Goal: Task Accomplishment & Management: Manage account settings

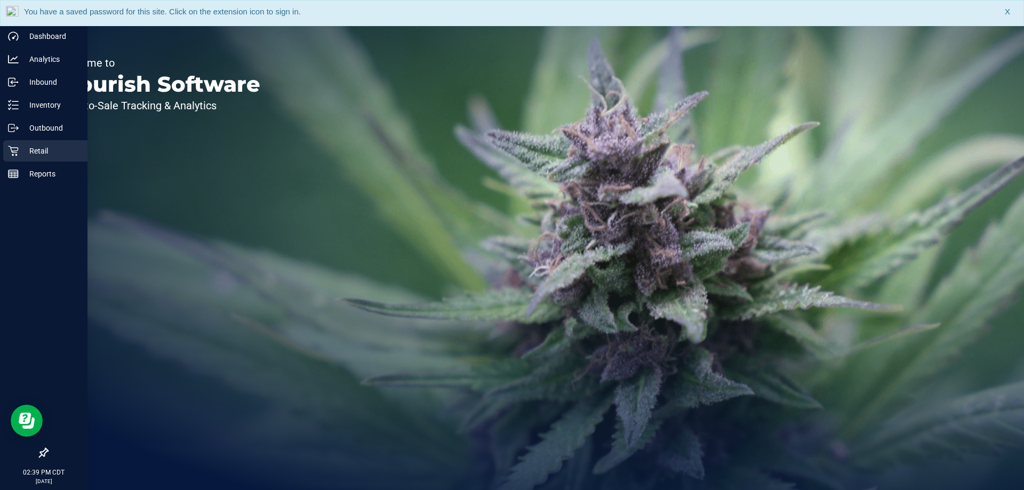
click at [19, 151] on p "Retail" at bounding box center [51, 151] width 64 height 13
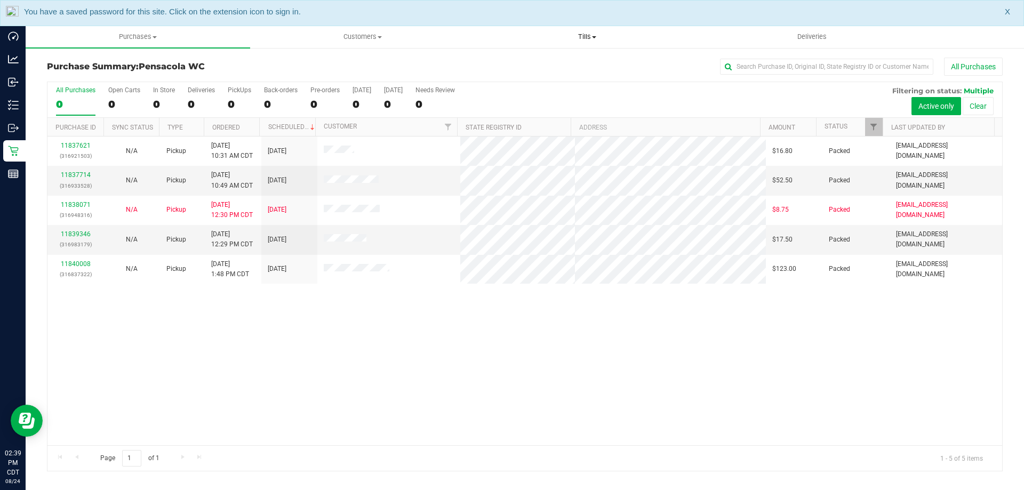
click at [600, 36] on span "Tills" at bounding box center [586, 37] width 223 height 10
click at [598, 66] on li "Manage tills" at bounding box center [587, 64] width 225 height 13
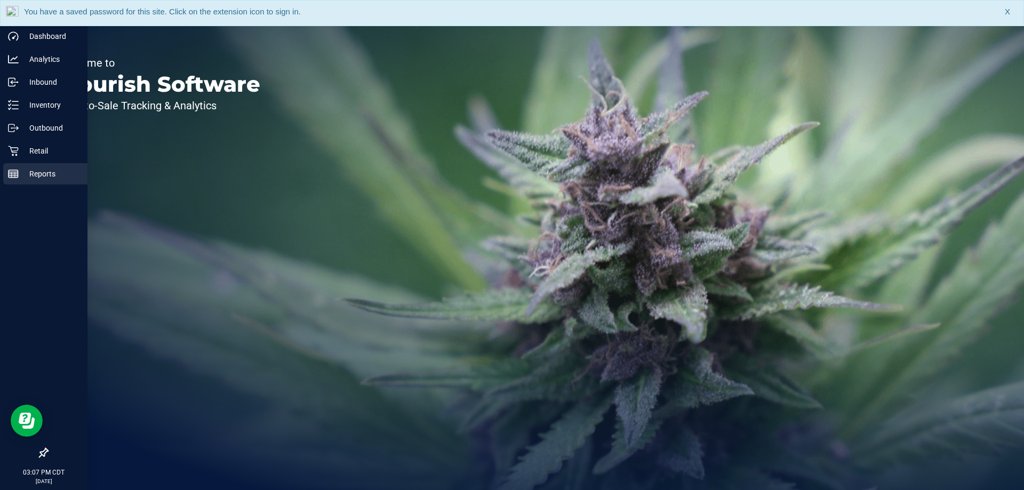
click at [27, 174] on p "Reports" at bounding box center [51, 173] width 64 height 13
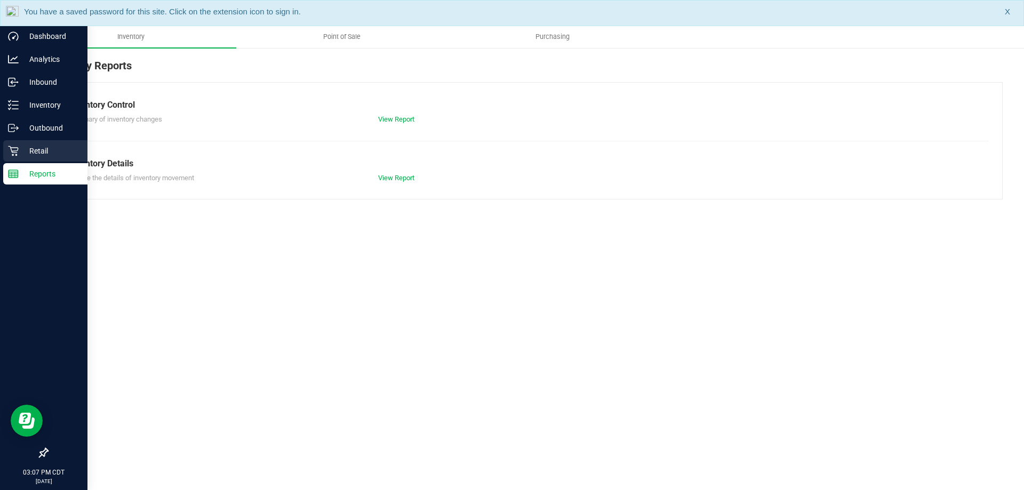
click at [35, 149] on p "Retail" at bounding box center [51, 151] width 64 height 13
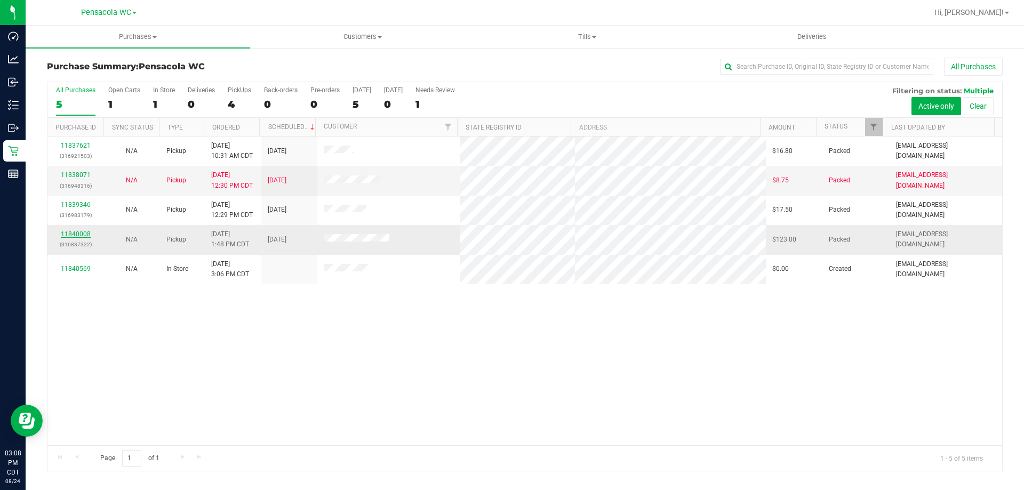
click at [82, 233] on link "11840008" at bounding box center [76, 233] width 30 height 7
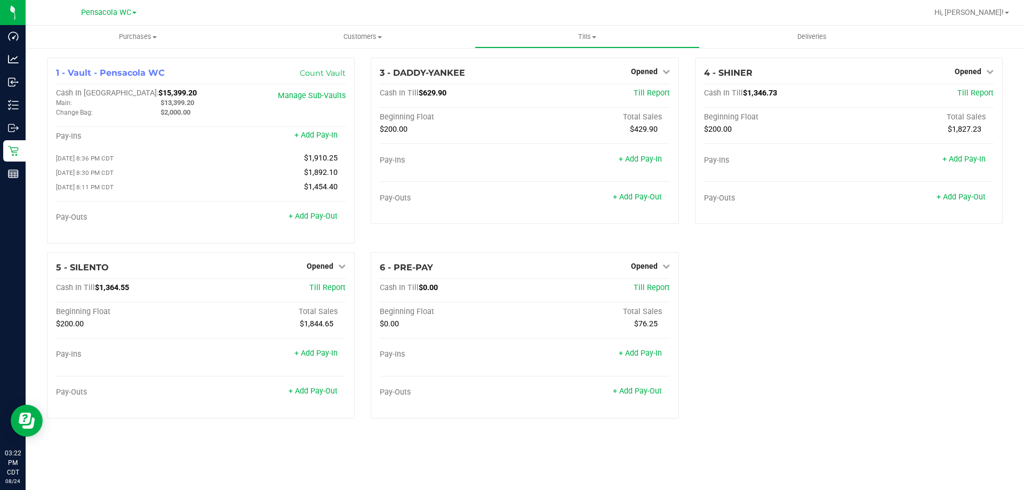
click at [766, 330] on div "1 - Vault - Pensacola WC Count Vault Cash In Vault: $15,399.20 Main: $13,399.20…" at bounding box center [525, 243] width 972 height 370
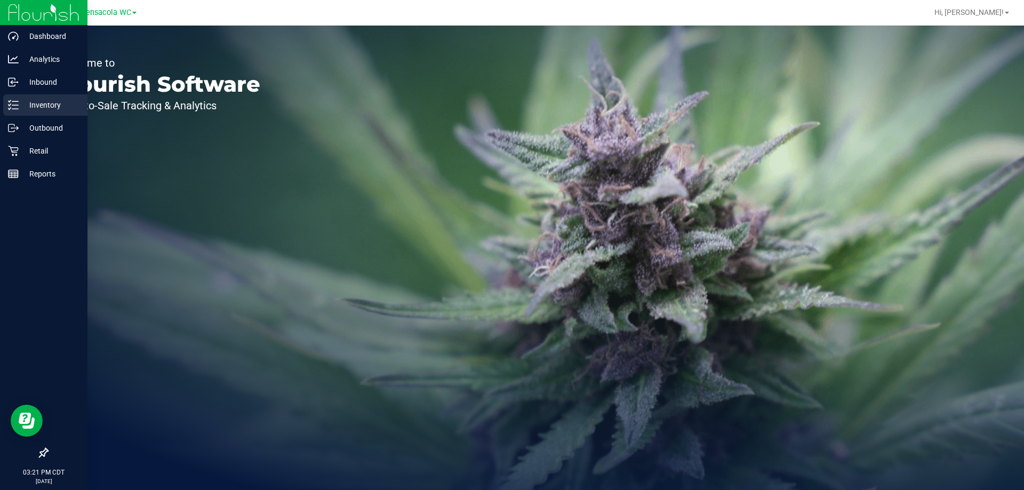
click at [10, 108] on icon at bounding box center [10, 109] width 2 height 2
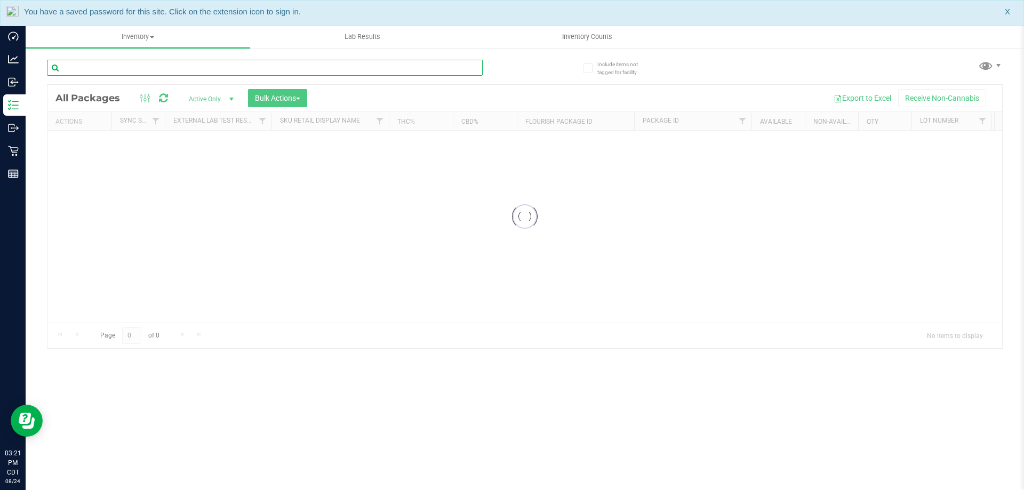
click at [164, 68] on div "Inventory All packages All inventory Waste log Create inventory Lab Results Inv…" at bounding box center [525, 258] width 998 height 465
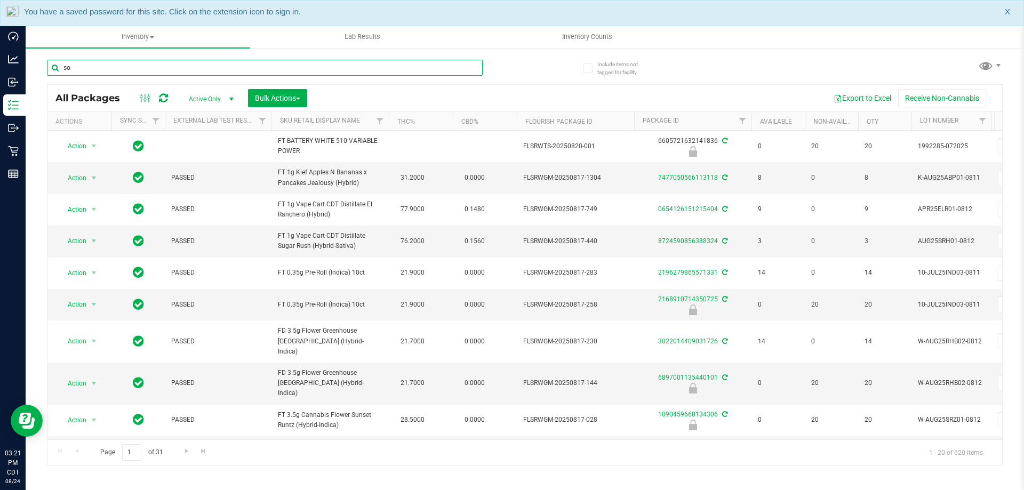
type input "soo"
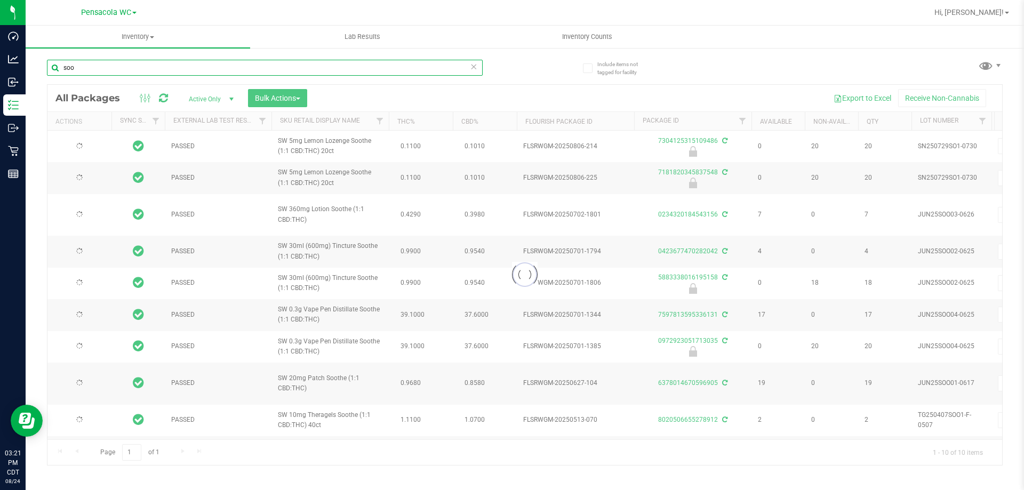
type input "2026-02-08"
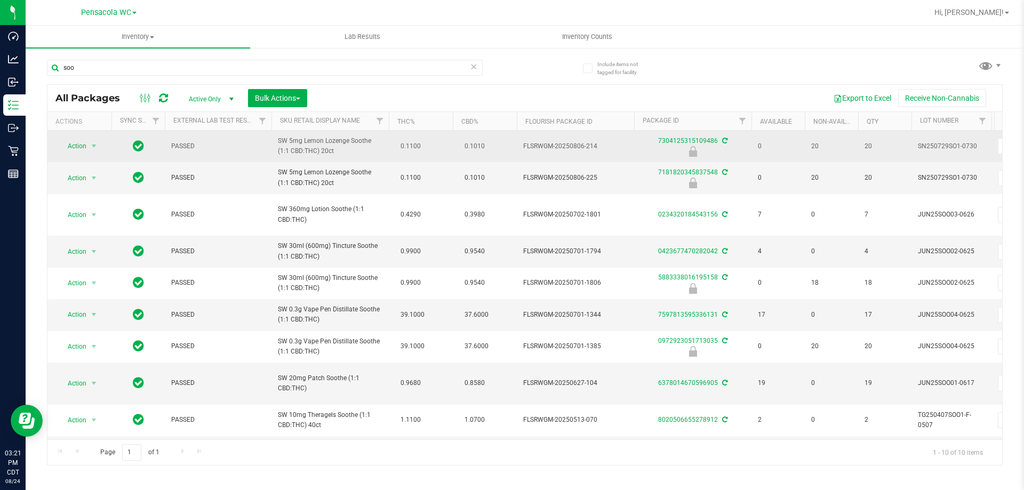
drag, startPoint x: 345, startPoint y: 158, endPoint x: 267, endPoint y: 137, distance: 80.7
copy tr "SW 5mg Lemon Lozenge Soothe (1:1 CBD:THC) 20ct"
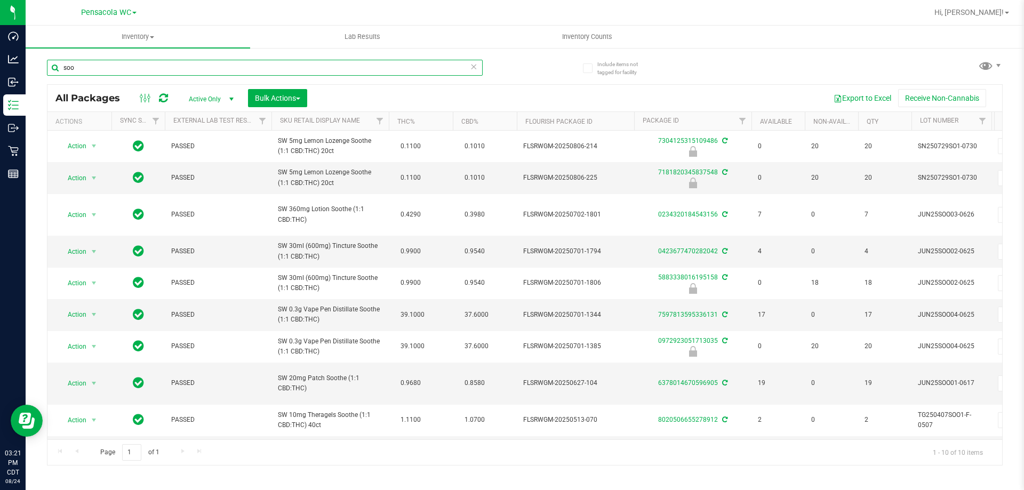
click at [265, 68] on input "soo" at bounding box center [265, 68] width 436 height 16
click at [265, 67] on input "soo" at bounding box center [265, 68] width 436 height 16
paste input "SW 5mg Lemon Lozenge Soothe (1:1 CBD:THC) 20ct"
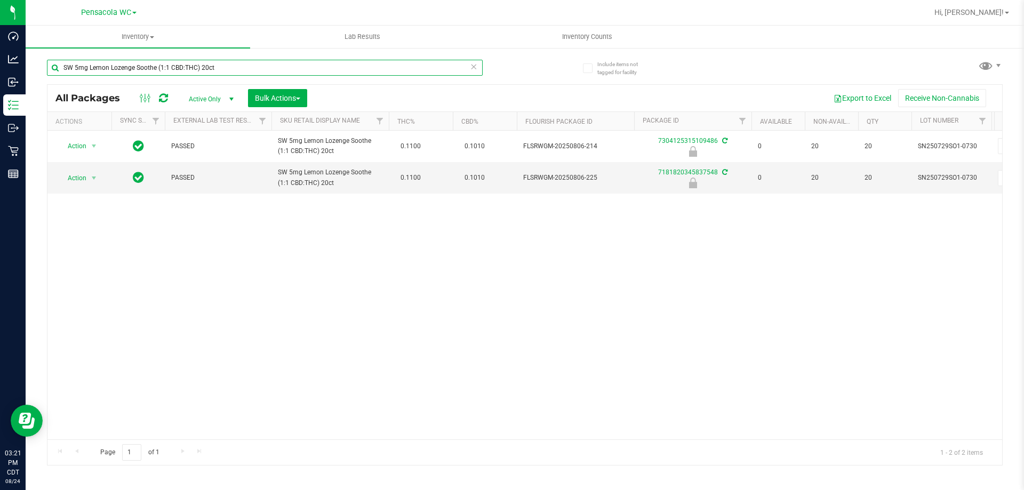
type input "SW 5mg Lemon Lozenge Soothe (1:1 CBD:THC) 20ct"
click at [220, 102] on span "Active Only" at bounding box center [209, 99] width 59 height 15
click at [213, 169] on li "All" at bounding box center [209, 164] width 58 height 16
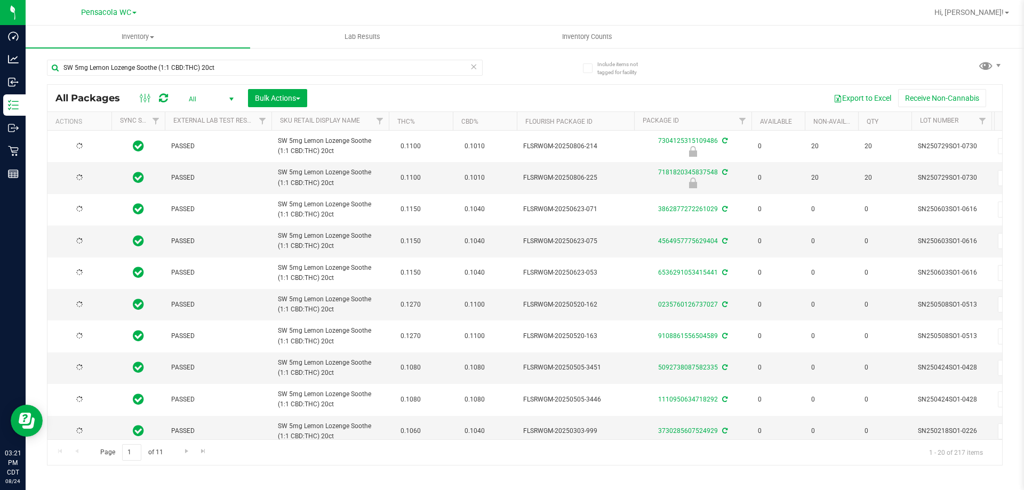
type input "2026-02-08"
type input "2025-12-14"
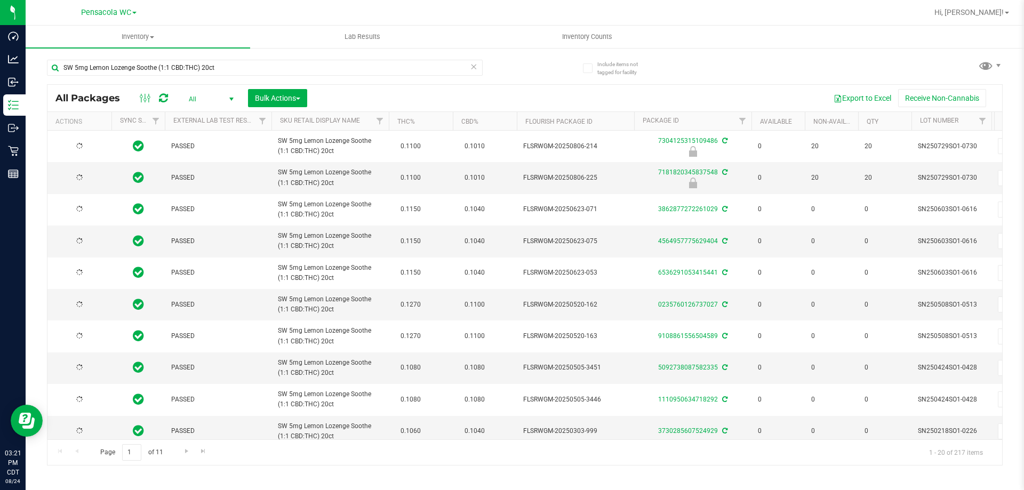
type input "2025-11-18"
type input "2025-11-04"
type input "2025-08-31"
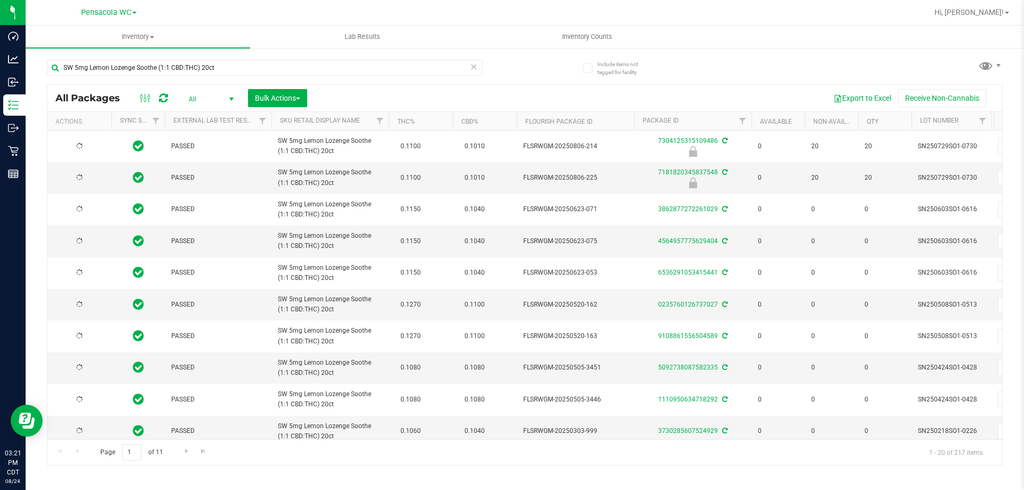
type input "2025-06-14"
type input "2025-05-20"
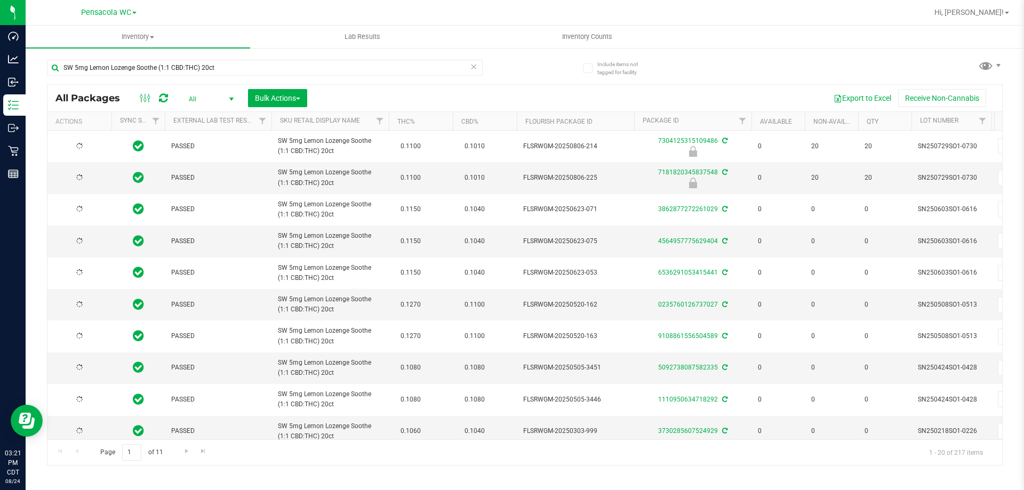
type input "2025-05-20"
type input "2025-03-11"
type input "2025-02-23"
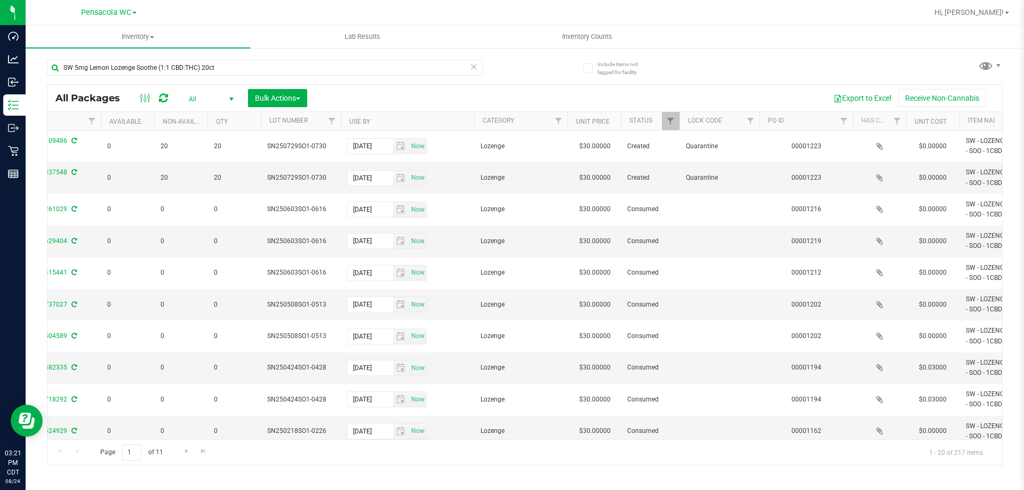
scroll to position [0, 686]
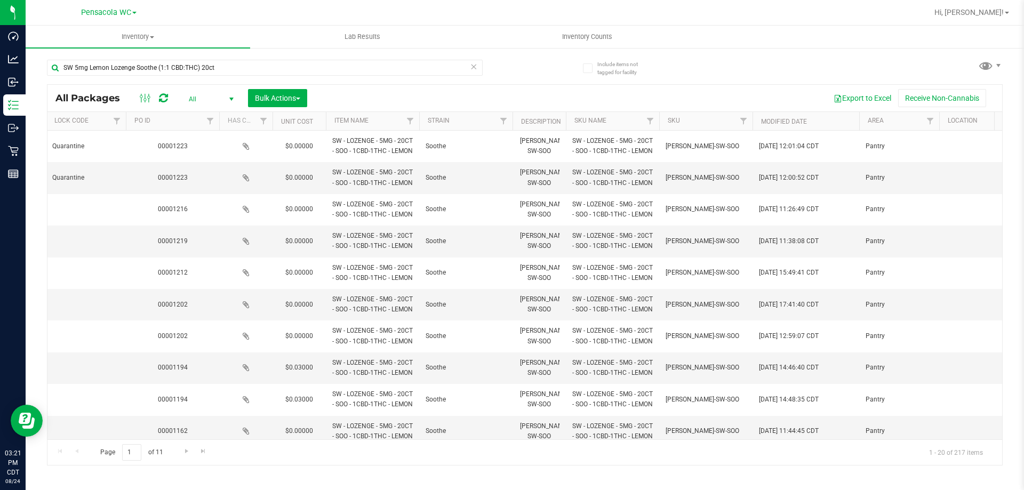
click at [825, 118] on th "Modified Date" at bounding box center [806, 121] width 107 height 19
click at [814, 126] on th "Modified Date" at bounding box center [806, 121] width 107 height 19
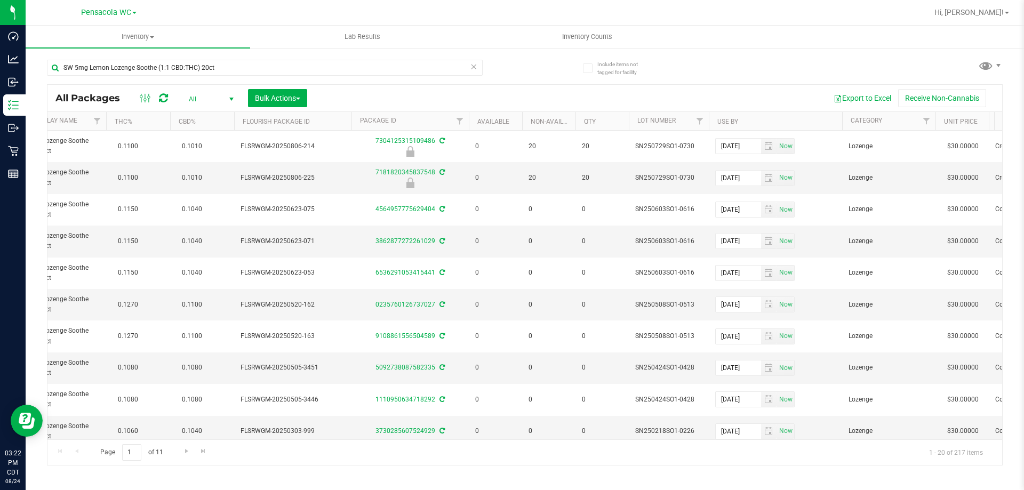
click at [475, 67] on icon at bounding box center [473, 66] width 7 height 13
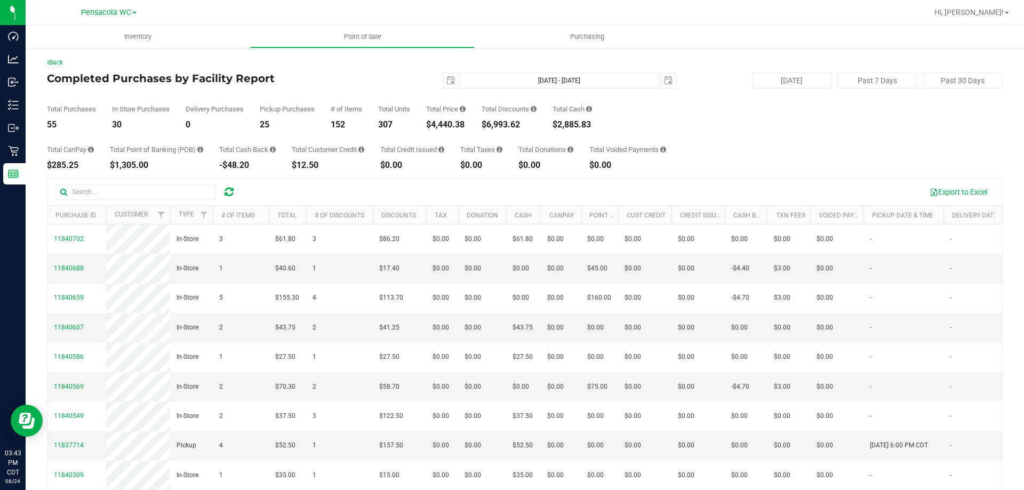
click at [500, 145] on div "Total CanPay $285.25 Total Point of Banking (POB) $1,305.00 Total Cash Back -$4…" at bounding box center [525, 149] width 956 height 41
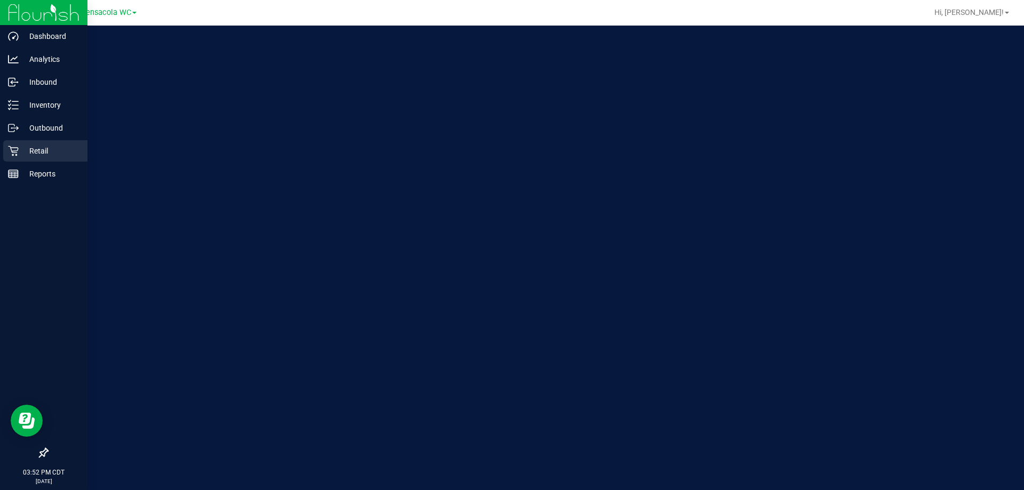
click at [15, 157] on div "Retail" at bounding box center [45, 150] width 84 height 21
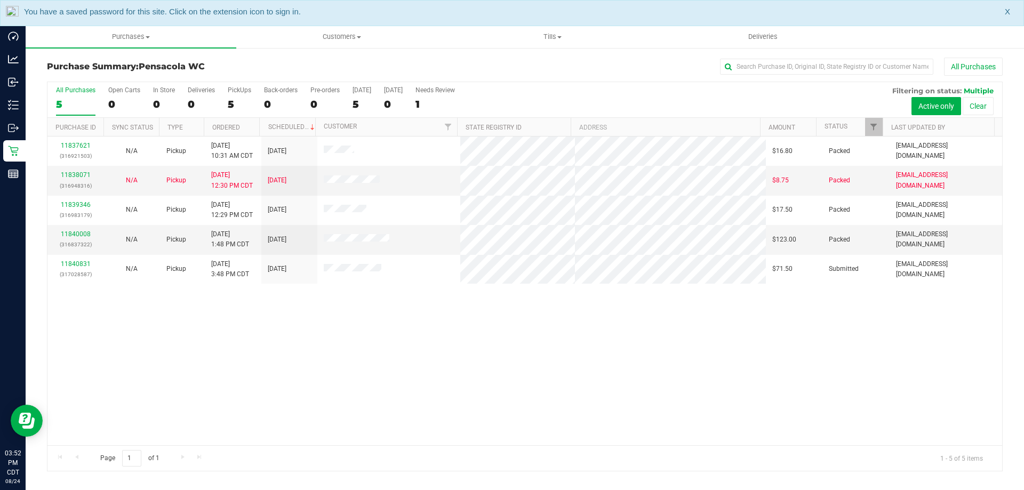
click at [576, 301] on div "11837621 (316921503) N/A Pickup 8/24/2025 10:31 AM CDT 8/24/2025 $16.80 Packed …" at bounding box center [524, 291] width 955 height 309
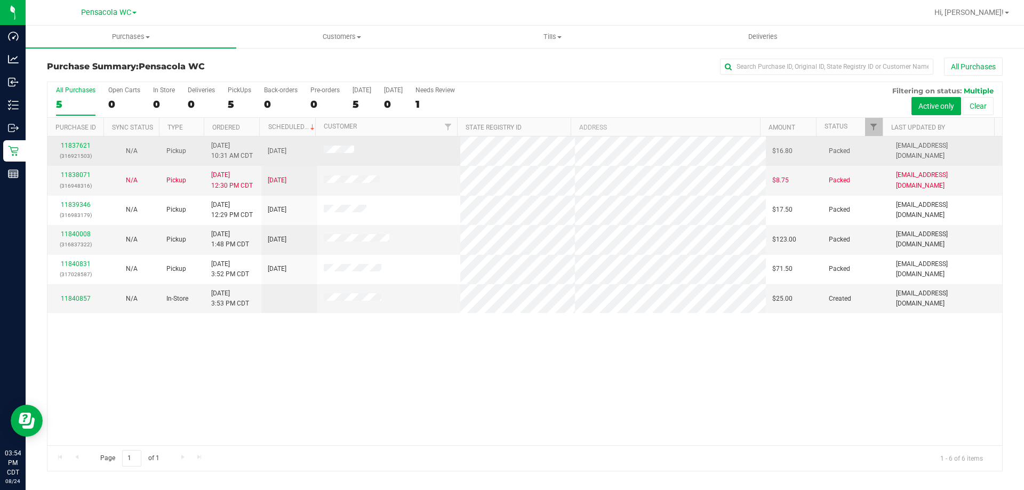
click at [752, 143] on tbody "11837621 (316921503) N/A Pickup 8/24/2025 10:31 AM CDT 8/24/2025 $16.80 Packed …" at bounding box center [524, 225] width 955 height 177
click at [557, 174] on tr "11838071 (316948316) N/A Pickup 8/24/2025 12:30 PM CDT 8/24/2025 $8.75 Packed s…" at bounding box center [524, 180] width 955 height 29
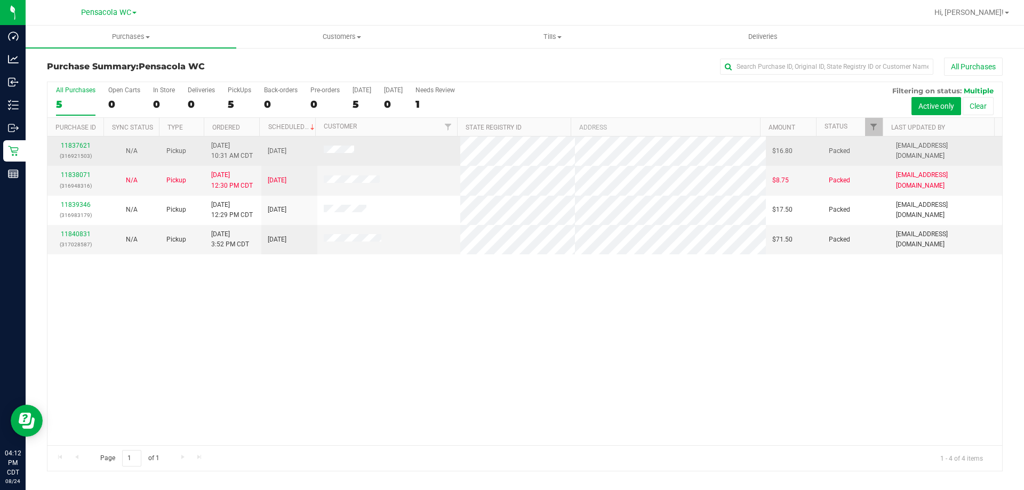
click at [409, 152] on td at bounding box center [388, 151] width 143 height 29
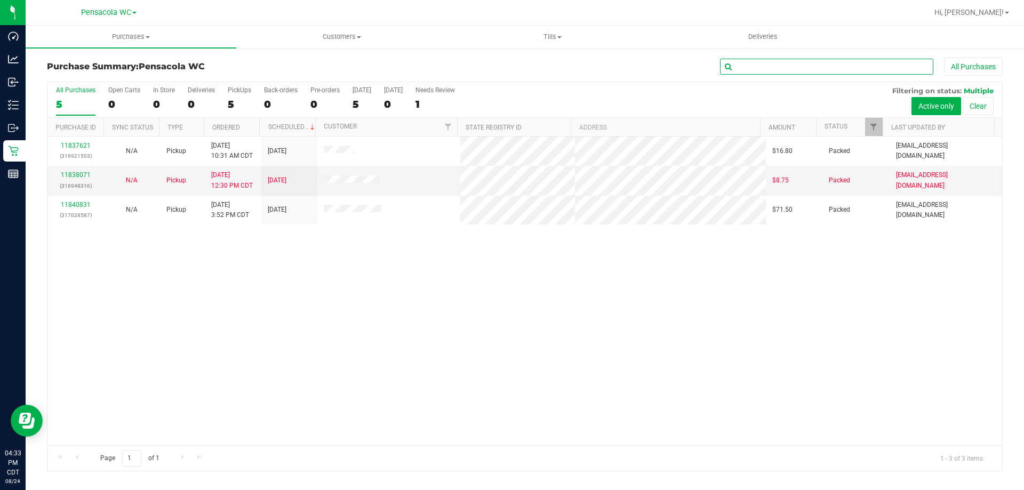
click at [749, 60] on input "text" at bounding box center [826, 67] width 213 height 16
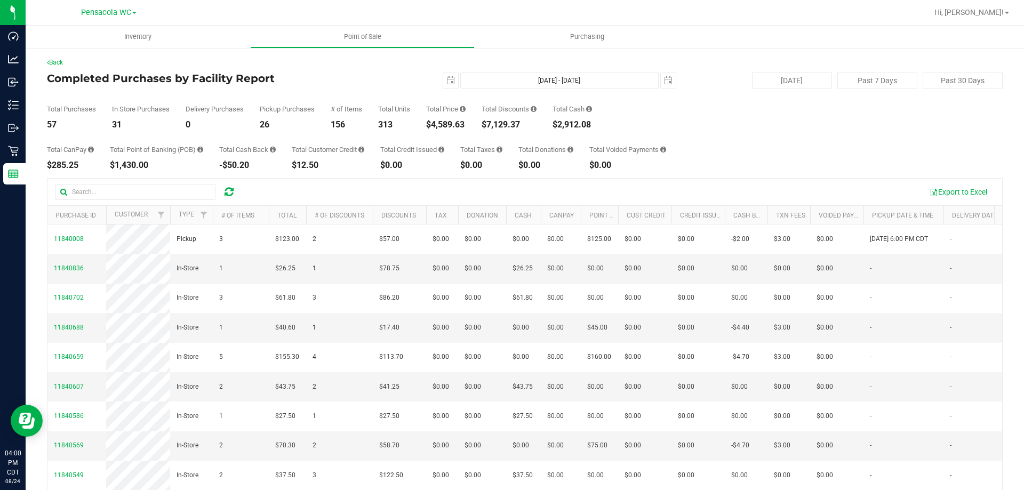
click at [166, 116] on div "In Store Purchases 31" at bounding box center [141, 117] width 58 height 23
drag, startPoint x: 426, startPoint y: 123, endPoint x: 470, endPoint y: 122, distance: 44.8
click at [470, 122] on div "Total Purchases 57 In Store Purchases 31 Delivery Purchases 0 Pickup Purchases …" at bounding box center [525, 109] width 956 height 41
click at [664, 83] on span "select" at bounding box center [668, 80] width 9 height 9
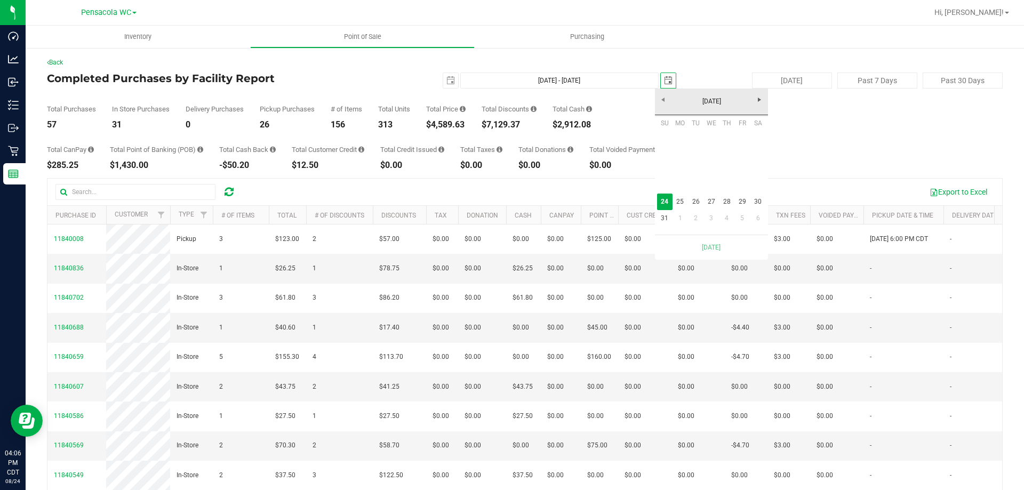
scroll to position [0, 27]
click at [664, 80] on span "select" at bounding box center [668, 80] width 9 height 9
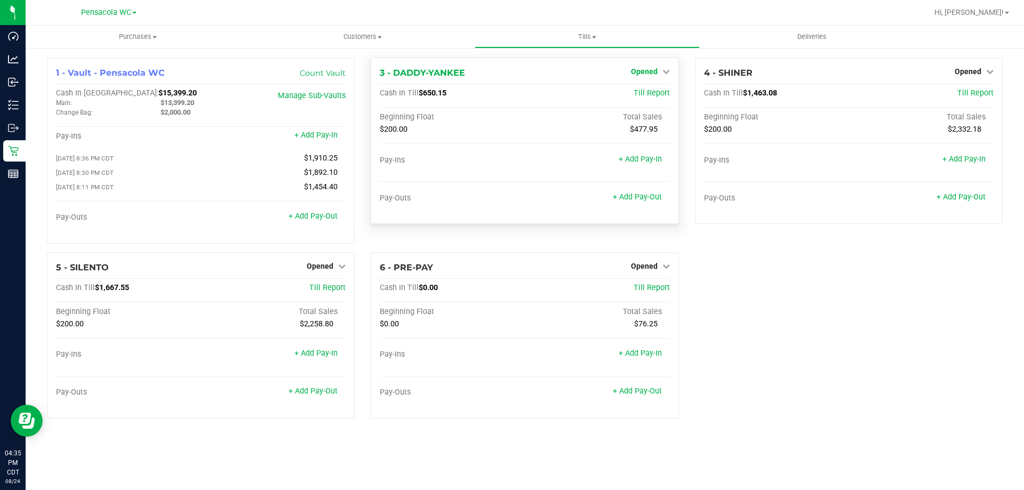
click at [650, 69] on span "Opened" at bounding box center [644, 71] width 27 height 9
click at [649, 97] on link "Close Till" at bounding box center [645, 94] width 29 height 9
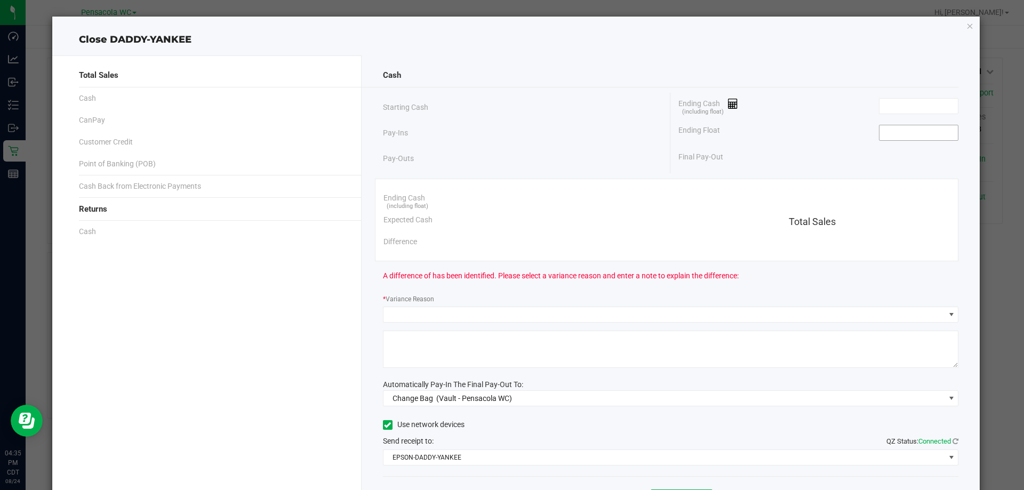
click at [907, 130] on input at bounding box center [919, 132] width 78 height 15
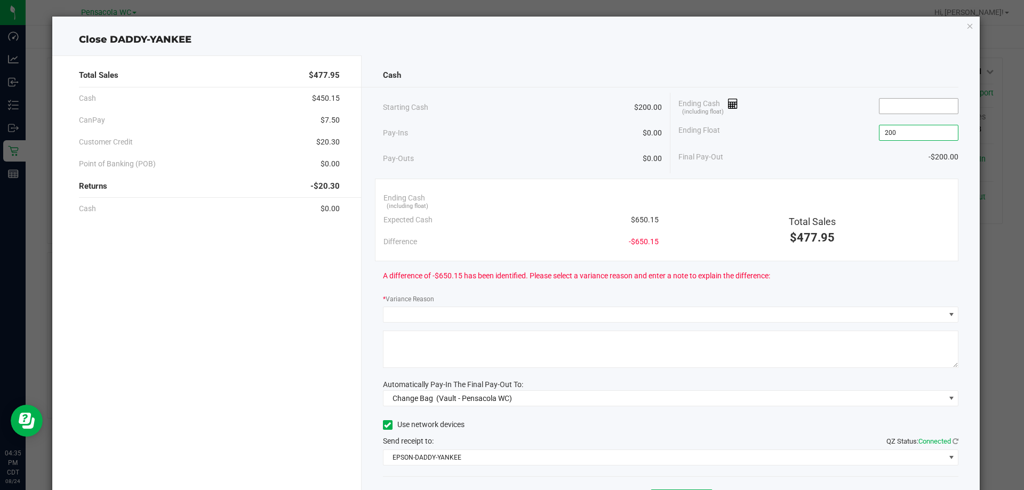
click at [896, 106] on input at bounding box center [919, 106] width 78 height 15
type input "$200.00"
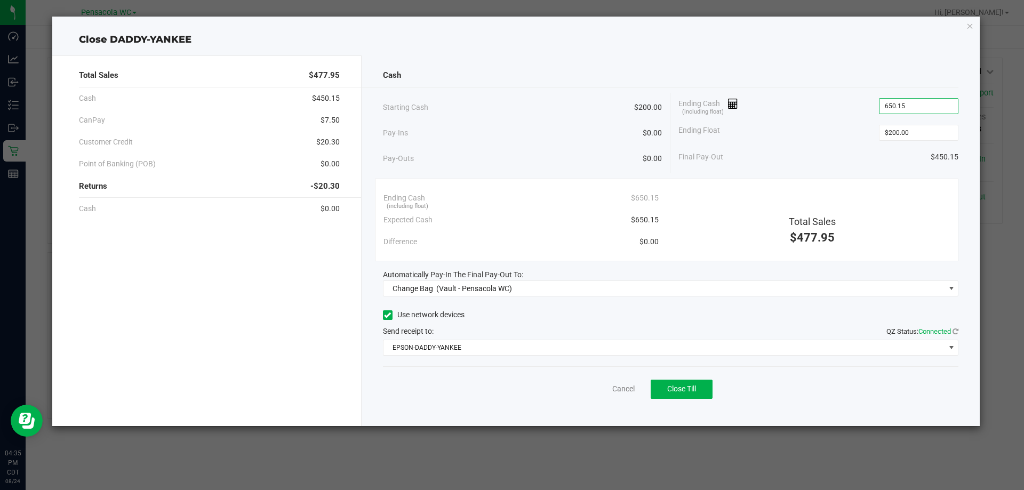
click at [509, 297] on div "Cash Starting Cash $200.00 Pay-Ins $0.00 Pay-Outs $0.00 Ending Cash (including …" at bounding box center [671, 240] width 619 height 371
type input "$650.15"
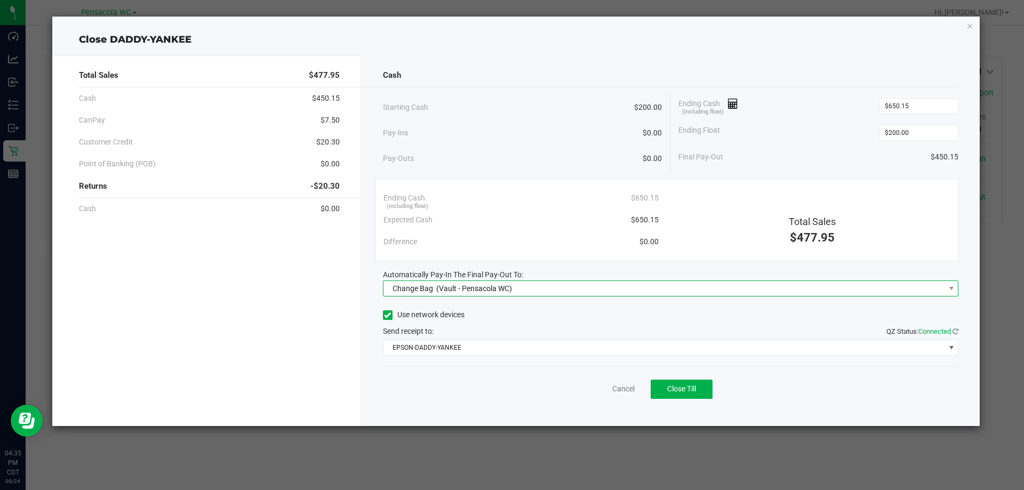
click at [445, 284] on span "(Vault - Pensacola WC)" at bounding box center [474, 288] width 76 height 9
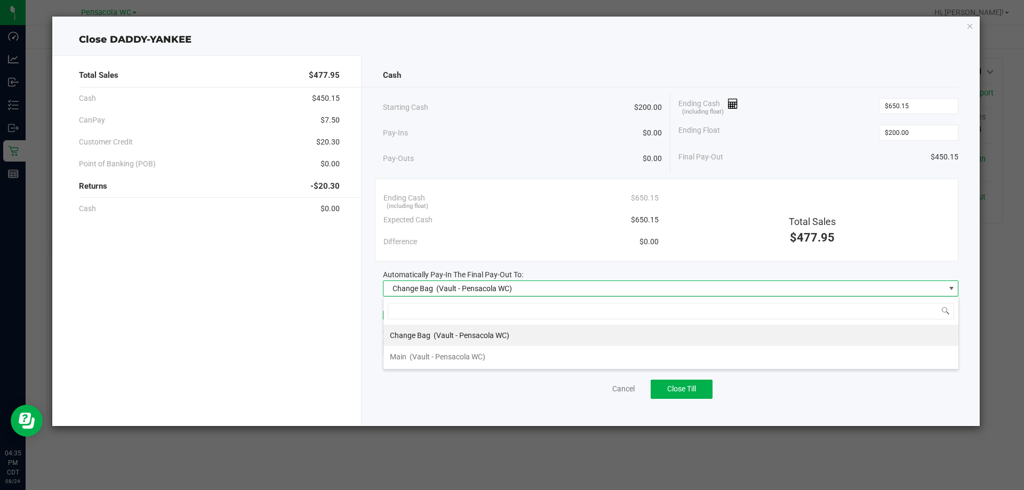
scroll to position [16, 576]
click at [425, 358] on span "(Vault - Pensacola WC)" at bounding box center [448, 357] width 76 height 9
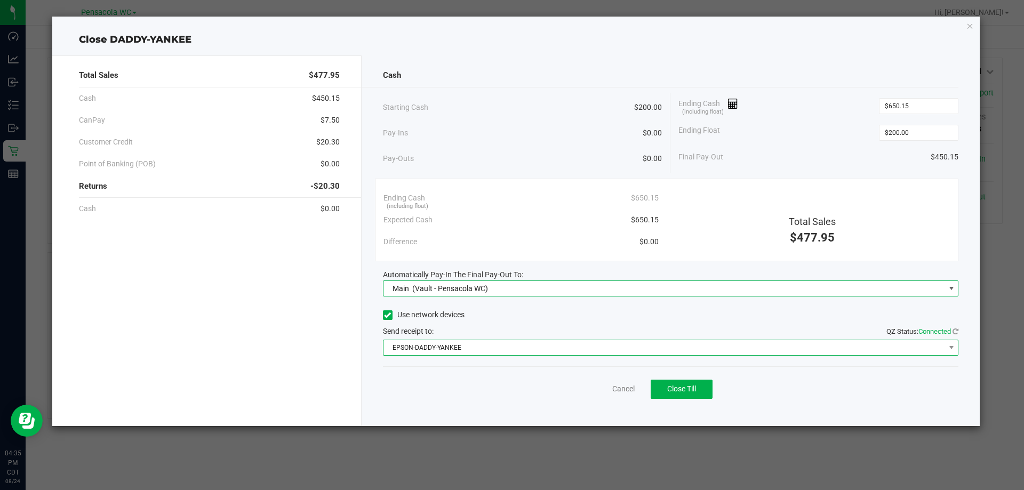
click at [410, 341] on span "EPSON-DADDY-YANKEE" at bounding box center [664, 347] width 562 height 15
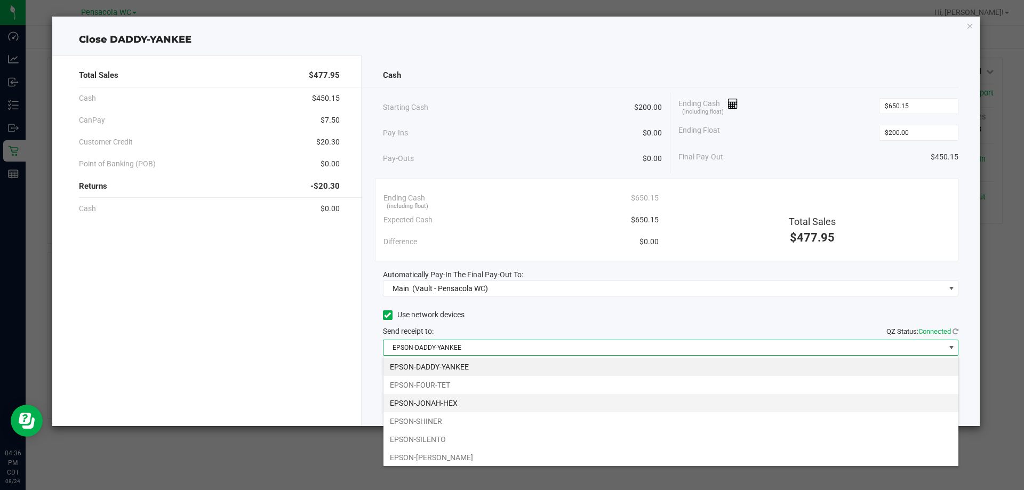
click at [548, 397] on li "EPSON-JONAH-HEX" at bounding box center [670, 403] width 575 height 18
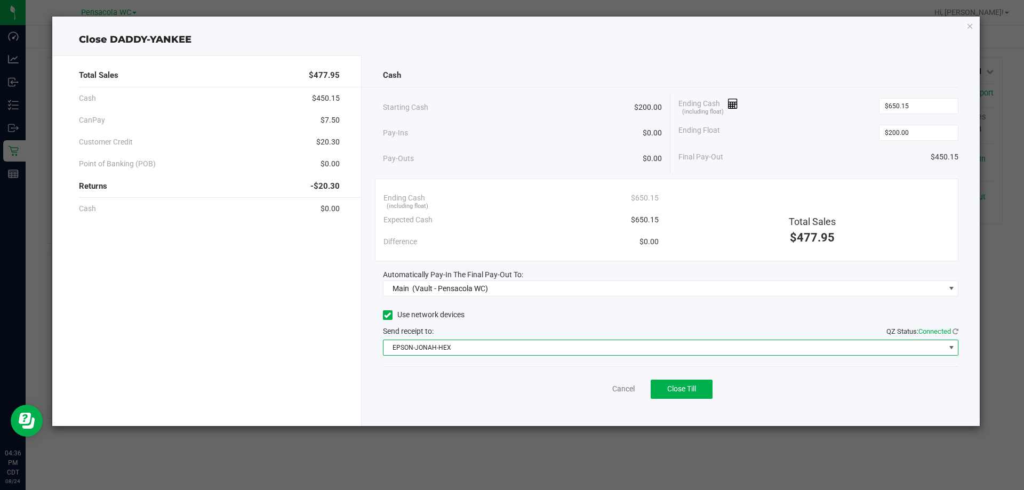
click at [521, 351] on span "EPSON-JONAH-HEX" at bounding box center [664, 347] width 562 height 15
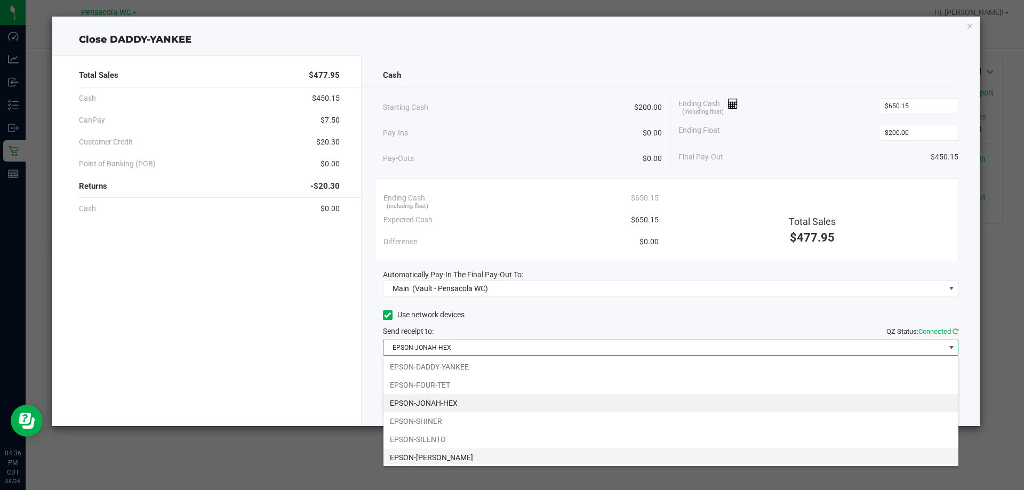
click at [516, 453] on li "EPSON-TERRY-MACALMON" at bounding box center [670, 458] width 575 height 18
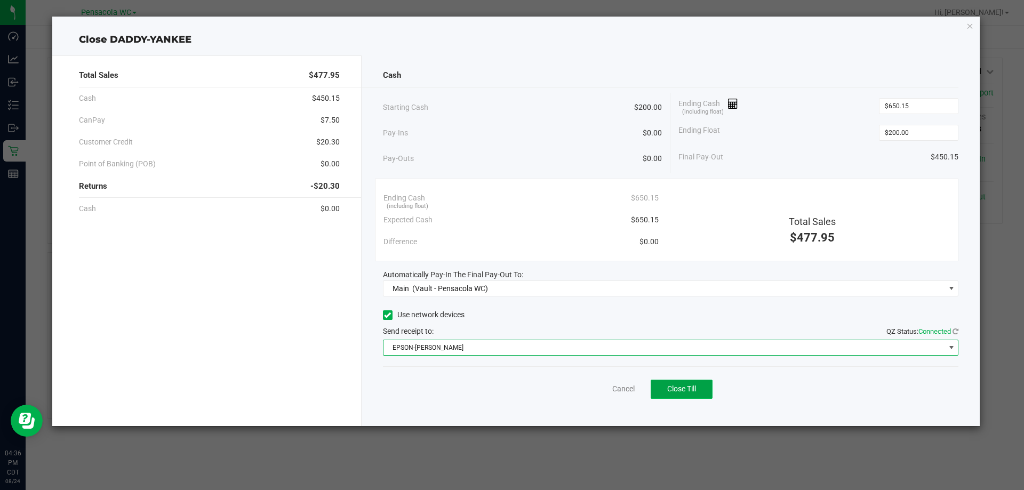
click at [688, 387] on span "Close Till" at bounding box center [681, 389] width 29 height 9
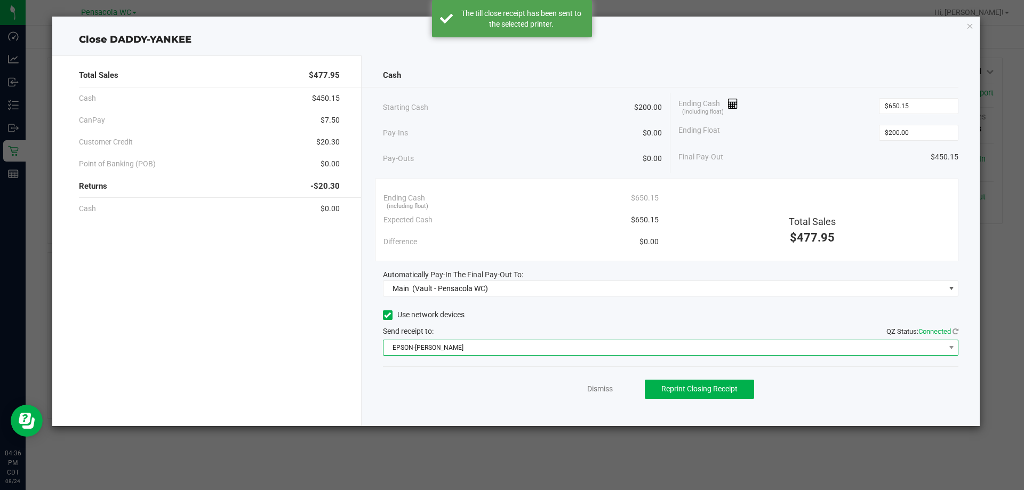
click at [541, 348] on span "EPSON-TERRY-MACALMON" at bounding box center [664, 347] width 562 height 15
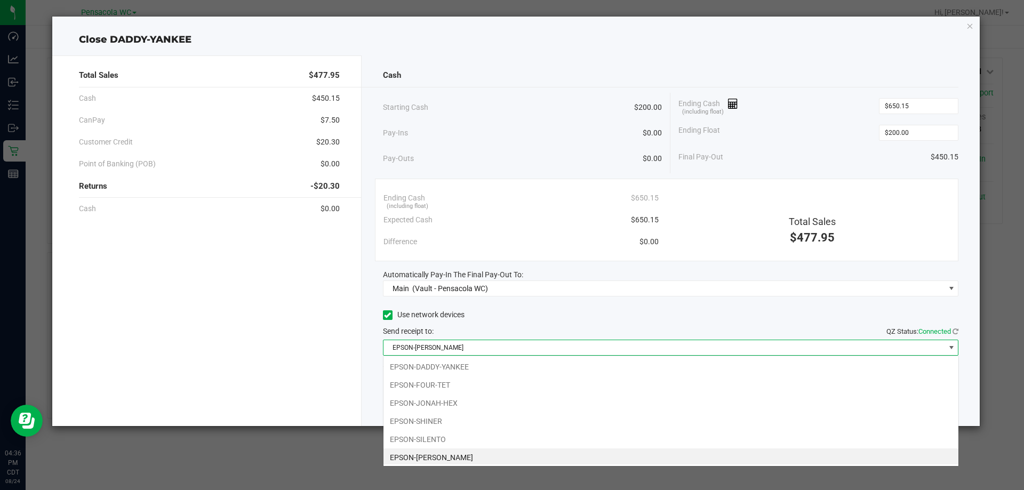
scroll to position [2, 0]
click at [490, 364] on li "EPSON-DADDY-YANKEE" at bounding box center [670, 365] width 575 height 18
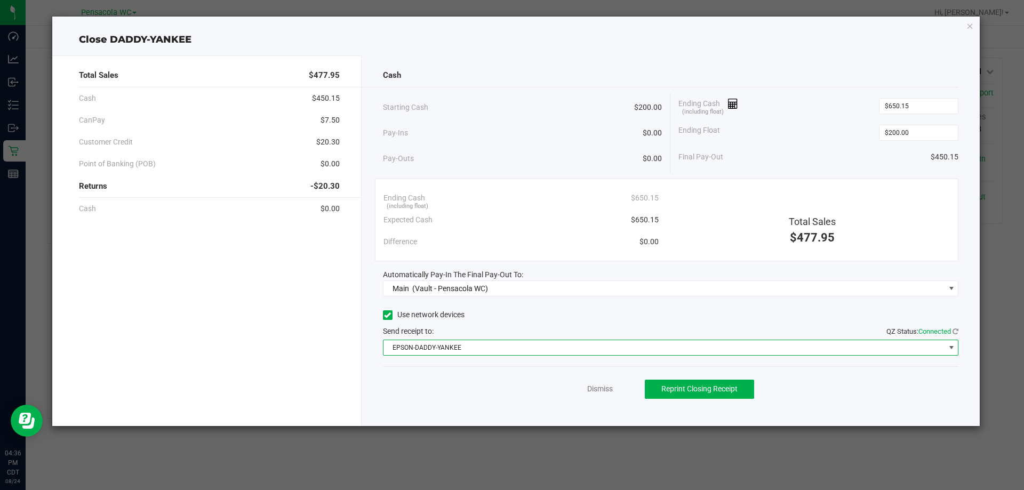
click at [500, 347] on span "EPSON-DADDY-YANKEE" at bounding box center [664, 347] width 562 height 15
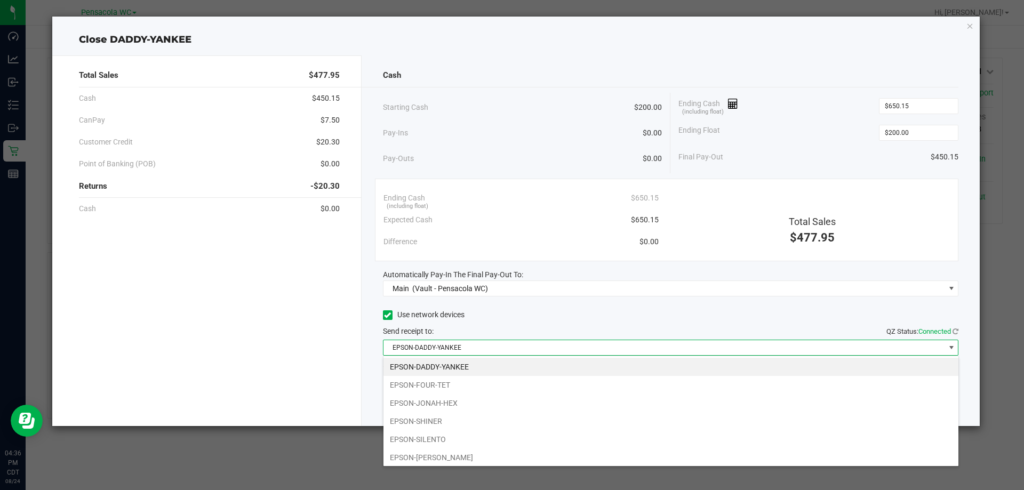
scroll to position [16, 576]
click at [468, 401] on li "EPSON-JONAH-HEX" at bounding box center [670, 403] width 575 height 18
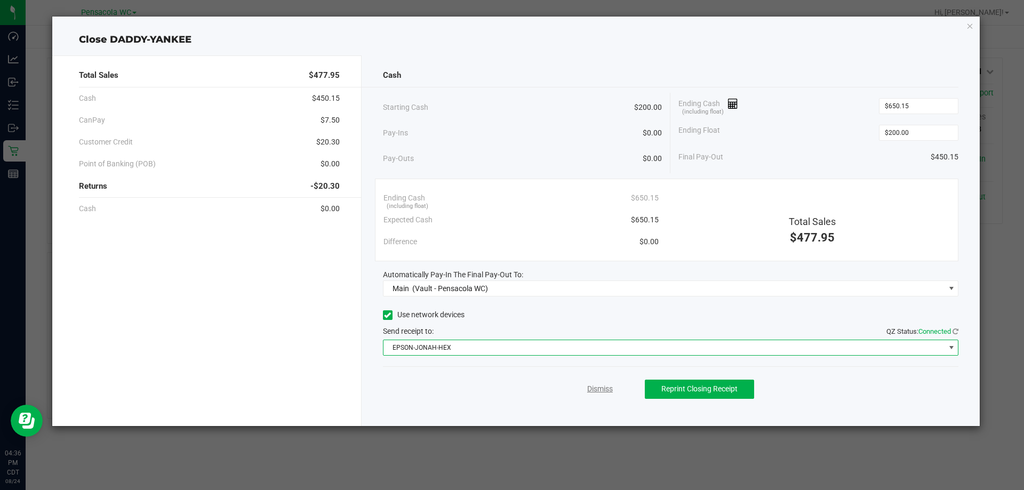
click at [597, 386] on link "Dismiss" at bounding box center [600, 388] width 26 height 11
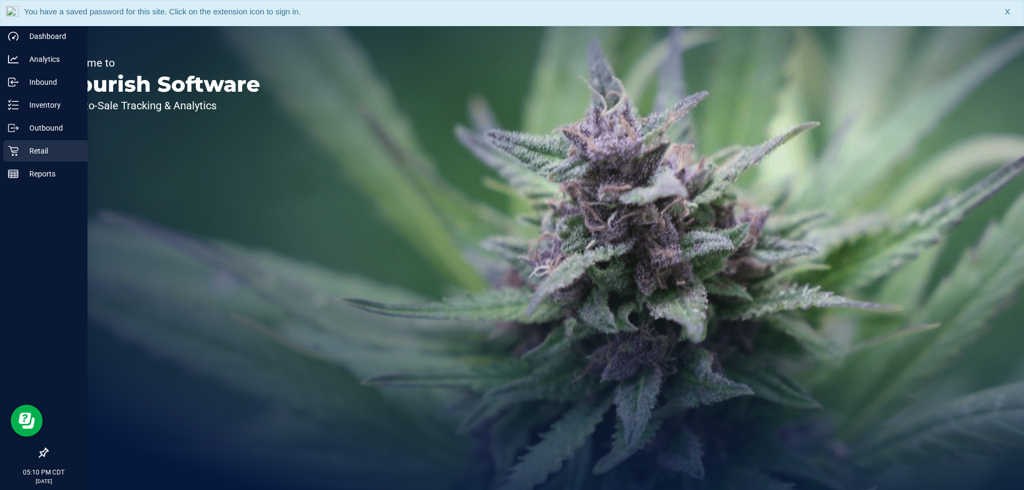
click at [37, 146] on p "Retail" at bounding box center [51, 151] width 64 height 13
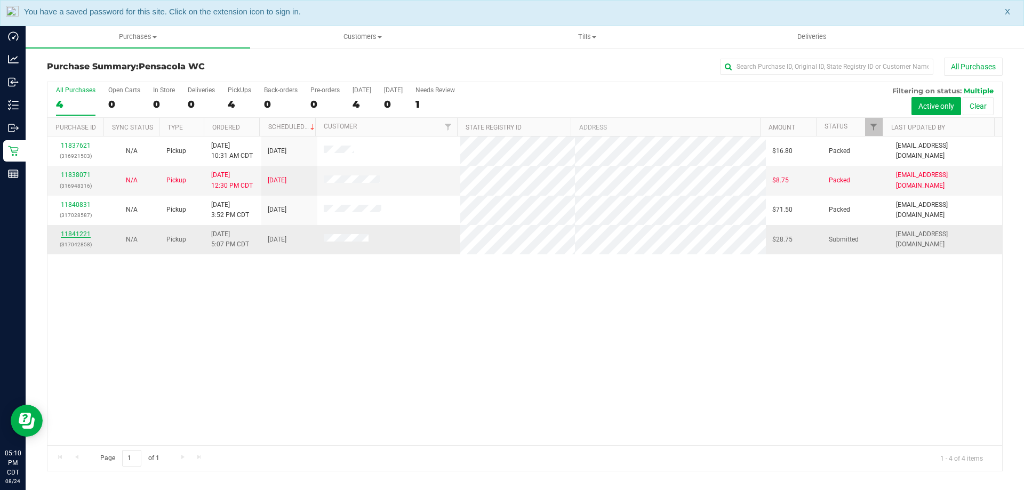
click at [73, 233] on link "11841221" at bounding box center [76, 233] width 30 height 7
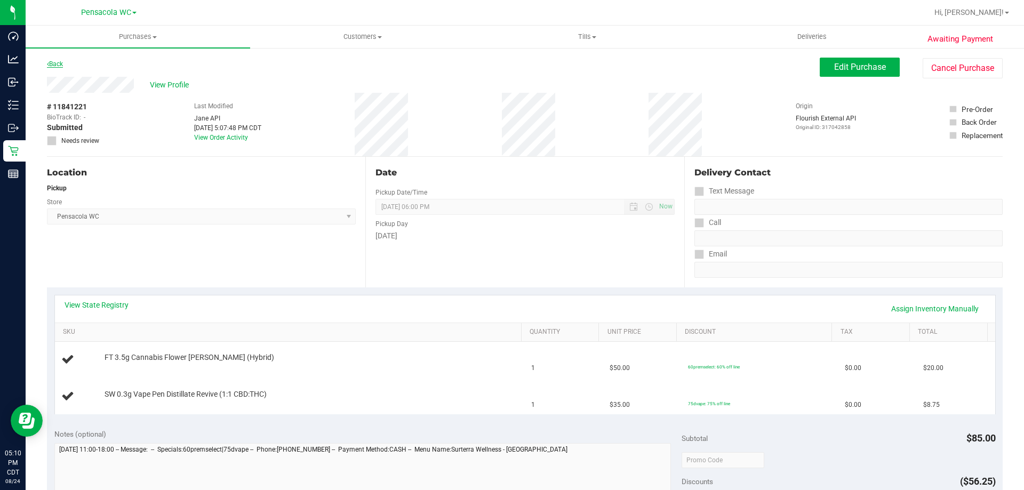
click at [61, 63] on link "Back" at bounding box center [55, 63] width 16 height 7
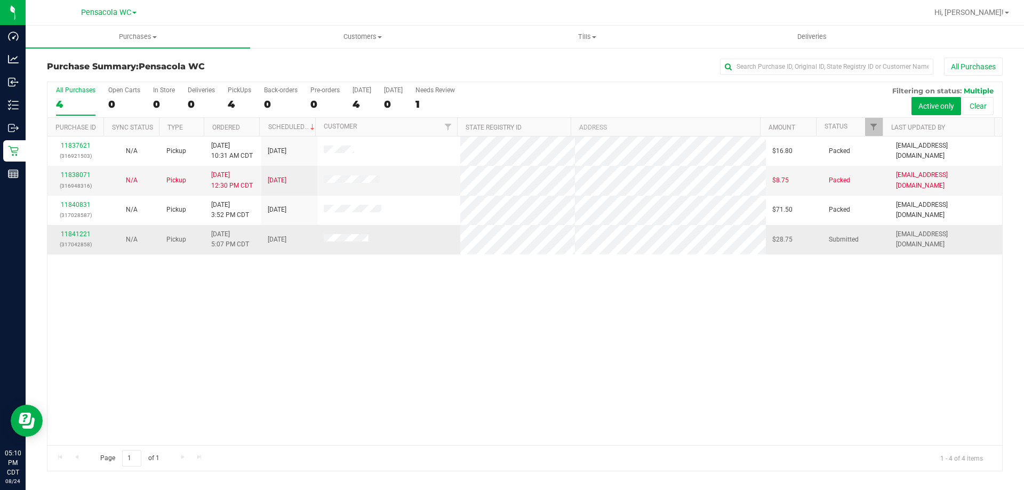
click at [339, 237] on td at bounding box center [388, 239] width 143 height 29
click at [340, 244] on span at bounding box center [346, 239] width 45 height 11
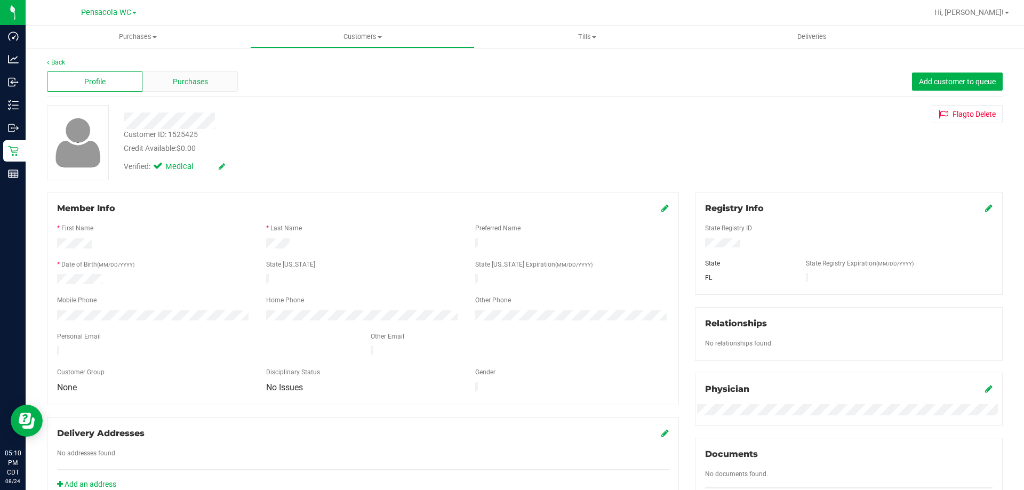
click at [198, 78] on span "Purchases" at bounding box center [190, 81] width 35 height 11
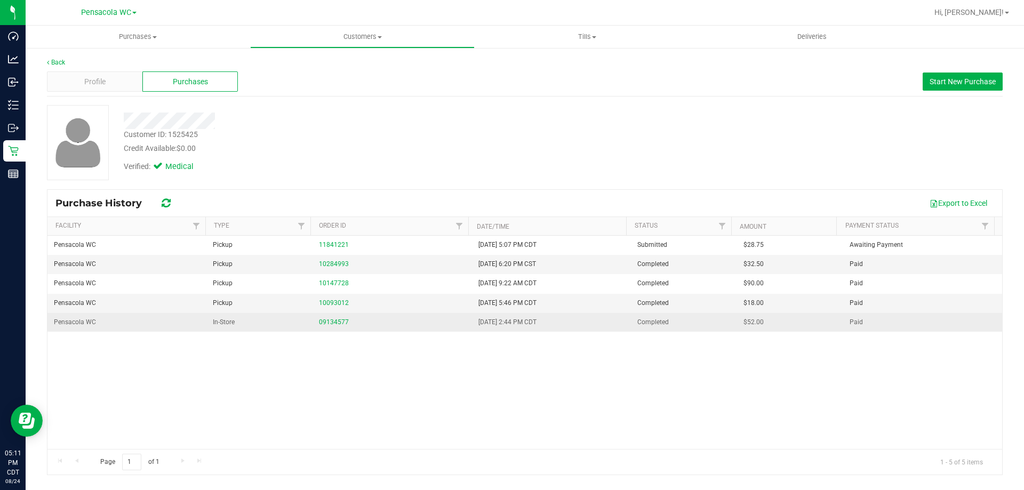
drag, startPoint x: 469, startPoint y: 317, endPoint x: 549, endPoint y: 314, distance: 80.1
click at [549, 314] on tr "Pensacola WC In-Store 09134577 5/4/2024 2:44 PM CDT Completed $52.00 Paid" at bounding box center [524, 322] width 955 height 19
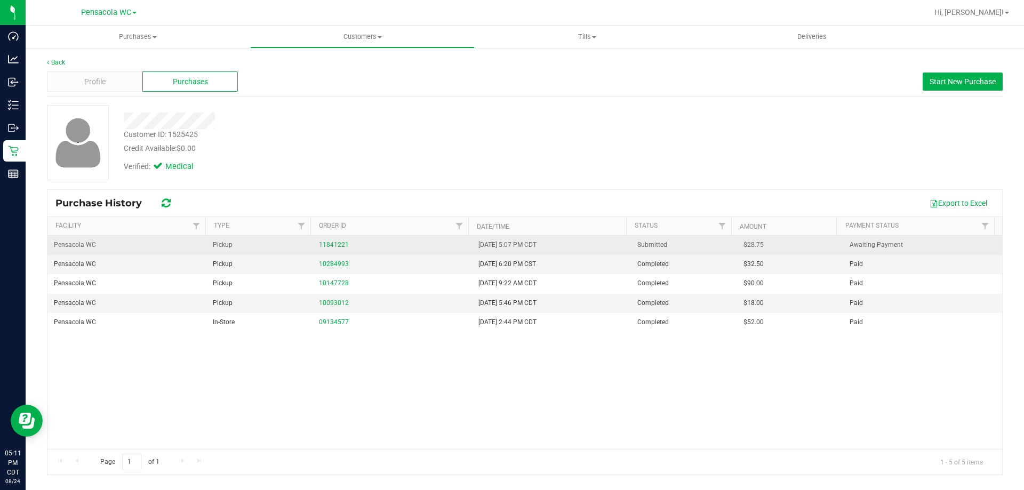
click at [573, 249] on td "8/24/2025 5:07 PM CDT" at bounding box center [551, 245] width 159 height 19
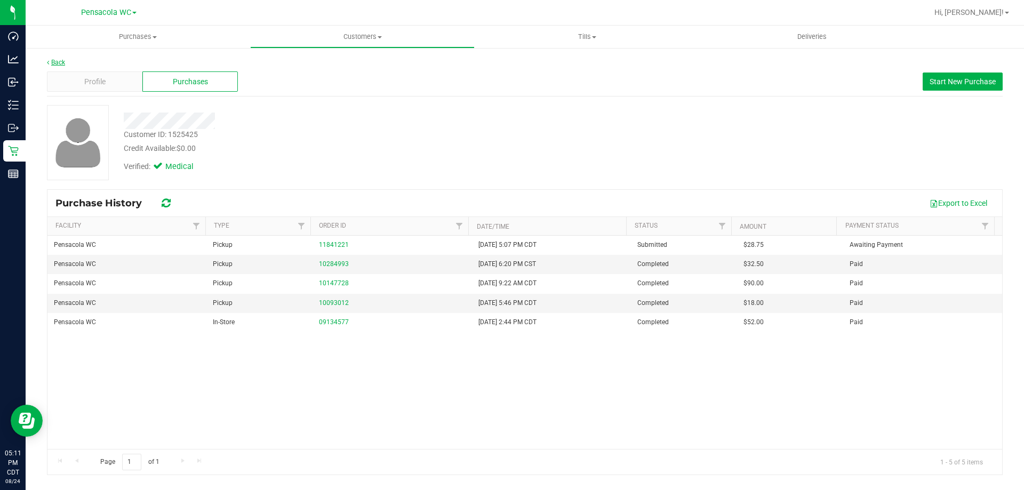
click at [57, 66] on link "Back" at bounding box center [56, 62] width 18 height 7
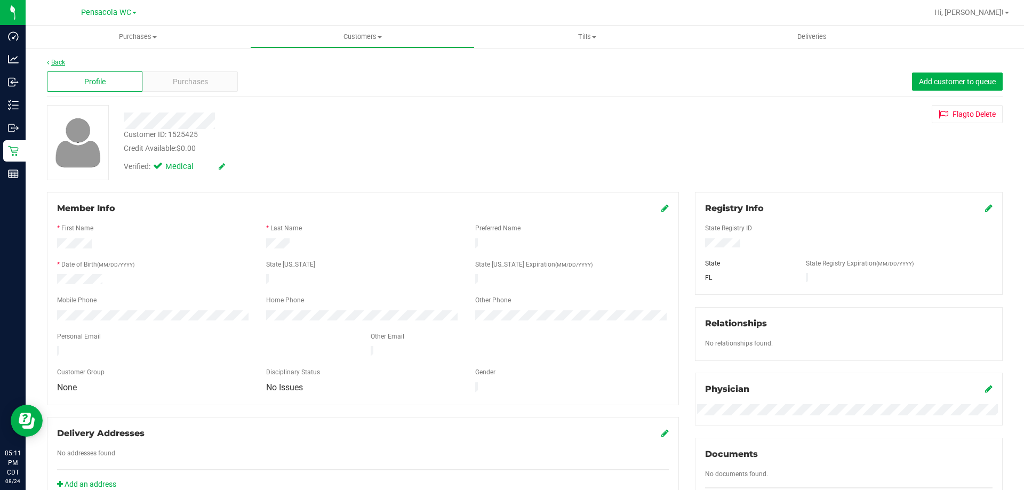
click at [54, 59] on link "Back" at bounding box center [56, 62] width 18 height 7
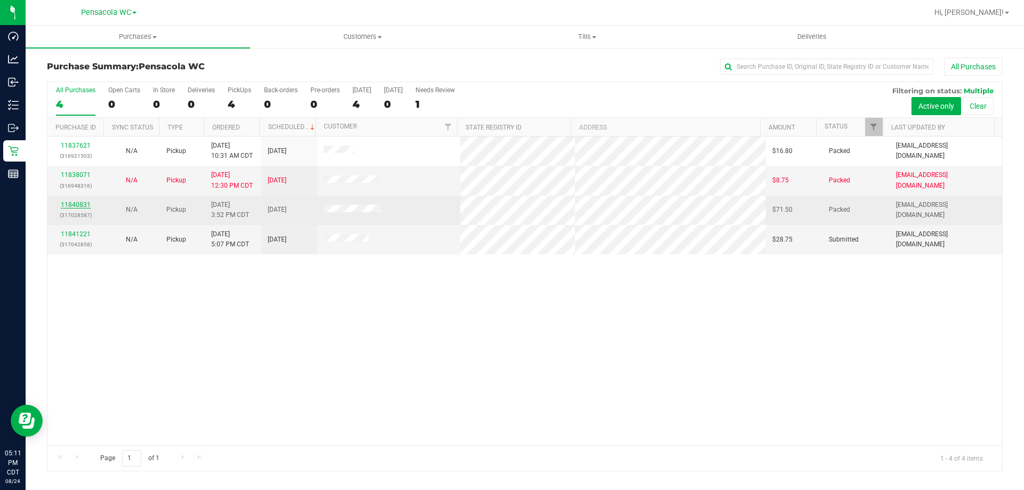
click at [80, 207] on link "11840831" at bounding box center [76, 204] width 30 height 7
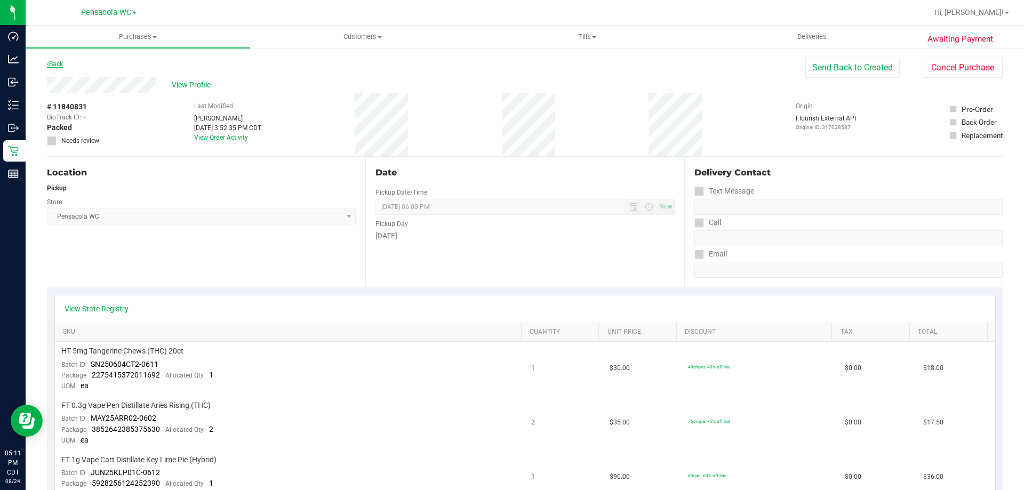
click at [48, 68] on div "Back" at bounding box center [55, 64] width 16 height 13
click at [48, 66] on icon at bounding box center [48, 64] width 2 height 6
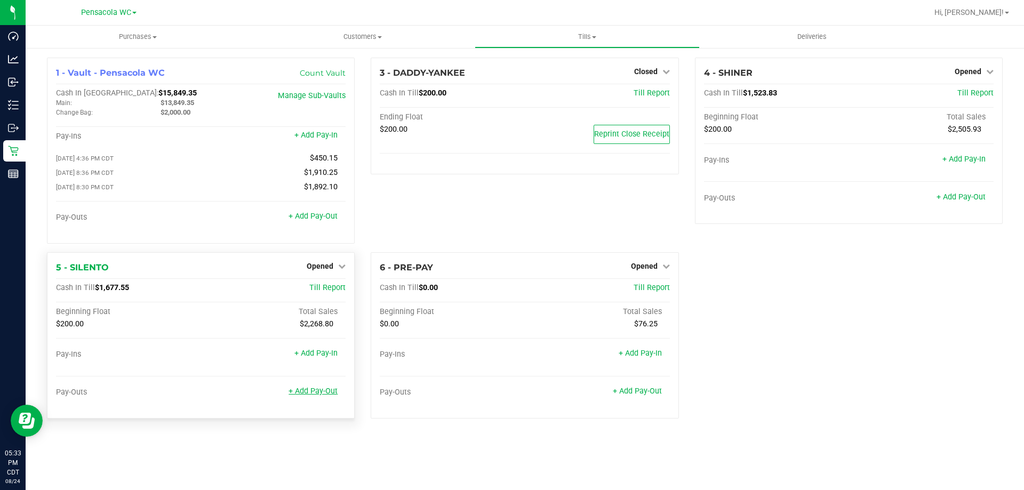
click at [330, 396] on link "+ Add Pay-Out" at bounding box center [313, 391] width 49 height 9
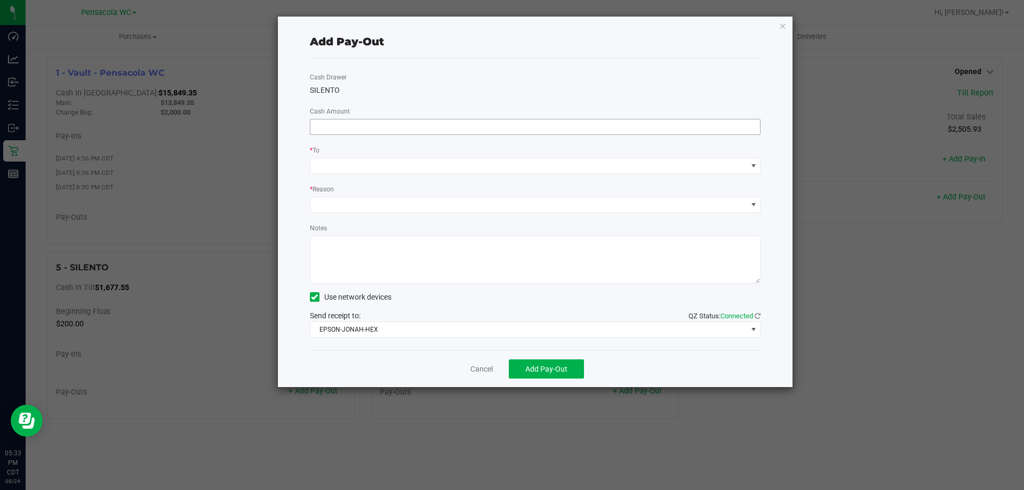
click at [382, 124] on input at bounding box center [535, 126] width 450 height 15
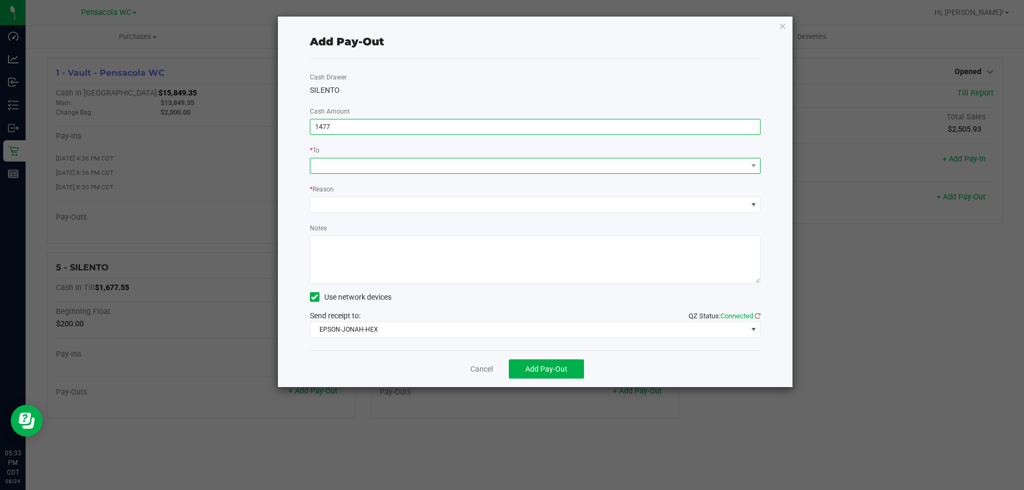
click at [407, 167] on span at bounding box center [528, 165] width 437 height 15
type input "$1,477.00"
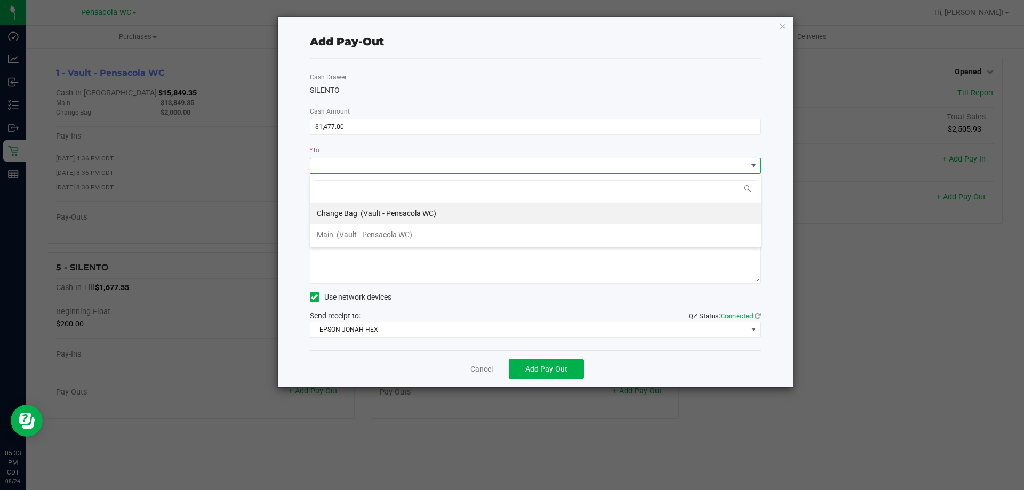
scroll to position [16, 451]
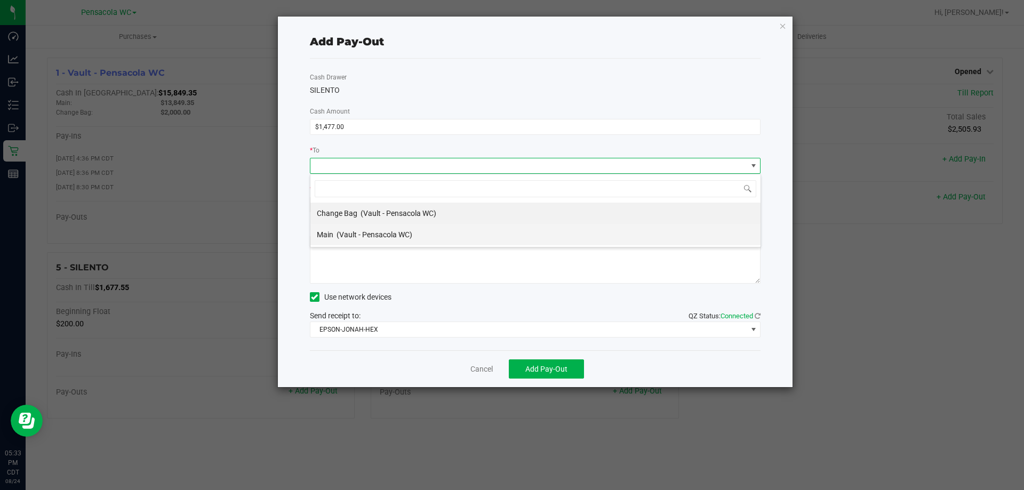
click at [376, 237] on span "(Vault - Pensacola WC)" at bounding box center [375, 234] width 76 height 9
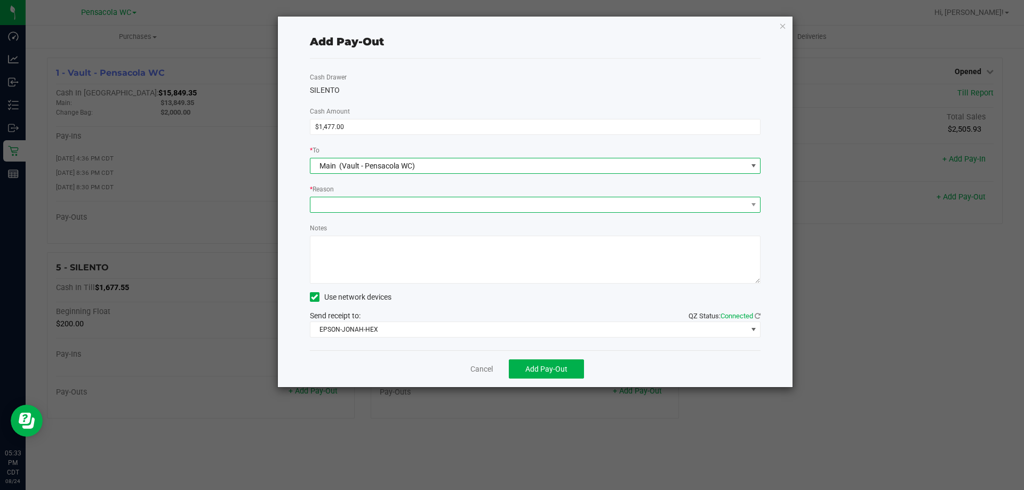
click at [387, 210] on span at bounding box center [528, 204] width 437 height 15
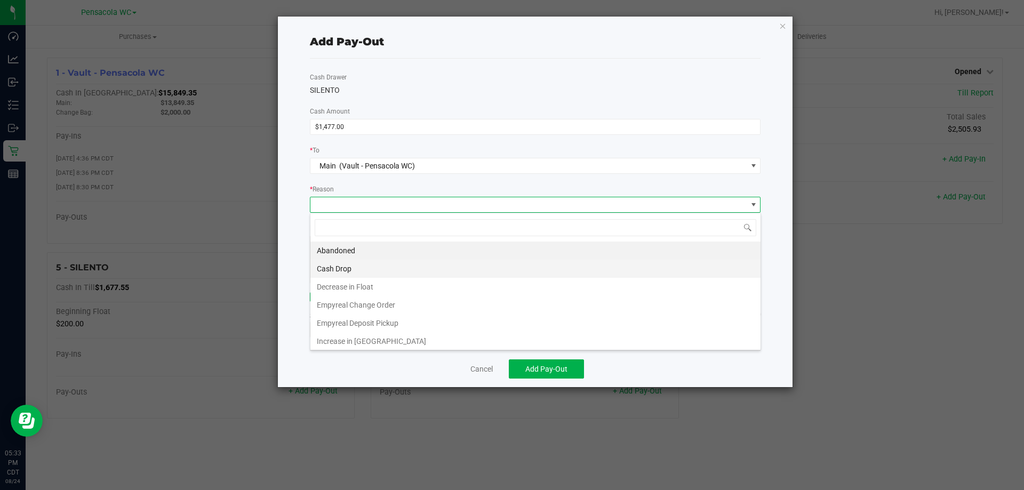
click at [362, 261] on li "Cash Drop" at bounding box center [535, 269] width 450 height 18
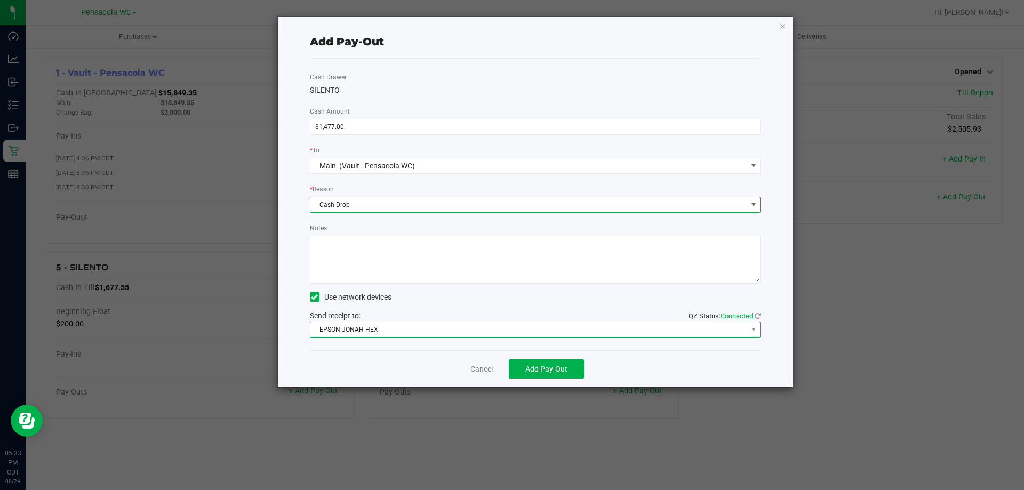
click at [408, 331] on span "EPSON-JONAH-HEX" at bounding box center [528, 329] width 437 height 15
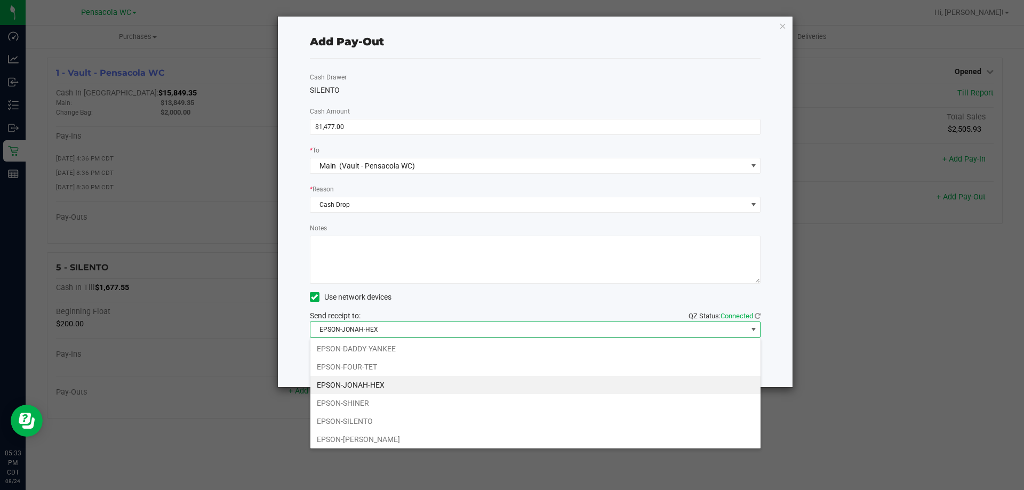
click at [282, 280] on div "Add Pay-Out Cash Drawer SILENTO Cash Amount $1,477.00 * To Main (Vault - Pensac…" at bounding box center [535, 202] width 515 height 371
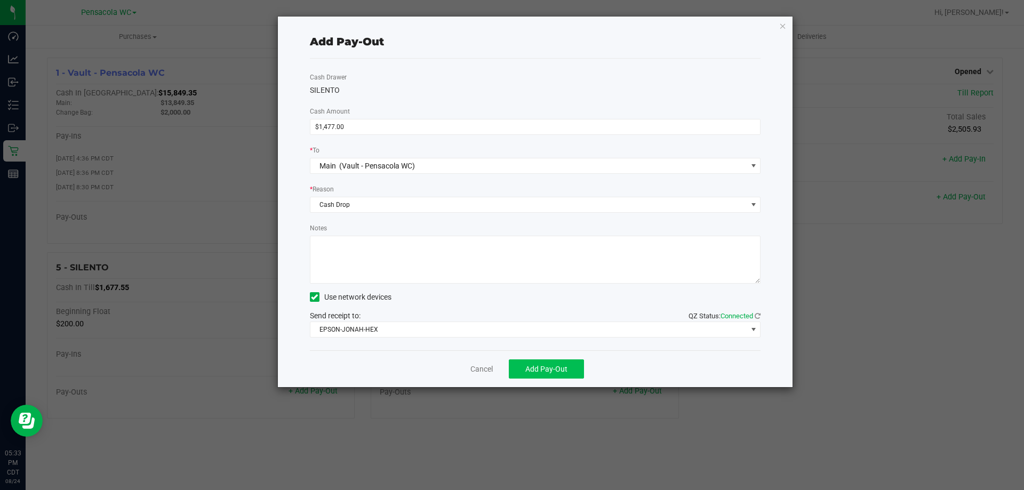
click at [547, 362] on button "Add Pay-Out" at bounding box center [546, 368] width 75 height 19
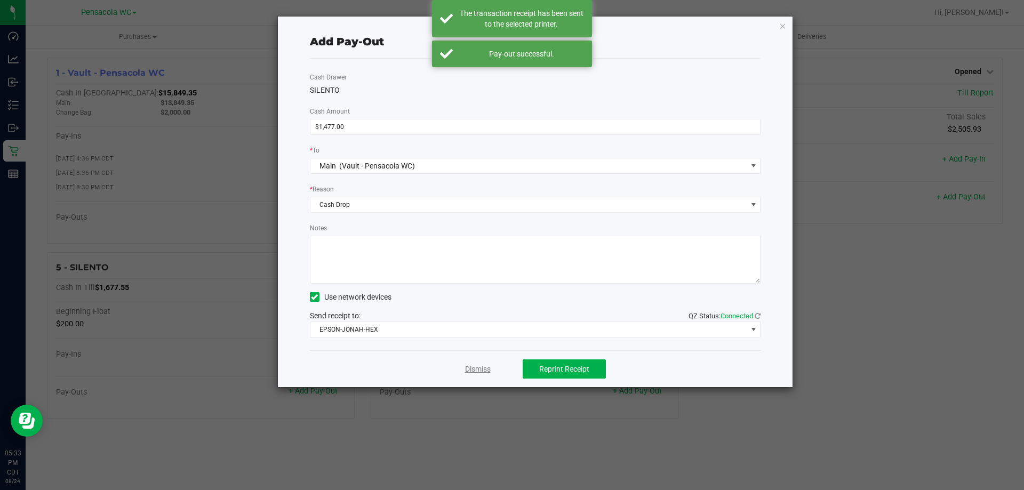
click at [484, 371] on link "Dismiss" at bounding box center [478, 369] width 26 height 11
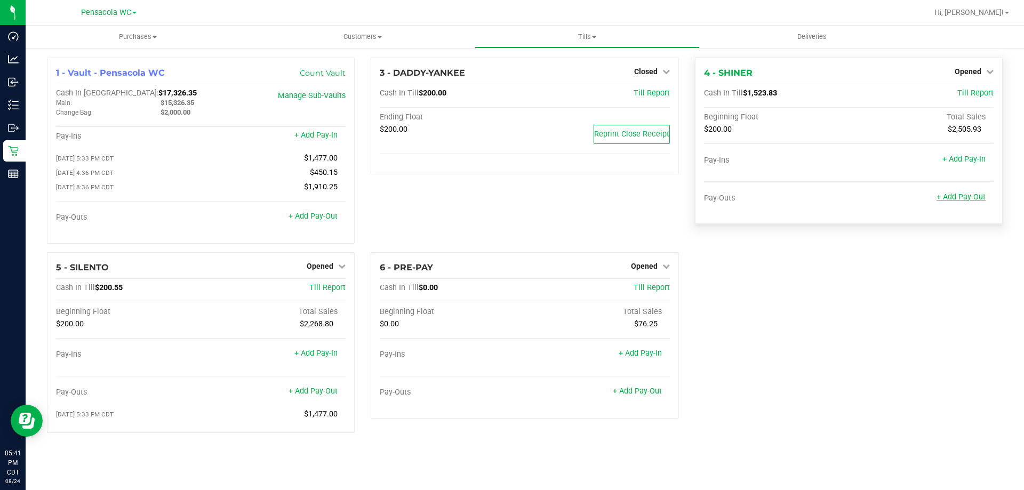
click at [968, 198] on link "+ Add Pay-Out" at bounding box center [961, 197] width 49 height 9
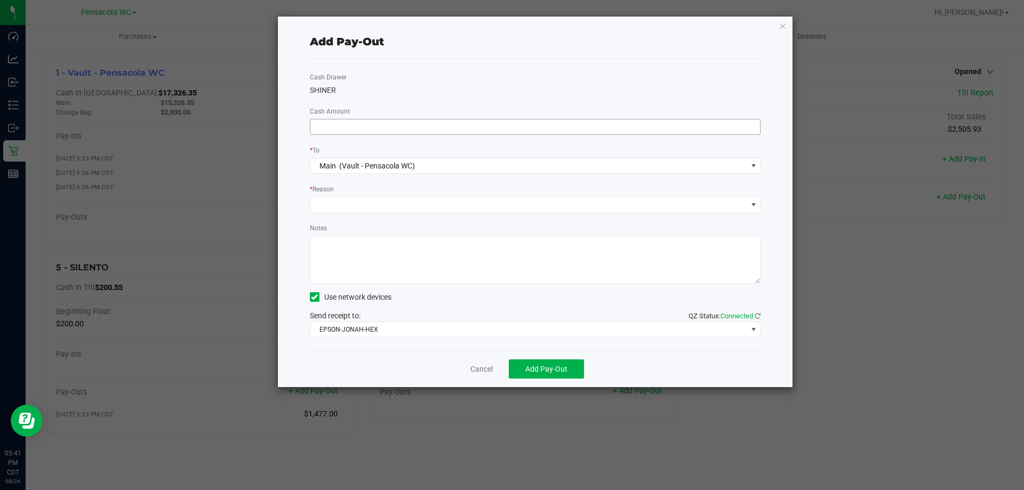
click at [374, 119] on span at bounding box center [535, 127] width 451 height 16
click at [536, 126] on input at bounding box center [535, 126] width 450 height 15
click at [386, 205] on span at bounding box center [528, 204] width 437 height 15
type input "$1,320.00"
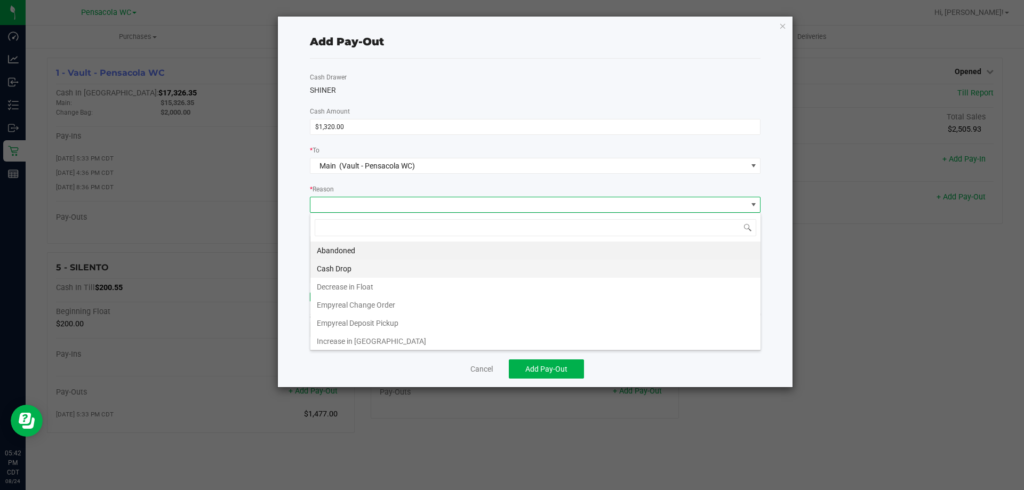
click at [359, 268] on li "Cash Drop" at bounding box center [535, 269] width 450 height 18
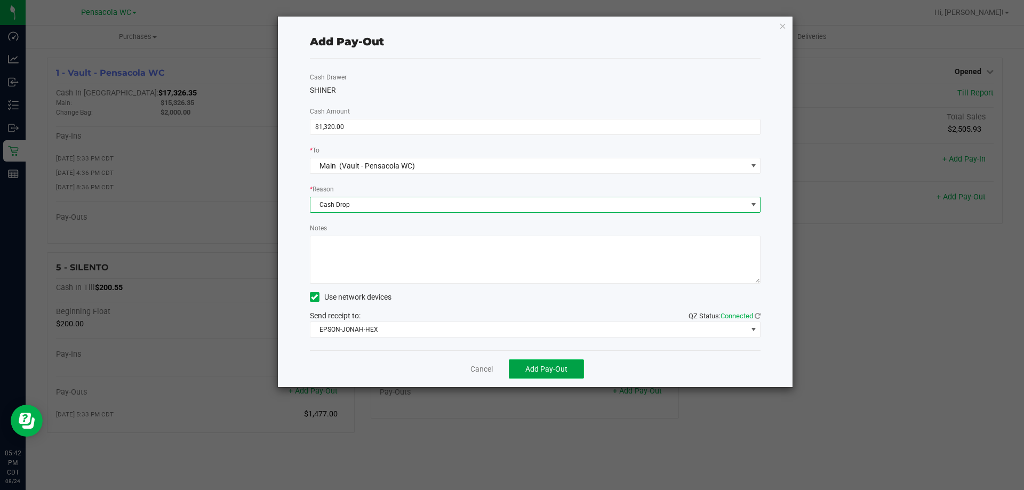
click at [554, 369] on span "Add Pay-Out" at bounding box center [546, 369] width 42 height 9
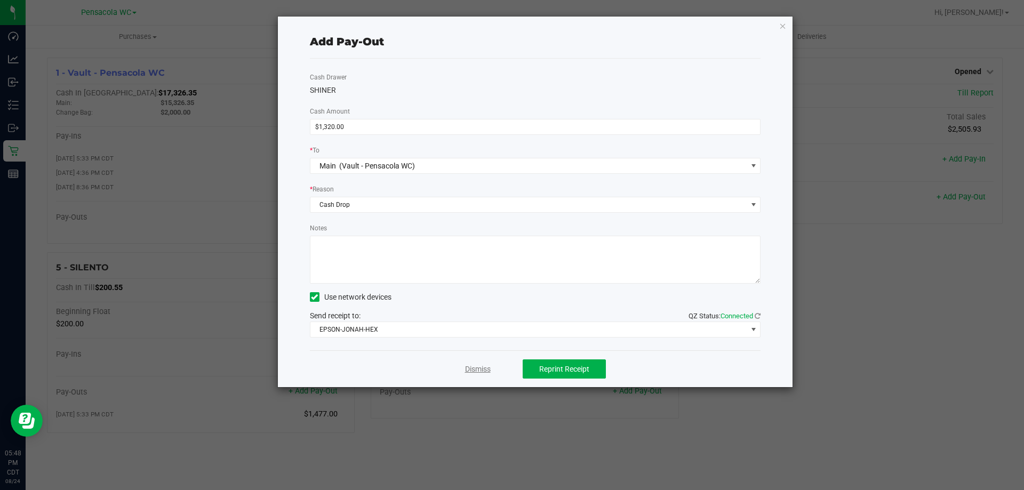
click at [478, 365] on link "Dismiss" at bounding box center [478, 369] width 26 height 11
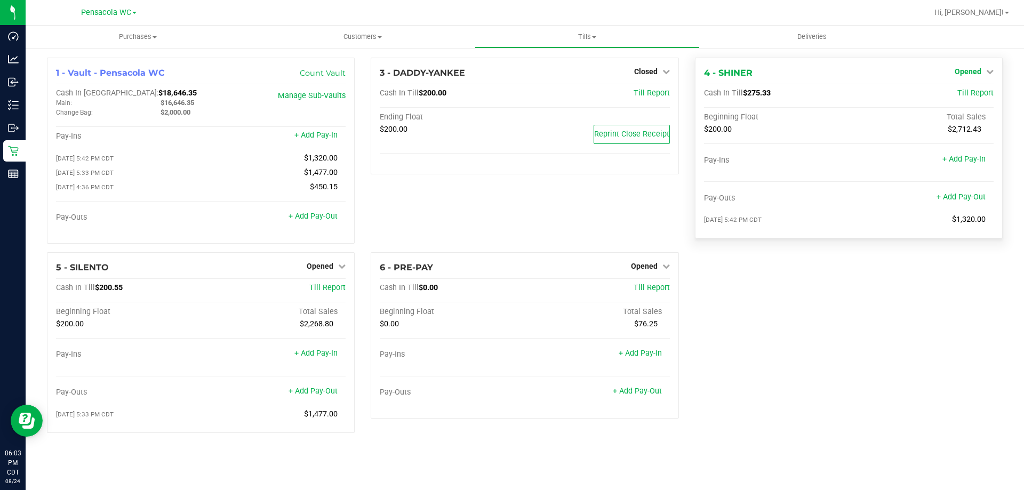
click at [973, 71] on span "Opened" at bounding box center [968, 71] width 27 height 9
click at [969, 90] on link "Close Till" at bounding box center [969, 94] width 29 height 9
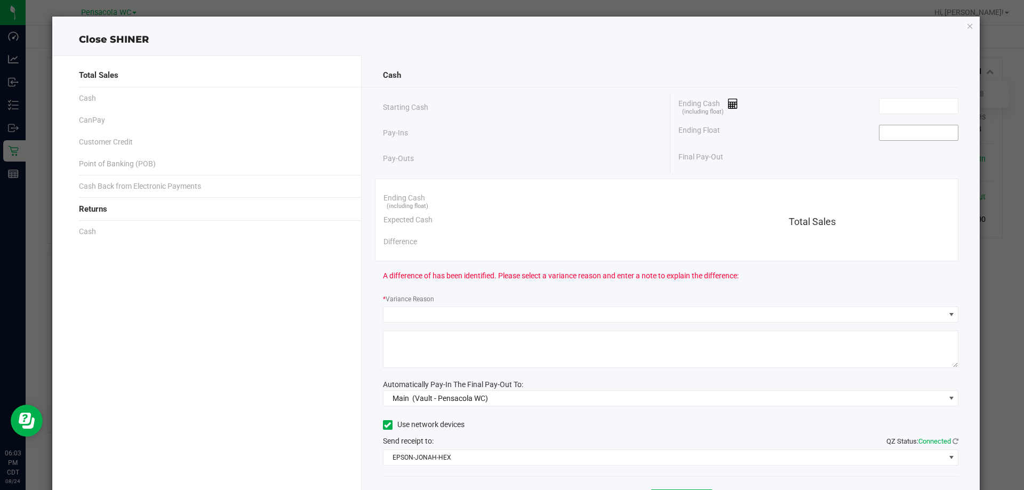
click at [898, 135] on input at bounding box center [919, 132] width 78 height 15
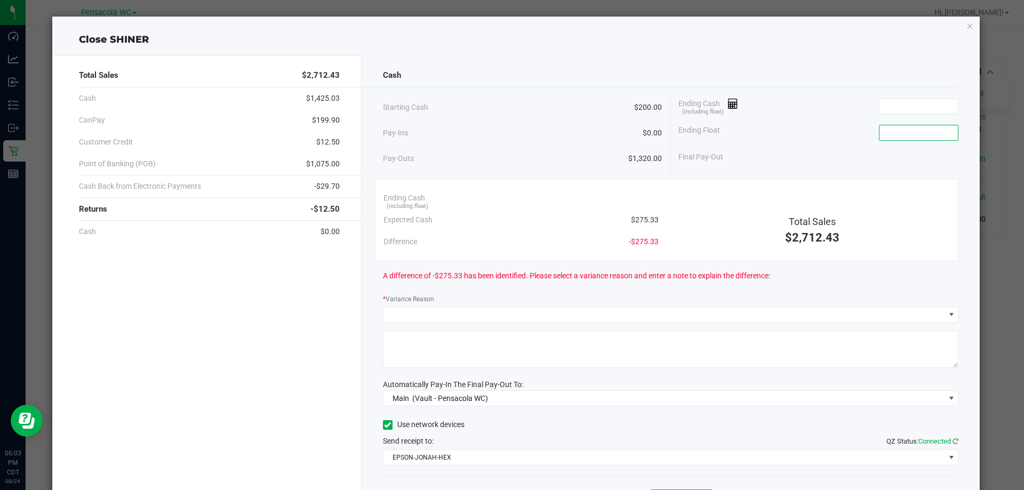
click at [919, 130] on input at bounding box center [919, 132] width 78 height 15
click at [908, 102] on input at bounding box center [919, 106] width 78 height 15
type input "$200.00"
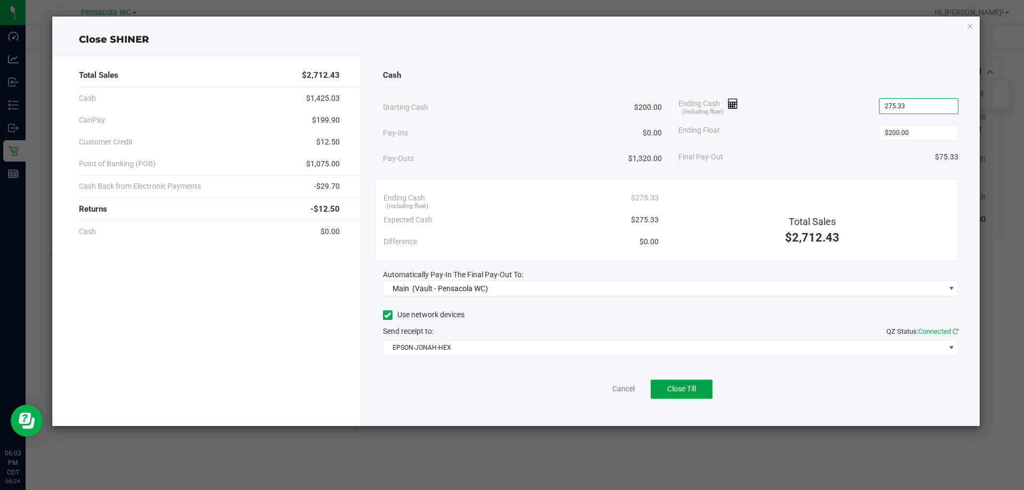
click at [689, 387] on span "Close Till" at bounding box center [681, 389] width 29 height 9
type input "$275.33"
click at [605, 388] on link "Dismiss" at bounding box center [600, 388] width 26 height 11
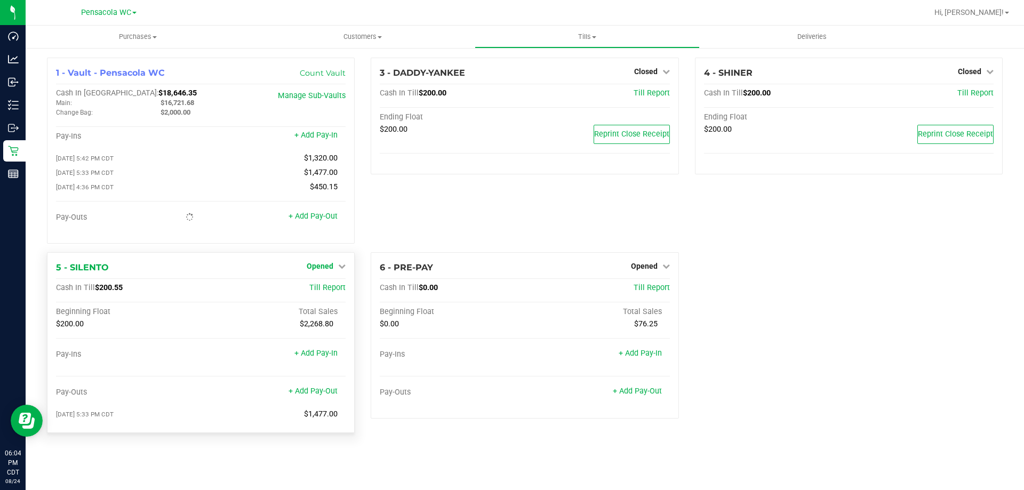
click at [333, 267] on span "Opened" at bounding box center [320, 266] width 27 height 9
click at [326, 291] on link "Close Till" at bounding box center [321, 288] width 29 height 9
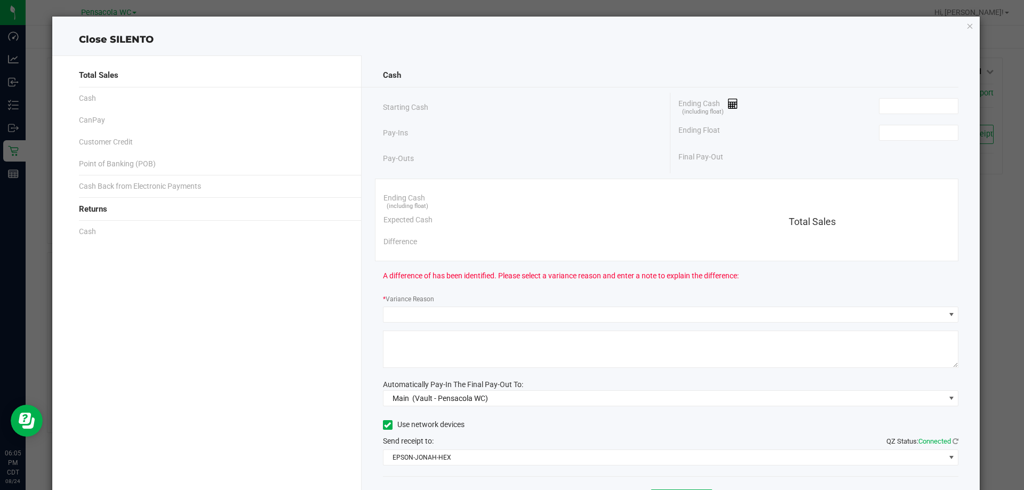
click at [918, 151] on div "Final Pay-Out" at bounding box center [818, 157] width 280 height 22
click at [924, 132] on input at bounding box center [919, 132] width 78 height 15
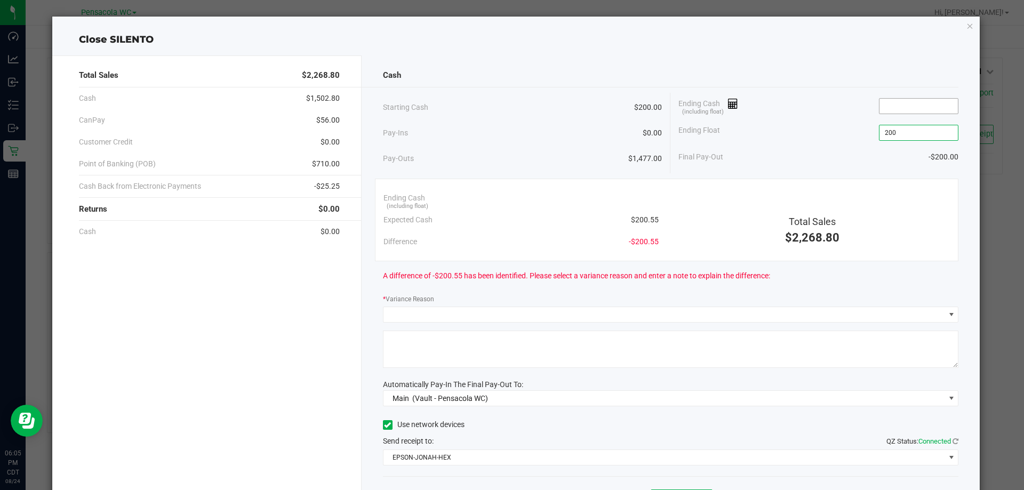
click at [907, 105] on input at bounding box center [919, 106] width 78 height 15
type input "$200.00"
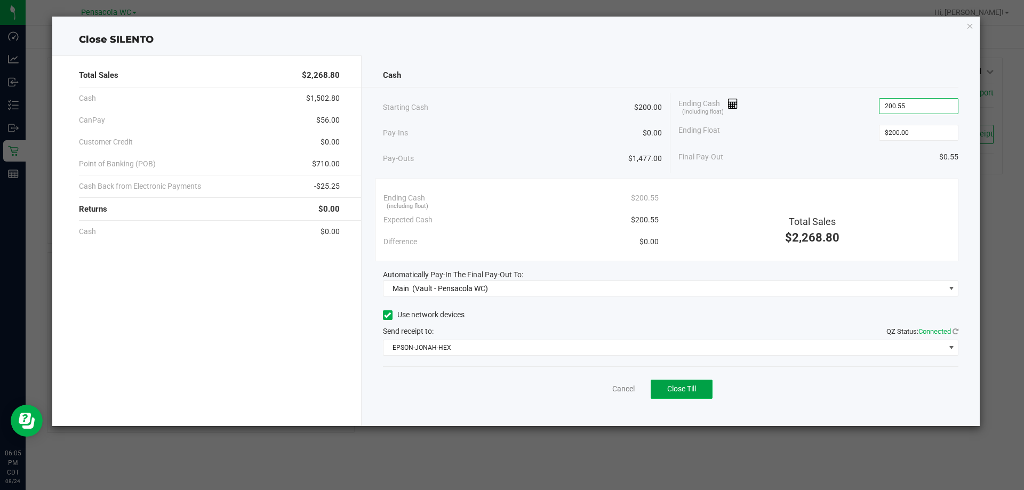
click at [670, 391] on span "Close Till" at bounding box center [681, 389] width 29 height 9
type input "$200.55"
click at [592, 388] on link "Dismiss" at bounding box center [600, 388] width 26 height 11
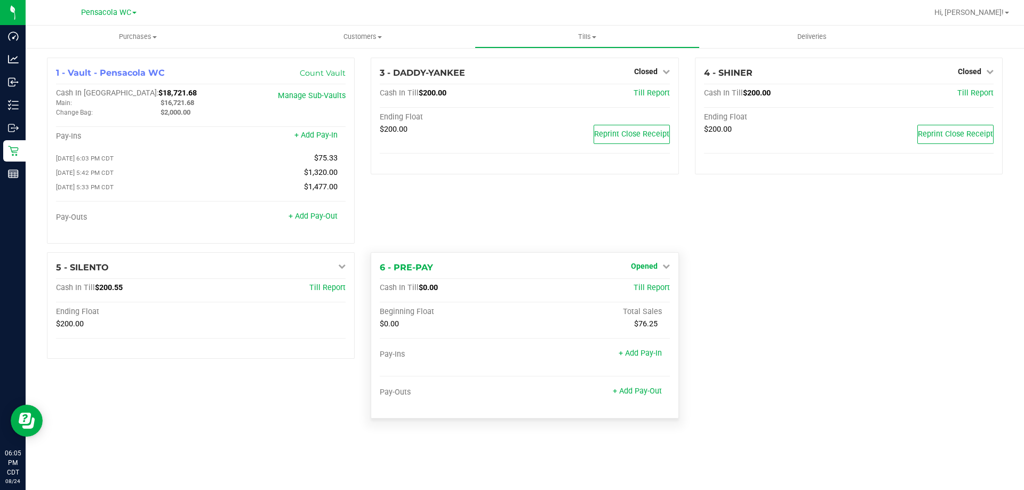
click at [642, 266] on span "Opened" at bounding box center [644, 266] width 27 height 9
click at [658, 290] on link "Close Till" at bounding box center [645, 288] width 29 height 9
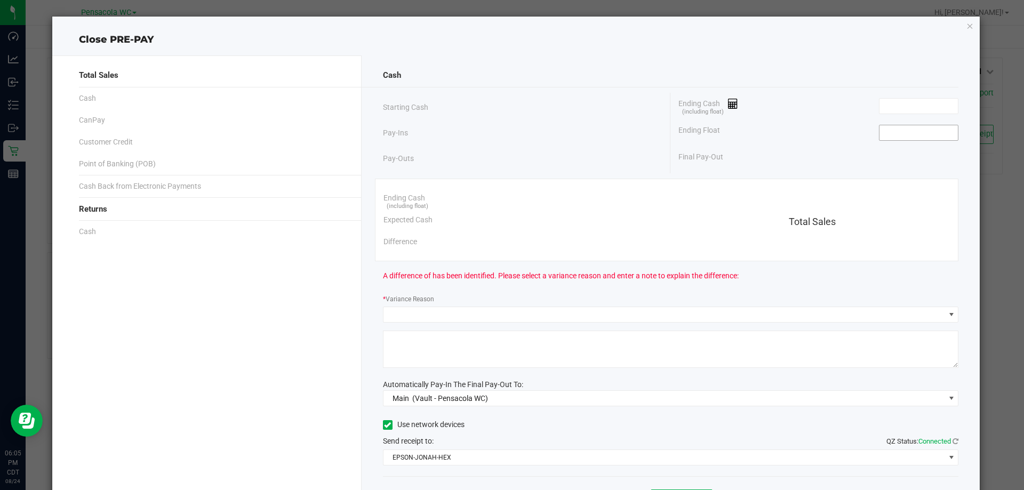
click at [894, 129] on input at bounding box center [919, 132] width 78 height 15
click at [898, 131] on input "0" at bounding box center [919, 132] width 78 height 15
click at [897, 108] on input at bounding box center [919, 106] width 78 height 15
type input "$0.00"
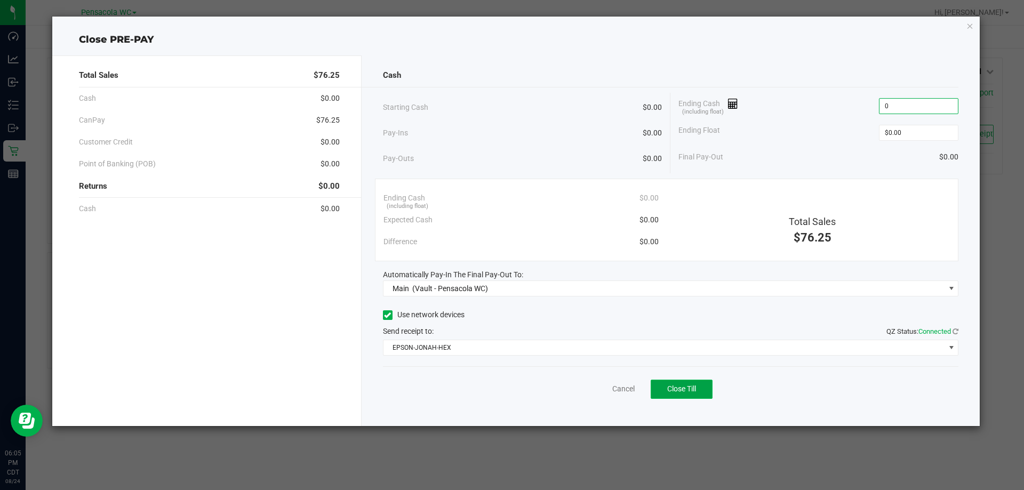
click at [690, 382] on button "Close Till" at bounding box center [682, 389] width 62 height 19
type input "$0.00"
click at [598, 388] on link "Dismiss" at bounding box center [600, 388] width 26 height 11
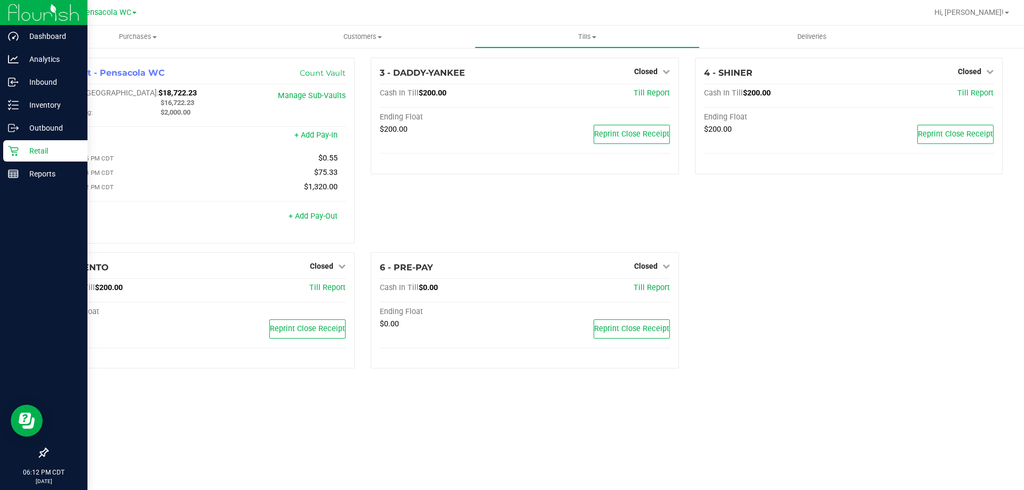
click at [0, 334] on div at bounding box center [43, 314] width 87 height 257
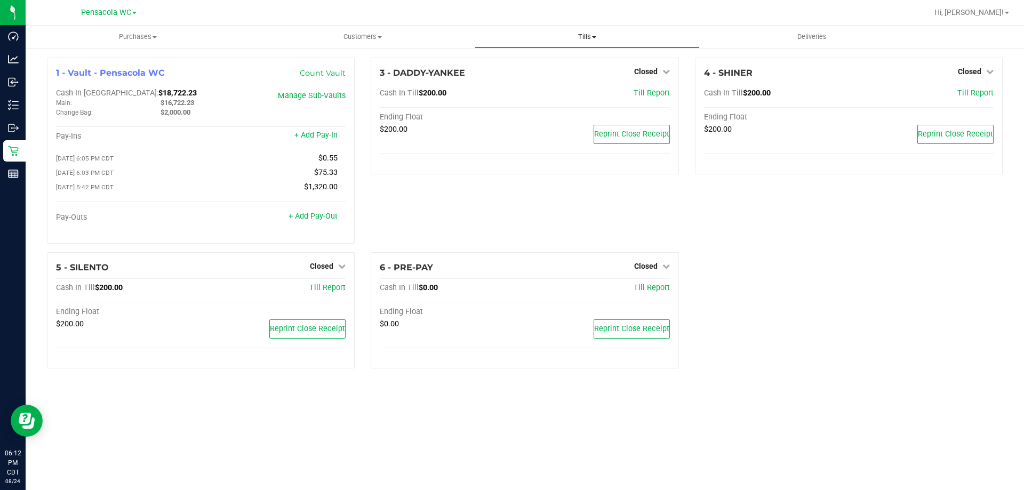
drag, startPoint x: 585, startPoint y: 39, endPoint x: 581, endPoint y: 63, distance: 23.9
click at [586, 39] on span "Tills" at bounding box center [586, 37] width 223 height 10
click at [573, 77] on span "Reconcile e-payments" at bounding box center [528, 77] width 106 height 9
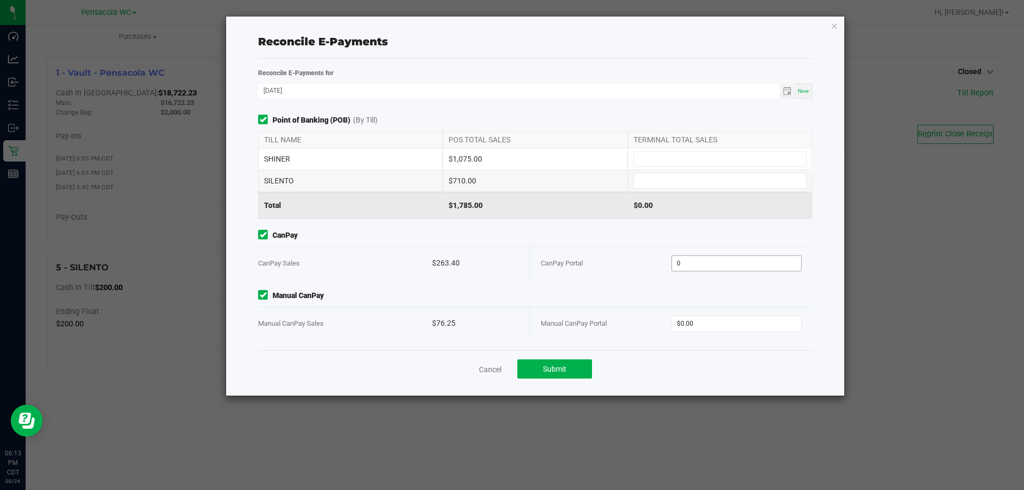
click at [698, 257] on input "0" at bounding box center [737, 263] width 130 height 15
type input "$263.40"
click at [696, 310] on div "Manual CanPay Portal $0.00" at bounding box center [671, 323] width 261 height 33
click at [695, 319] on input "0" at bounding box center [737, 323] width 130 height 15
type input "$76.25"
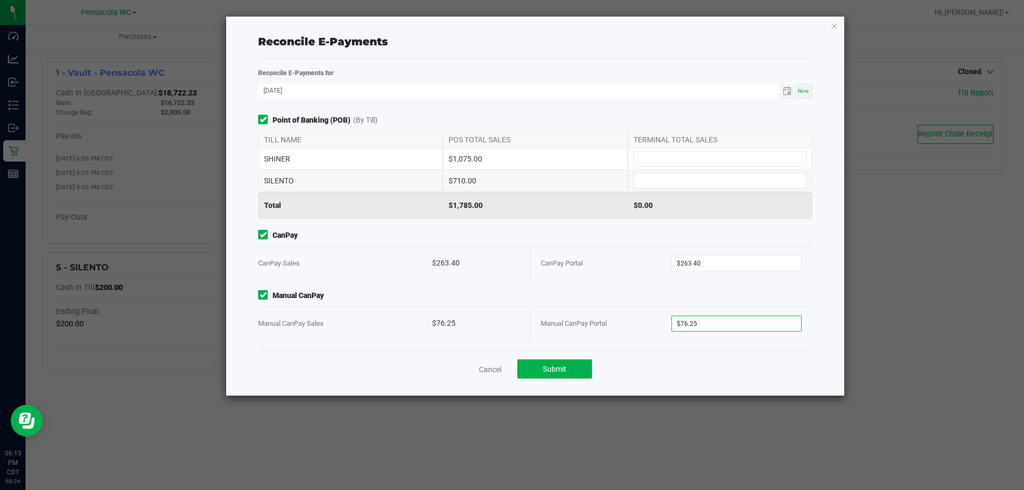
click at [699, 146] on div "TERMINAL TOTAL SALES" at bounding box center [720, 140] width 185 height 16
click at [696, 152] on input at bounding box center [720, 158] width 172 height 15
type input "$1,075.00"
click at [665, 181] on input at bounding box center [720, 180] width 172 height 15
type input "$710.00"
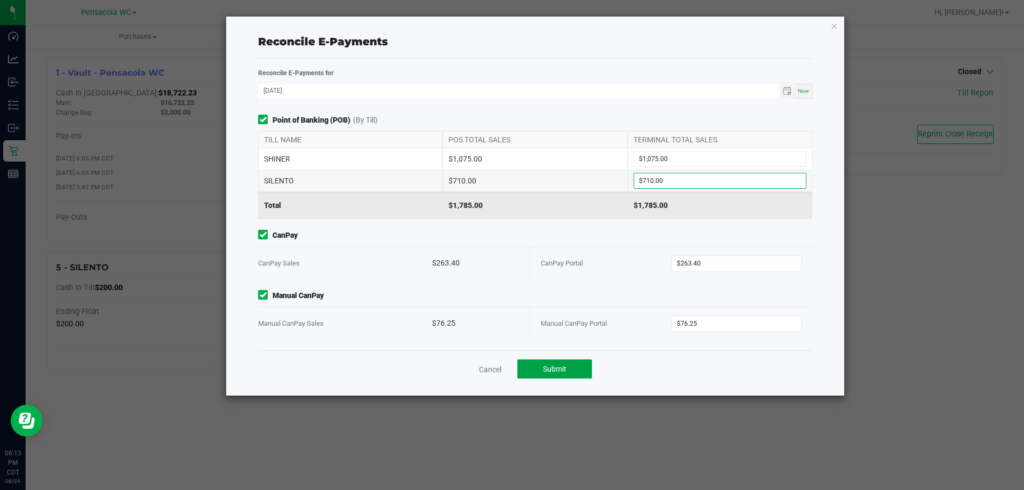
click at [571, 367] on button "Submit" at bounding box center [554, 368] width 75 height 19
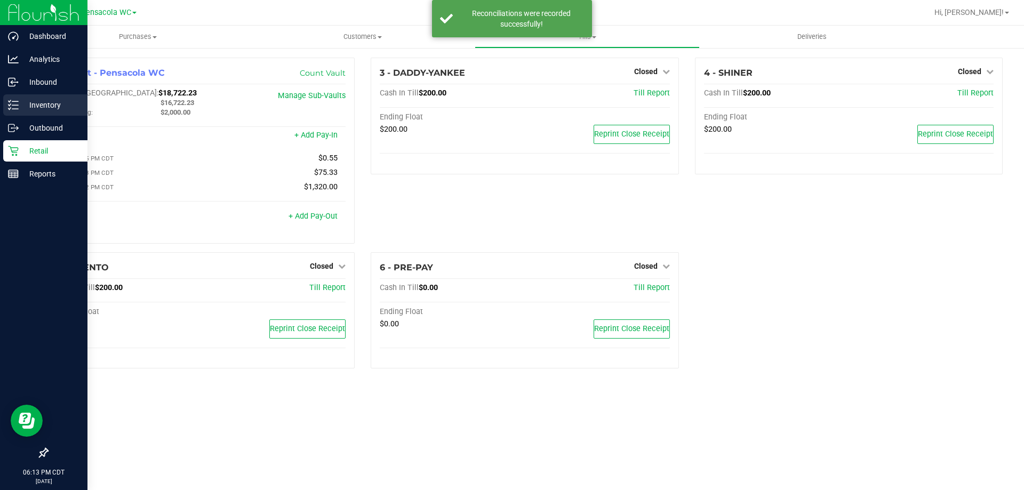
click at [65, 101] on p "Inventory" at bounding box center [51, 105] width 64 height 13
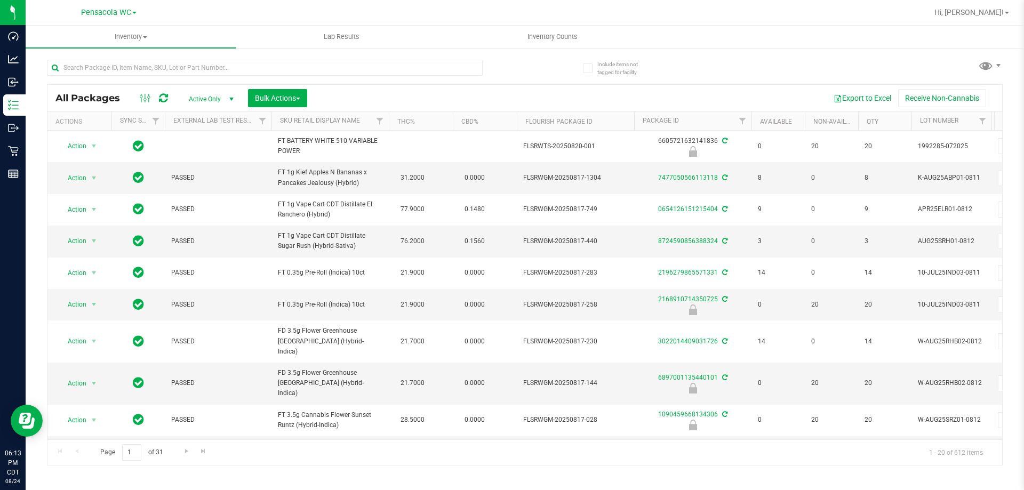
click at [196, 55] on div at bounding box center [286, 67] width 478 height 34
click at [256, 61] on input "text" at bounding box center [265, 68] width 436 height 16
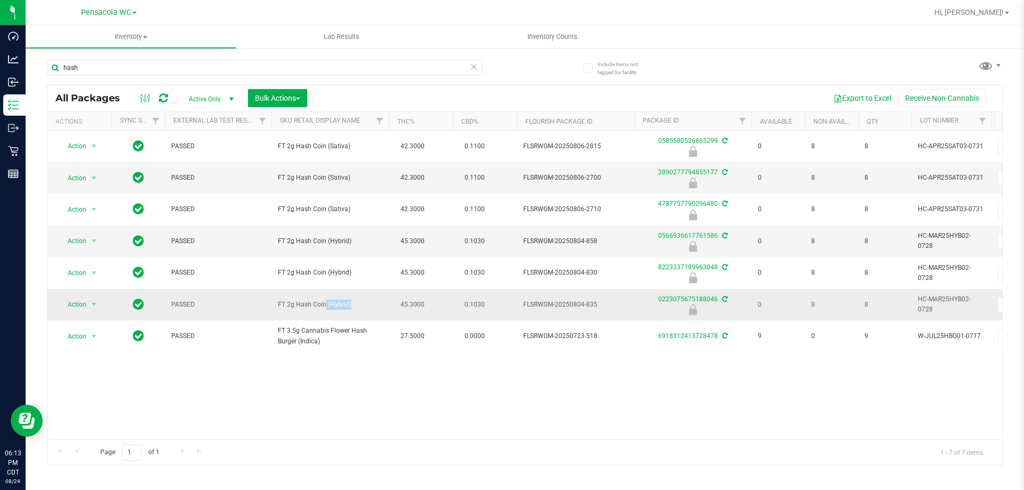
drag, startPoint x: 324, startPoint y: 303, endPoint x: 295, endPoint y: 301, distance: 29.5
click at [295, 301] on span "FT 2g Hash Coin (Hybrid)" at bounding box center [330, 305] width 105 height 10
drag, startPoint x: 326, startPoint y: 306, endPoint x: 268, endPoint y: 306, distance: 58.1
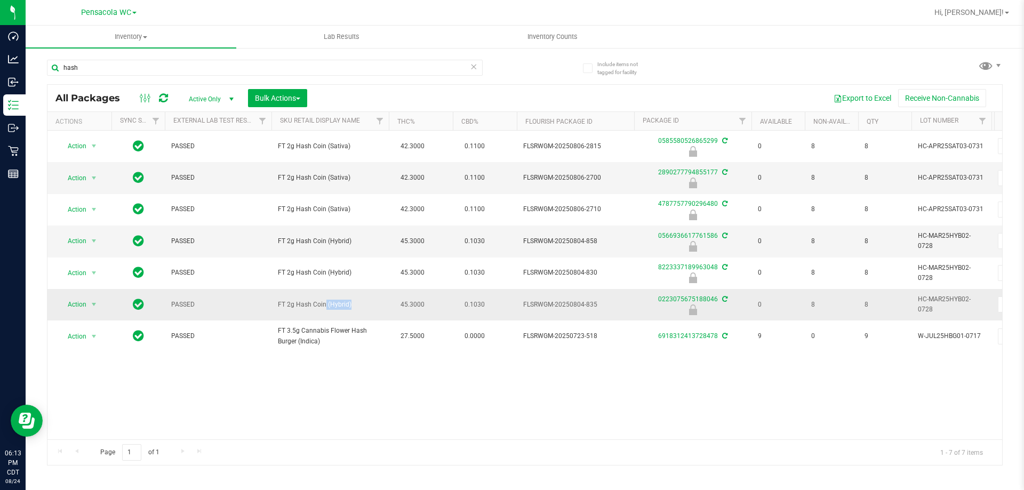
copy tr "FT 2g Hash Coin"
click at [270, 58] on div "hash" at bounding box center [286, 67] width 478 height 34
click at [269, 64] on input "hash" at bounding box center [265, 68] width 436 height 16
paste input "FT 2g Hash Coin"
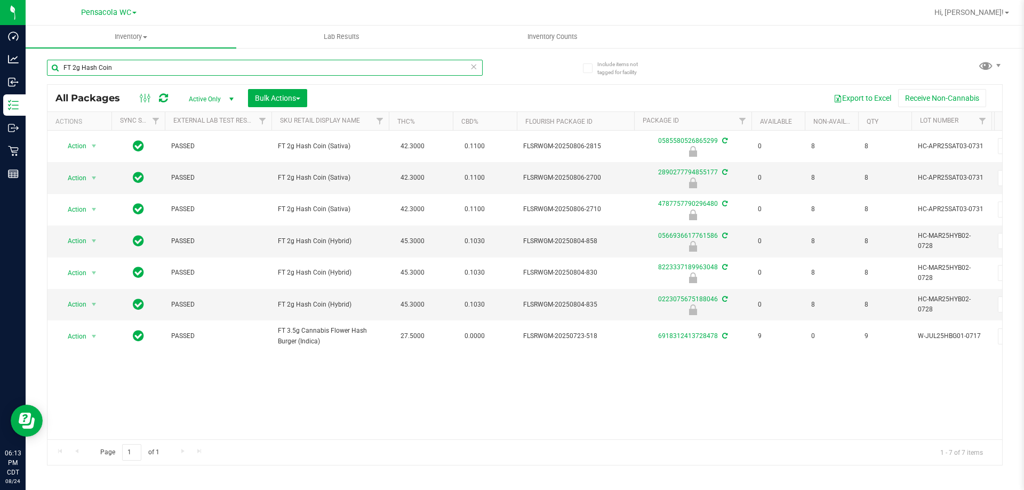
type input "FT 2g Hash Coin"
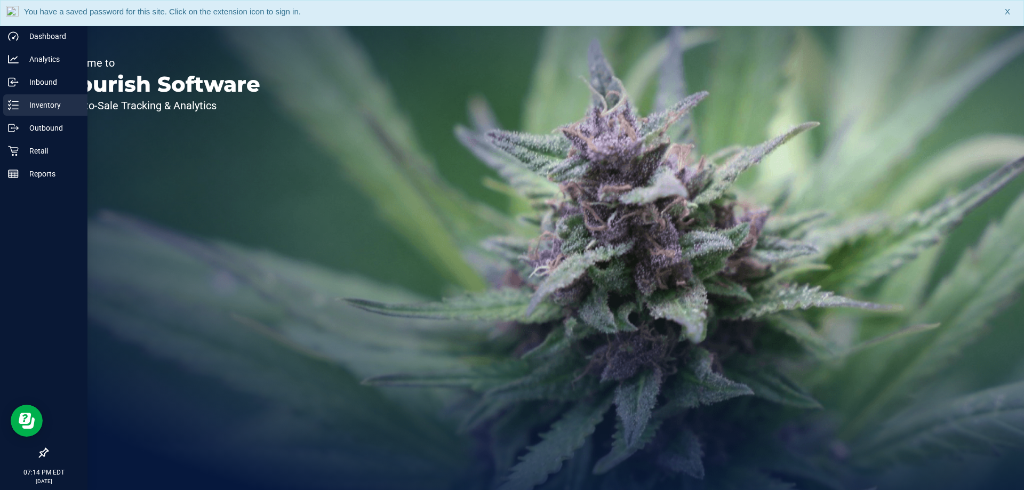
click at [22, 99] on p "Inventory" at bounding box center [51, 105] width 64 height 13
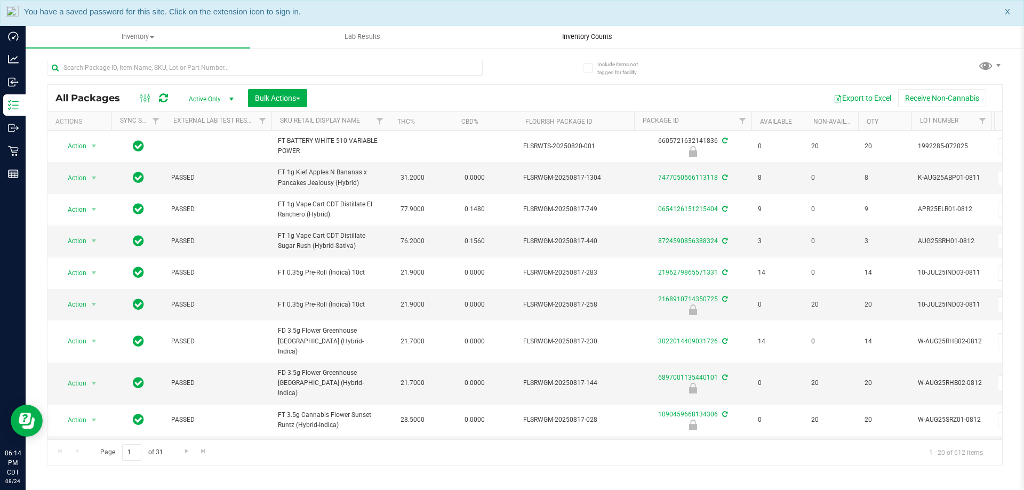
click at [562, 41] on uib-tab-heading "Inventory Counts" at bounding box center [586, 36] width 223 height 21
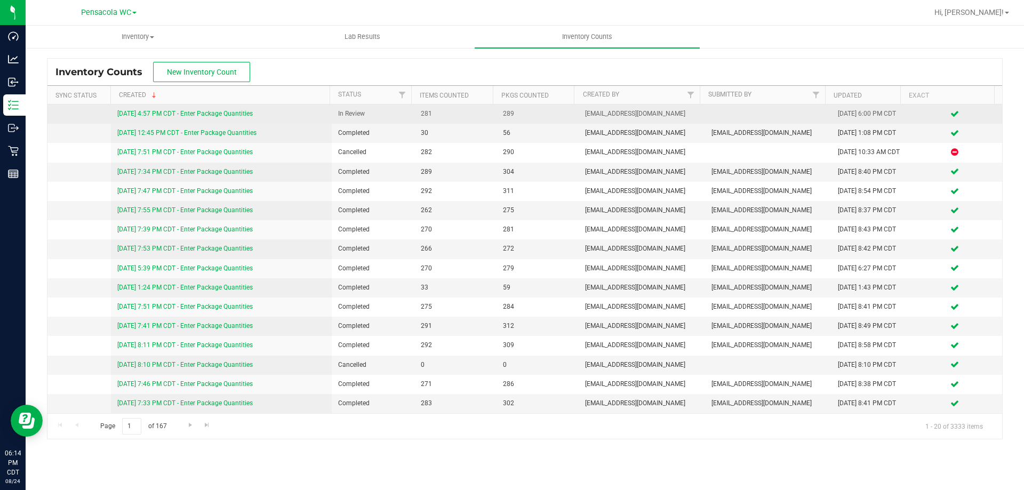
click at [193, 109] on div "8/24/25 4:57 PM CDT - Enter Package Quantities" at bounding box center [221, 114] width 209 height 10
click at [189, 114] on link "8/24/25 4:57 PM CDT - Enter Package Quantities" at bounding box center [184, 113] width 135 height 7
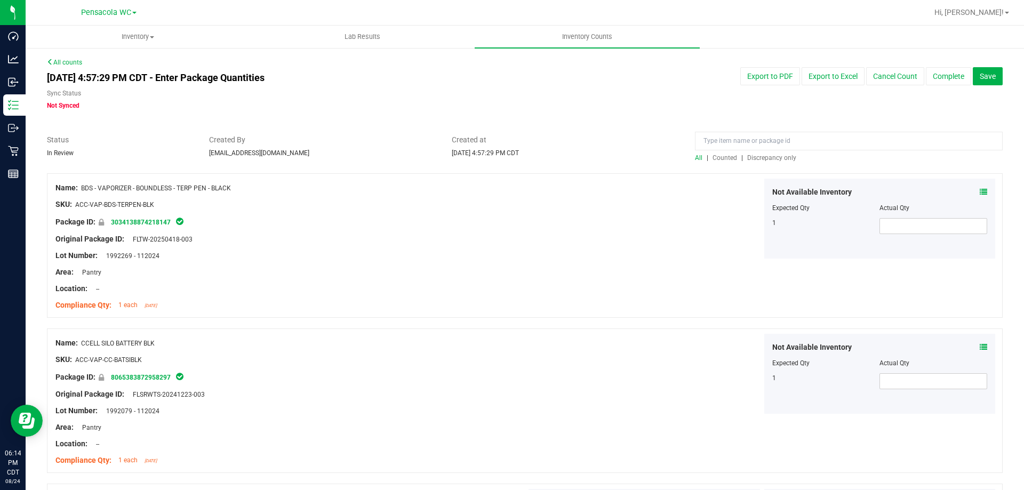
click at [769, 151] on div at bounding box center [849, 143] width 308 height 19
click at [768, 158] on span "Discrepancy only" at bounding box center [771, 157] width 49 height 7
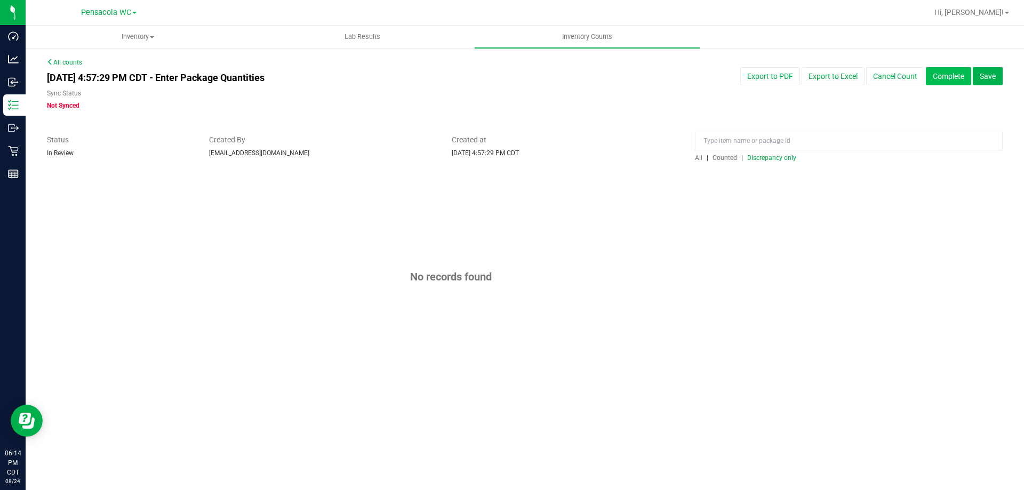
click at [930, 70] on button "Complete" at bounding box center [948, 76] width 45 height 18
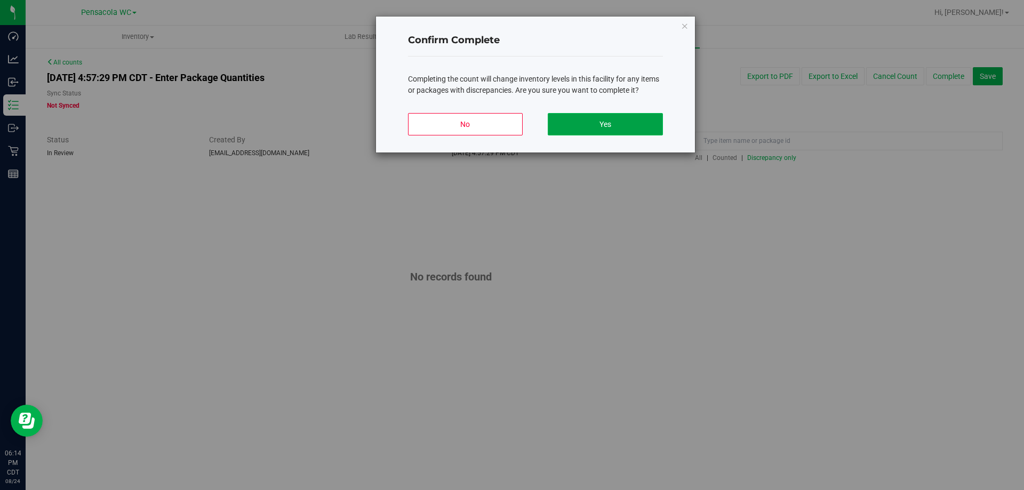
click at [583, 120] on button "Yes" at bounding box center [605, 124] width 115 height 22
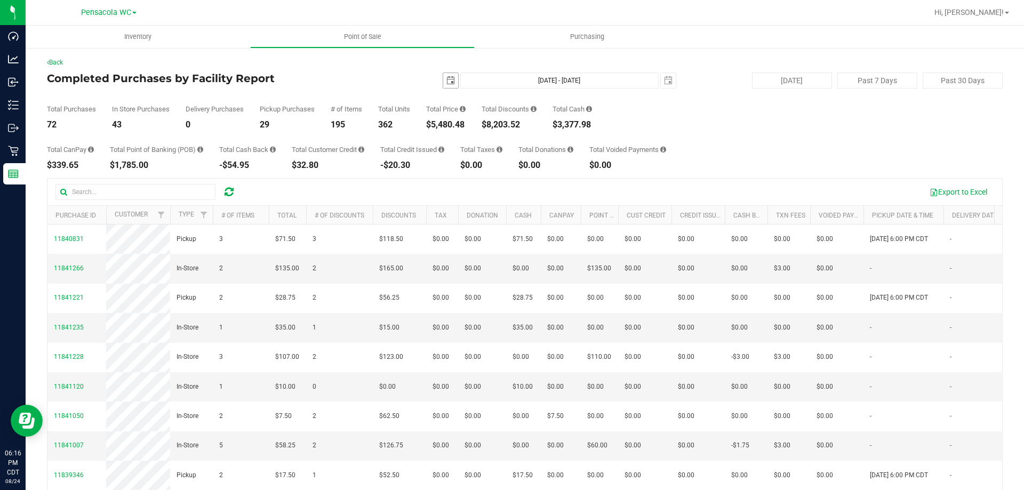
click at [444, 87] on span "select" at bounding box center [450, 80] width 15 height 15
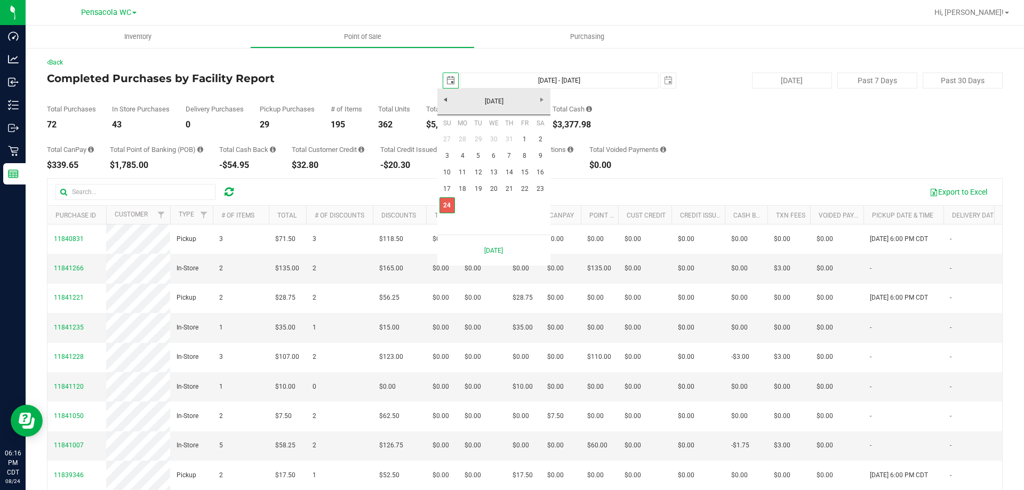
scroll to position [0, 27]
click at [467, 188] on link "18" at bounding box center [462, 189] width 15 height 17
type input "2025-08-18"
type input "Aug 18, 2025 - Aug 24, 2025"
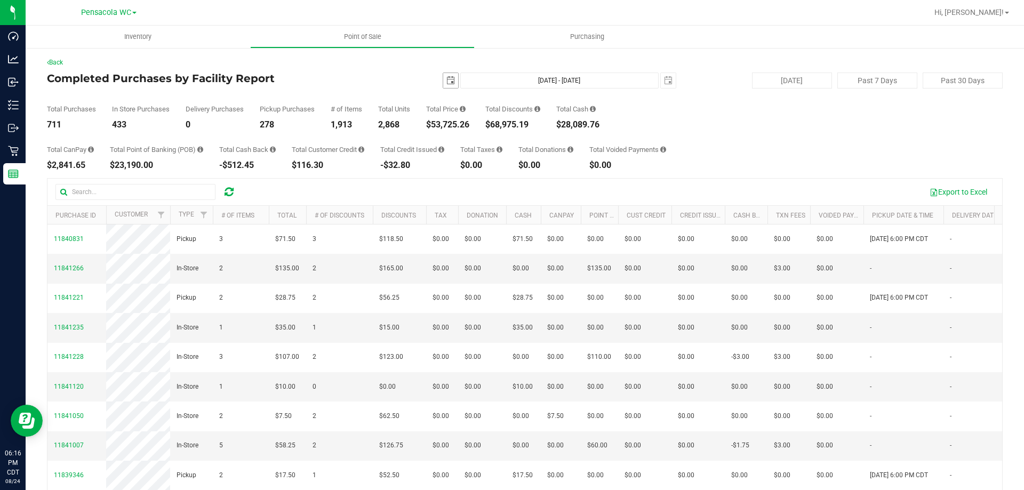
click at [446, 78] on span "select" at bounding box center [450, 80] width 9 height 9
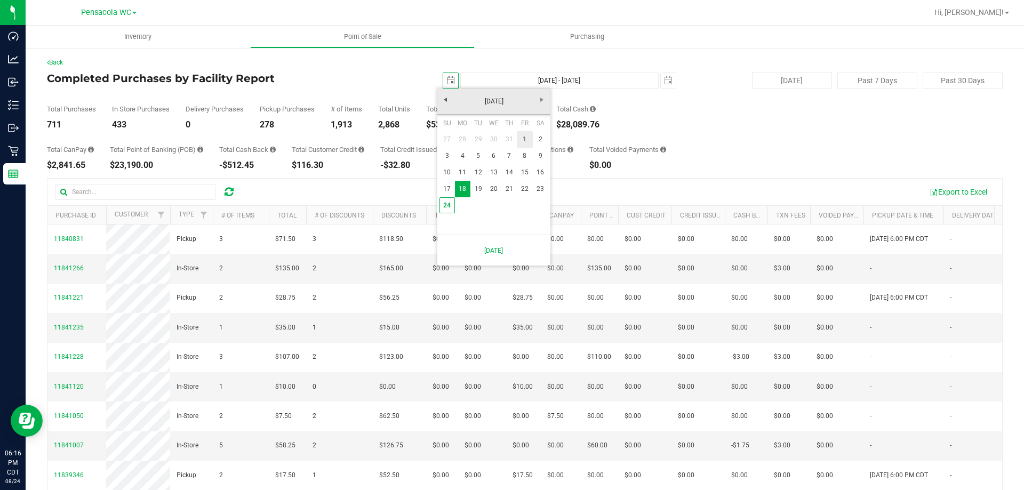
drag, startPoint x: 527, startPoint y: 134, endPoint x: 565, endPoint y: 263, distance: 134.7
click at [527, 133] on link "1" at bounding box center [524, 139] width 15 height 17
type input "[DATE]"
type input "[DATE] - [DATE]"
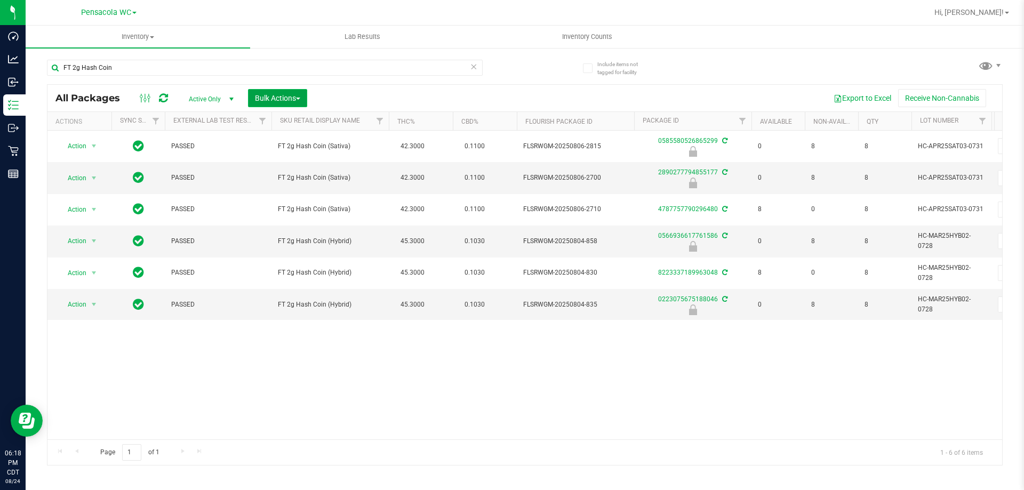
click at [299, 96] on span "Bulk Actions" at bounding box center [277, 98] width 45 height 9
click at [301, 203] on span "Lock/Unlock packages" at bounding box center [290, 200] width 73 height 9
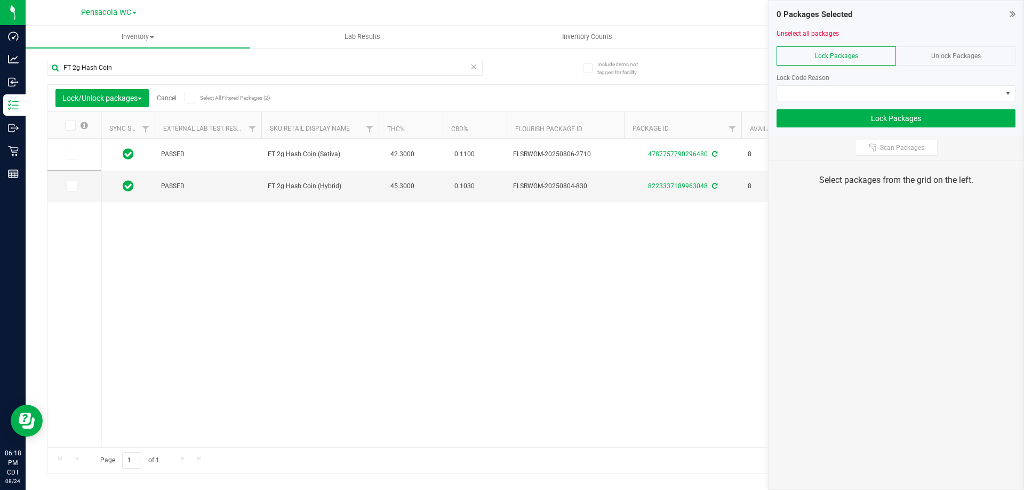
click at [982, 58] on div "Unlock Packages" at bounding box center [955, 55] width 119 height 19
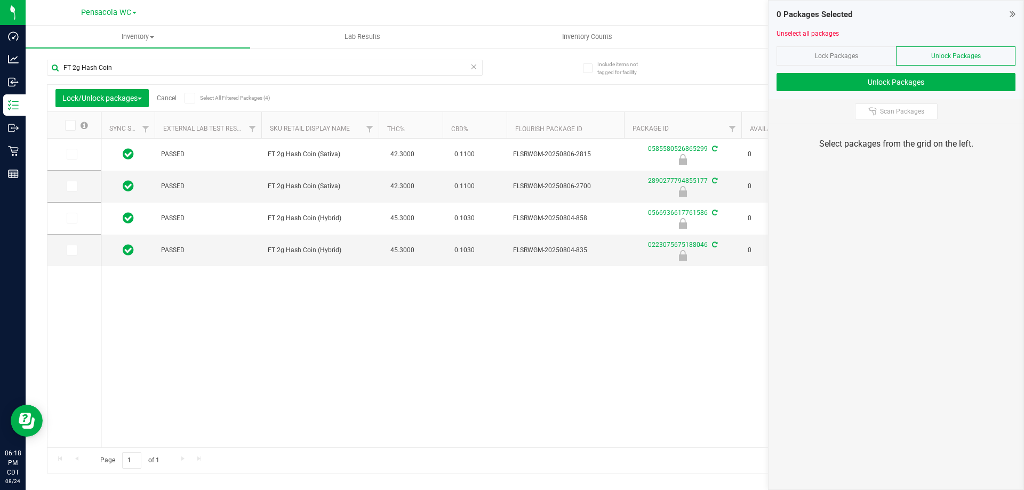
click at [73, 125] on span at bounding box center [70, 125] width 11 height 11
click at [0, 0] on input "checkbox" at bounding box center [0, 0] width 0 height 0
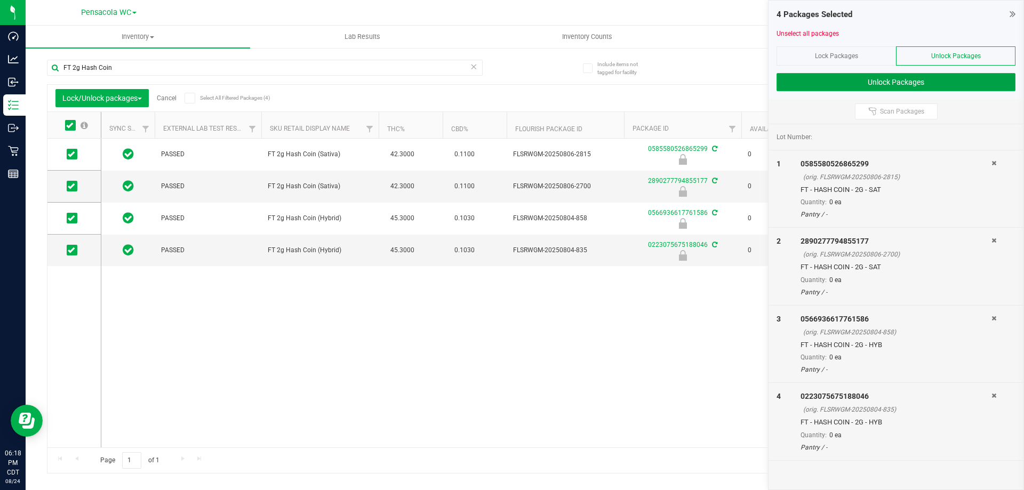
click at [828, 74] on button "Unlock Packages" at bounding box center [896, 82] width 239 height 18
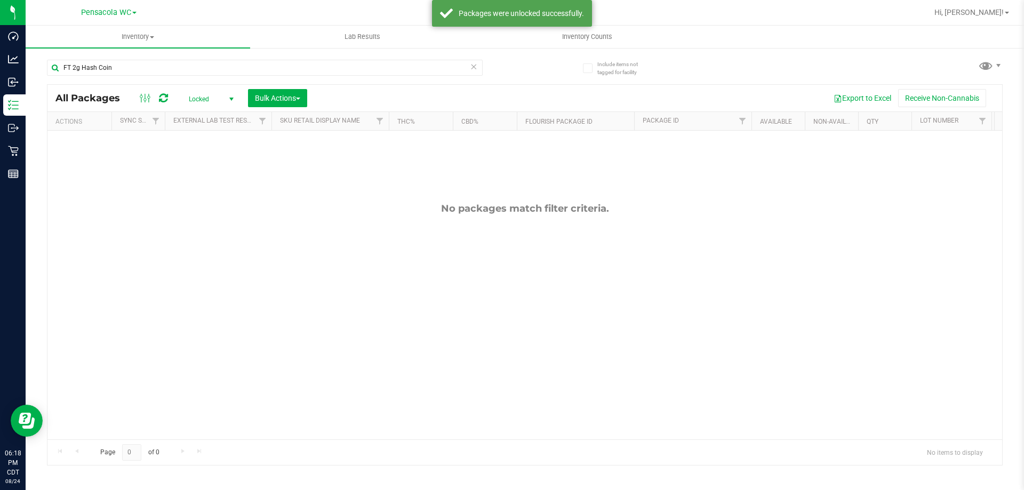
click at [220, 100] on span "Locked" at bounding box center [209, 99] width 59 height 15
click at [202, 161] on li "All" at bounding box center [209, 164] width 58 height 16
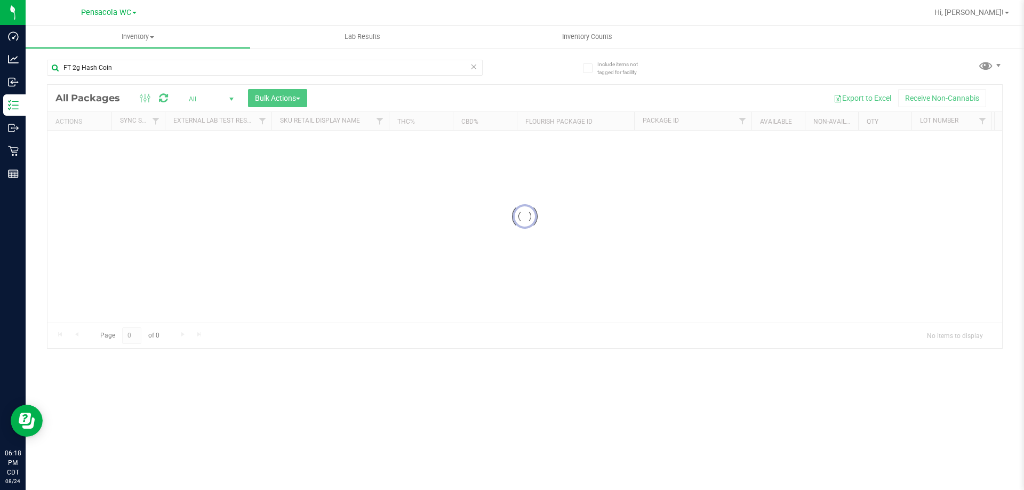
click at [276, 96] on div at bounding box center [524, 216] width 955 height 263
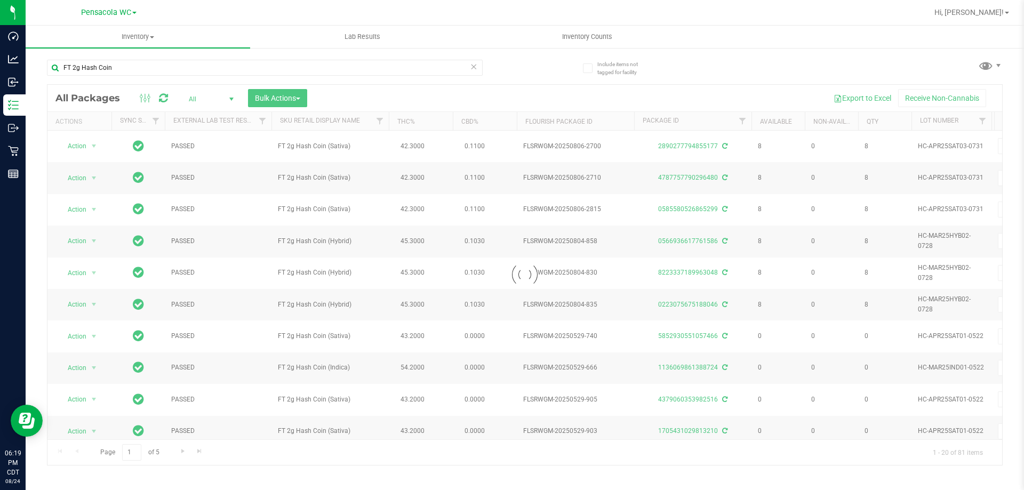
click at [281, 94] on div at bounding box center [524, 275] width 955 height 380
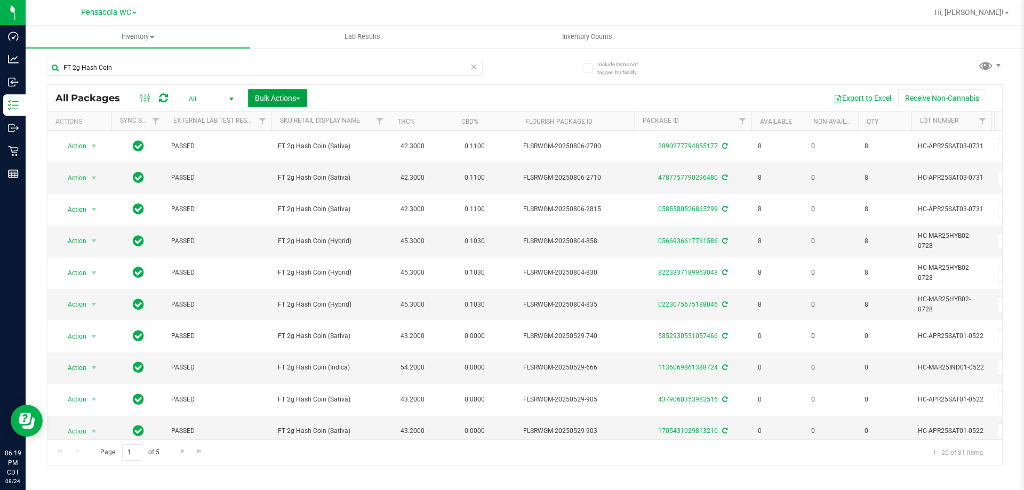
drag, startPoint x: 260, startPoint y: 100, endPoint x: 266, endPoint y: 102, distance: 5.7
click at [261, 99] on span "Bulk Actions" at bounding box center [277, 98] width 45 height 9
click at [286, 203] on span "Lock/Unlock packages" at bounding box center [290, 200] width 73 height 9
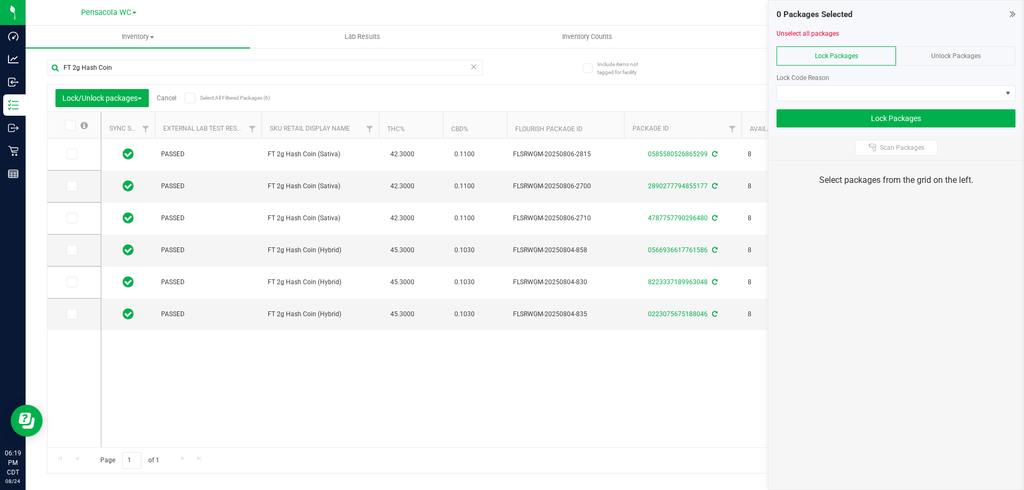
click at [68, 125] on icon at bounding box center [69, 125] width 7 height 0
click at [0, 0] on input "checkbox" at bounding box center [0, 0] width 0 height 0
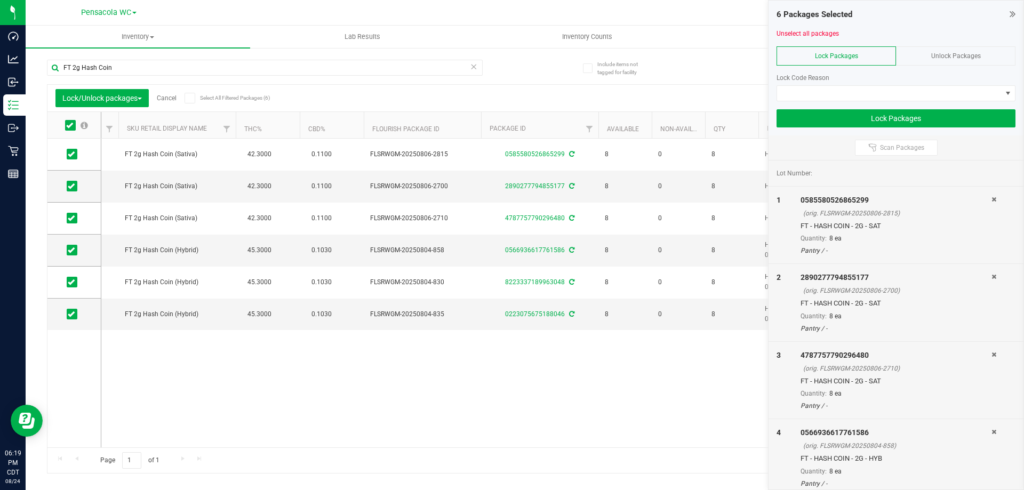
scroll to position [0, 171]
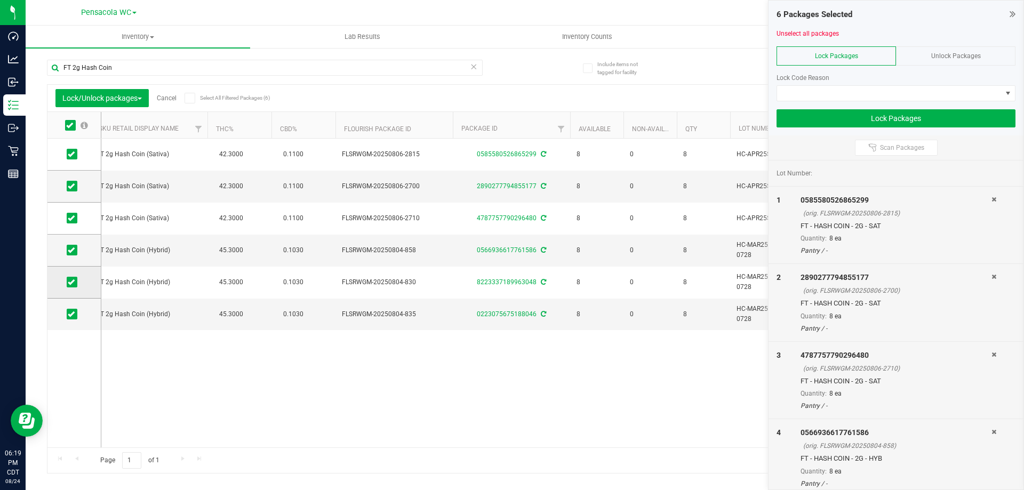
click at [74, 282] on icon at bounding box center [71, 282] width 7 height 0
click at [0, 0] on input "checkbox" at bounding box center [0, 0] width 0 height 0
click at [74, 218] on icon at bounding box center [71, 218] width 7 height 0
click at [0, 0] on input "checkbox" at bounding box center [0, 0] width 0 height 0
click at [904, 86] on div "Lock Code Reason" at bounding box center [896, 83] width 239 height 36
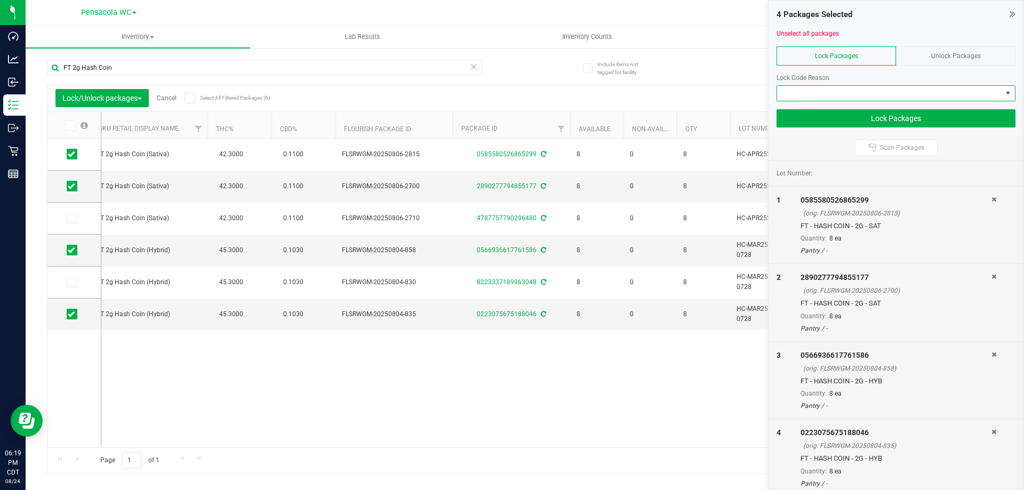
click at [901, 97] on span at bounding box center [889, 93] width 225 height 15
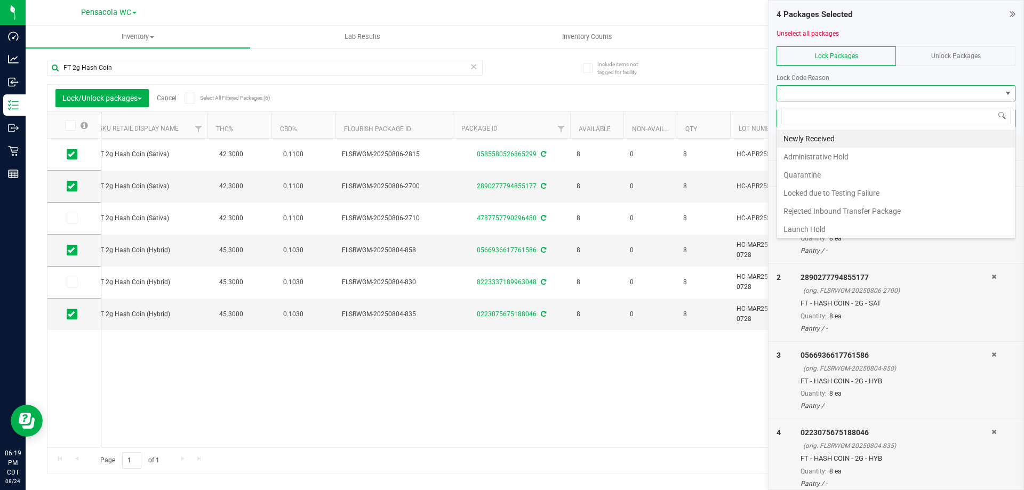
scroll to position [16, 239]
click at [882, 139] on li "Newly Received" at bounding box center [896, 139] width 238 height 18
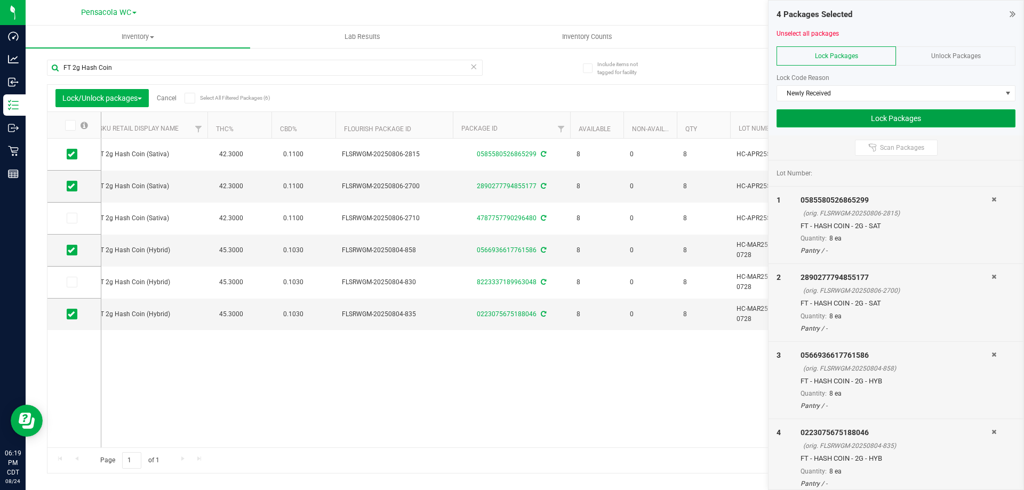
click at [898, 116] on button "Lock Packages" at bounding box center [896, 118] width 239 height 18
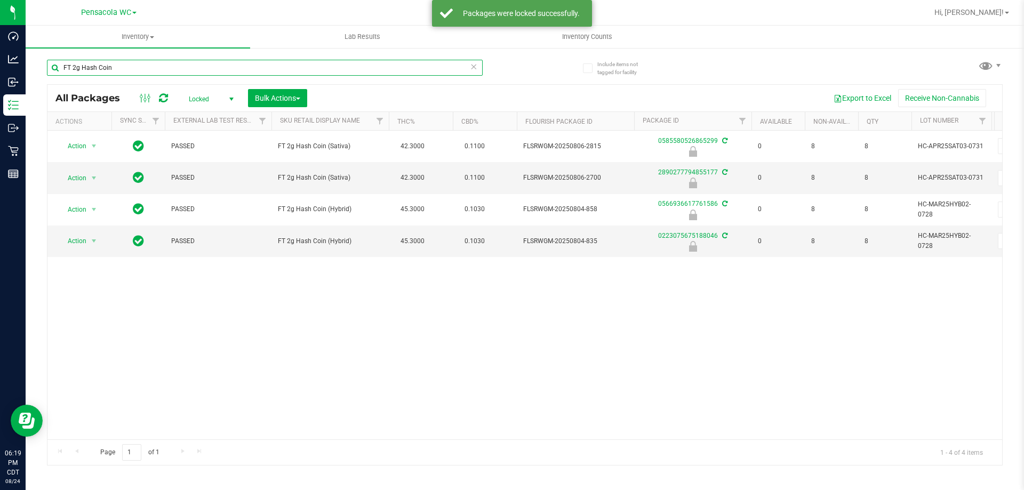
click at [220, 66] on input "FT 2g Hash Coin" at bounding box center [265, 68] width 436 height 16
click at [220, 65] on input "FT 2g Hash Coin" at bounding box center [265, 68] width 436 height 16
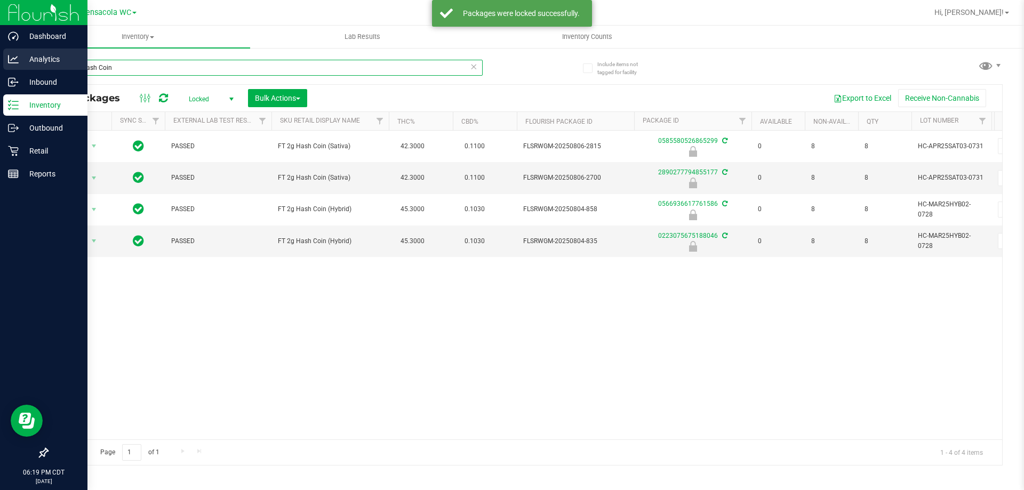
drag, startPoint x: 194, startPoint y: 61, endPoint x: 0, endPoint y: 63, distance: 193.6
click at [0, 63] on div "Dashboard Analytics Inbound Inventory Outbound Retail Reports 06:19 PM CDT 08/2…" at bounding box center [512, 245] width 1024 height 490
type input "pkn"
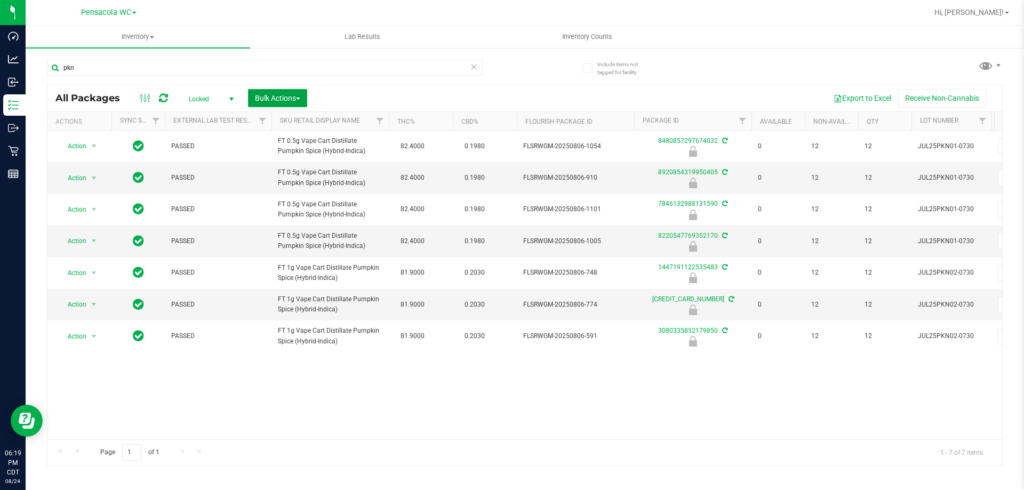
drag, startPoint x: 300, startPoint y: 102, endPoint x: 325, endPoint y: 132, distance: 38.9
click at [300, 103] on button "Bulk Actions" at bounding box center [277, 98] width 59 height 18
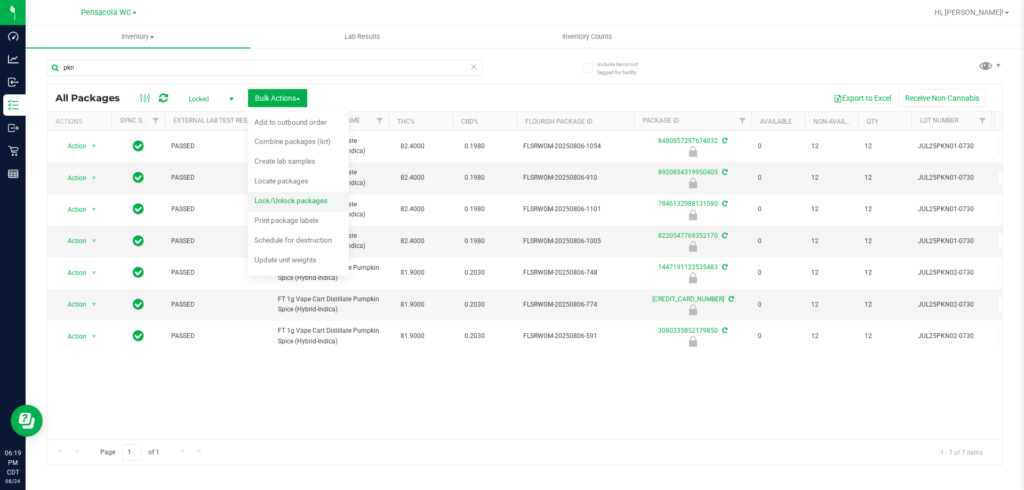
click at [282, 198] on span "Lock/Unlock packages" at bounding box center [290, 200] width 73 height 9
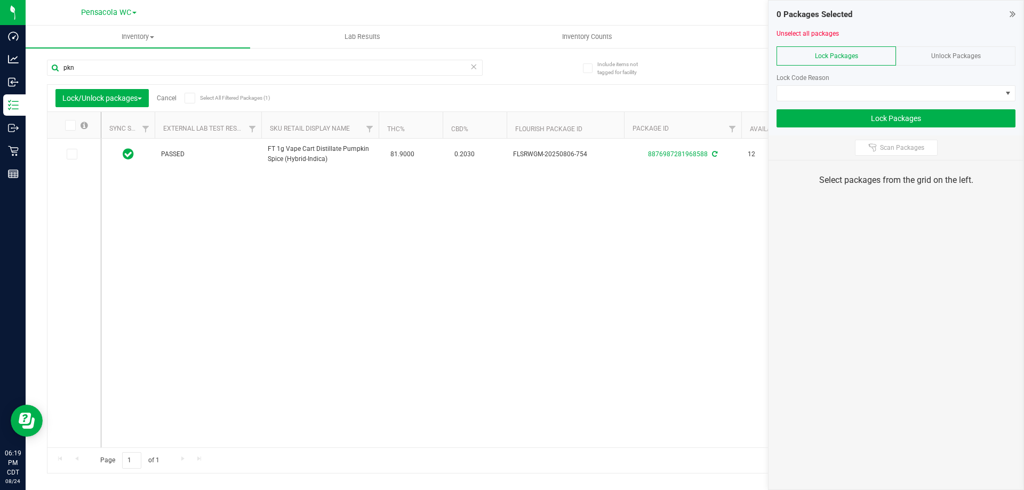
click at [950, 54] on span "Unlock Packages" at bounding box center [956, 55] width 50 height 7
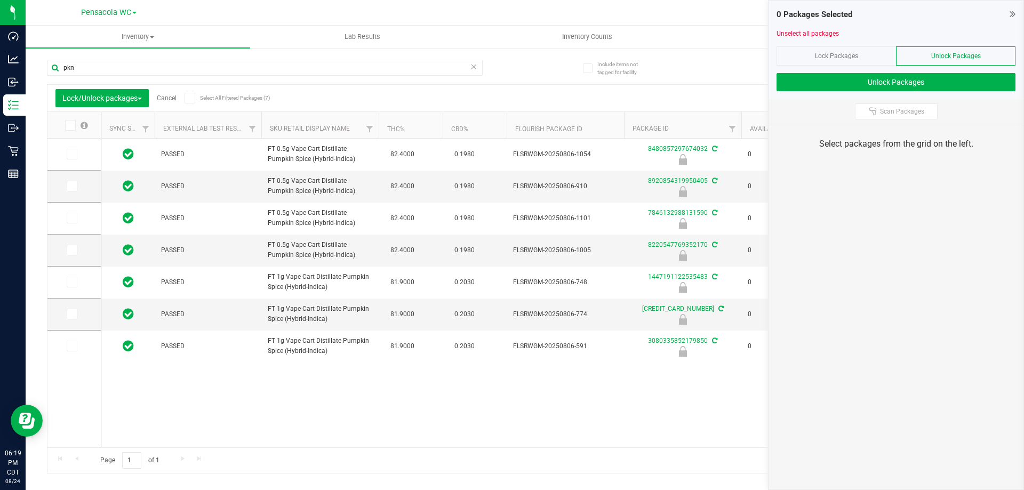
drag, startPoint x: 71, startPoint y: 123, endPoint x: 93, endPoint y: 118, distance: 22.0
click at [78, 121] on label at bounding box center [75, 125] width 41 height 11
click at [0, 0] on input "checkbox" at bounding box center [0, 0] width 0 height 0
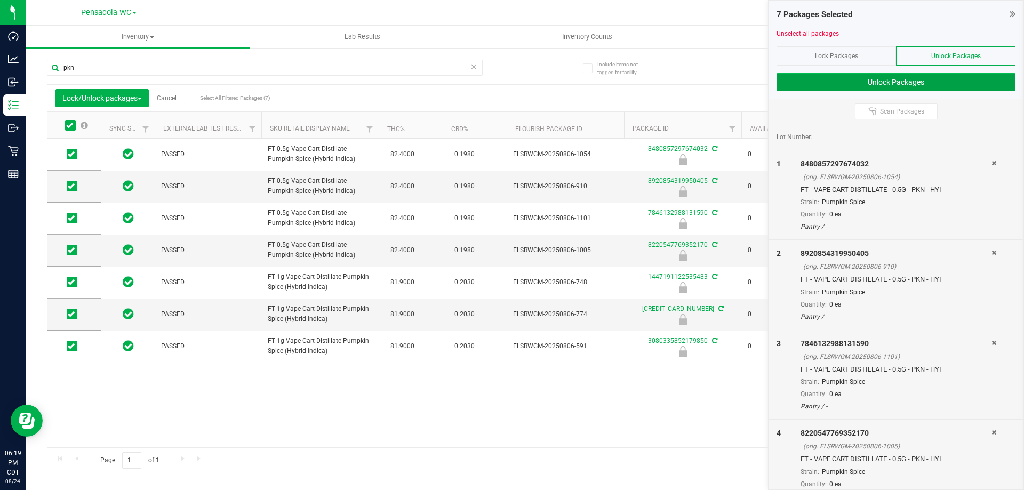
click at [843, 90] on button "Unlock Packages" at bounding box center [896, 82] width 239 height 18
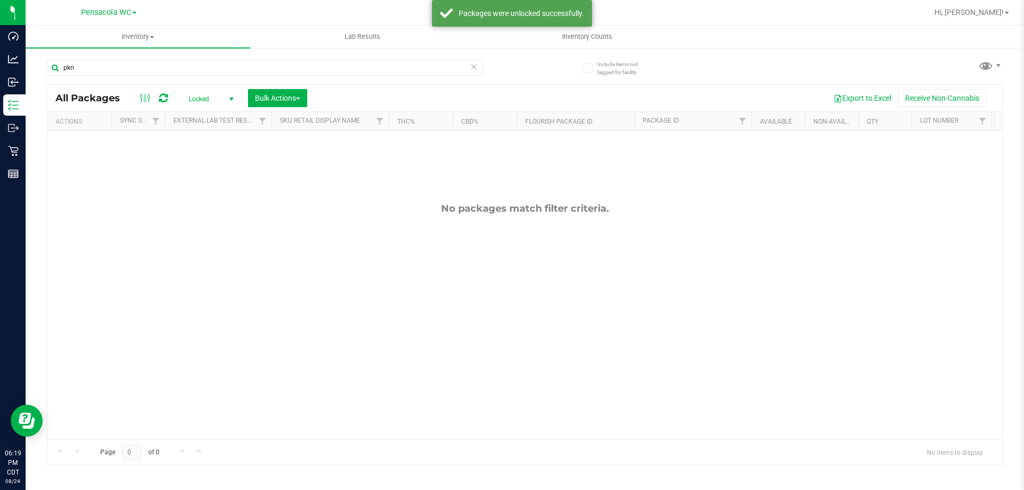
click at [215, 97] on span "Locked" at bounding box center [209, 99] width 59 height 15
click at [222, 117] on li "Active Only" at bounding box center [209, 116] width 58 height 16
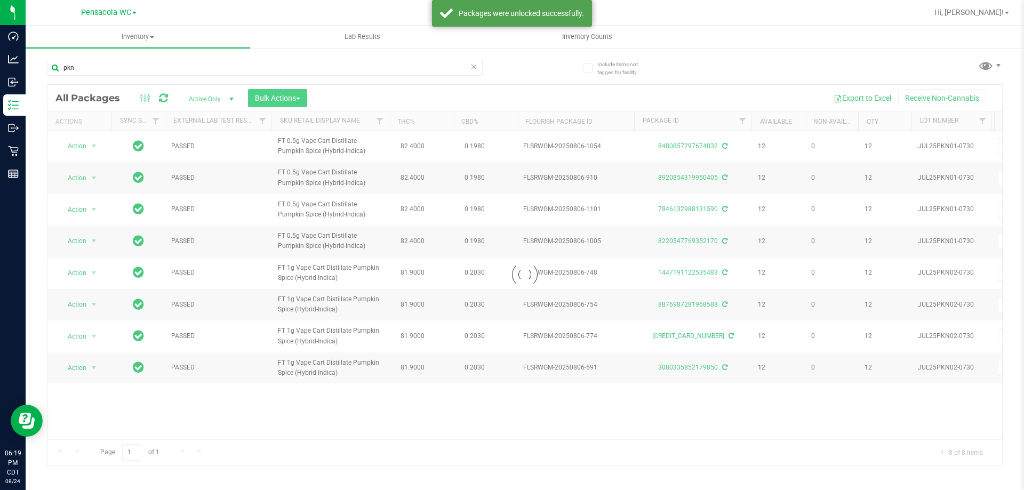
drag, startPoint x: 301, startPoint y: 108, endPoint x: 303, endPoint y: 99, distance: 8.8
click at [301, 101] on div at bounding box center [524, 275] width 955 height 380
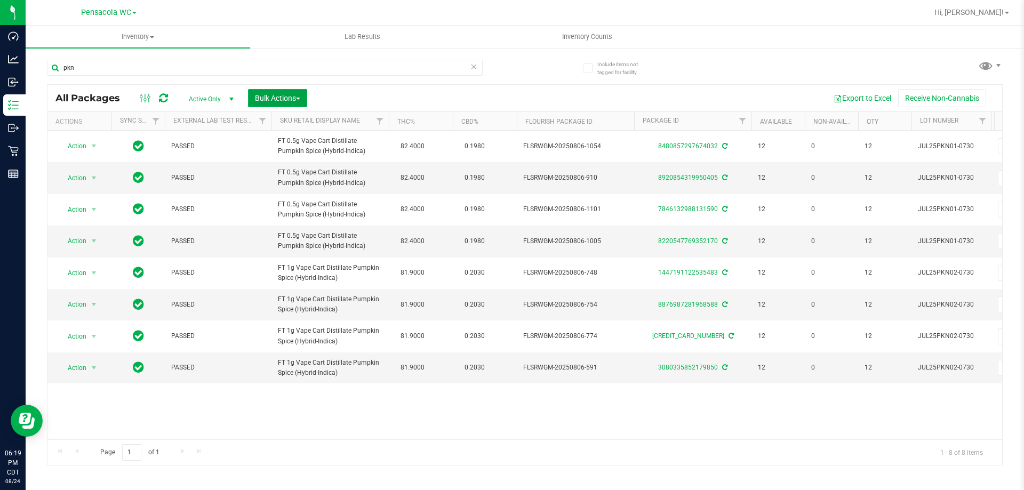
click at [297, 95] on span "Bulk Actions" at bounding box center [277, 98] width 45 height 9
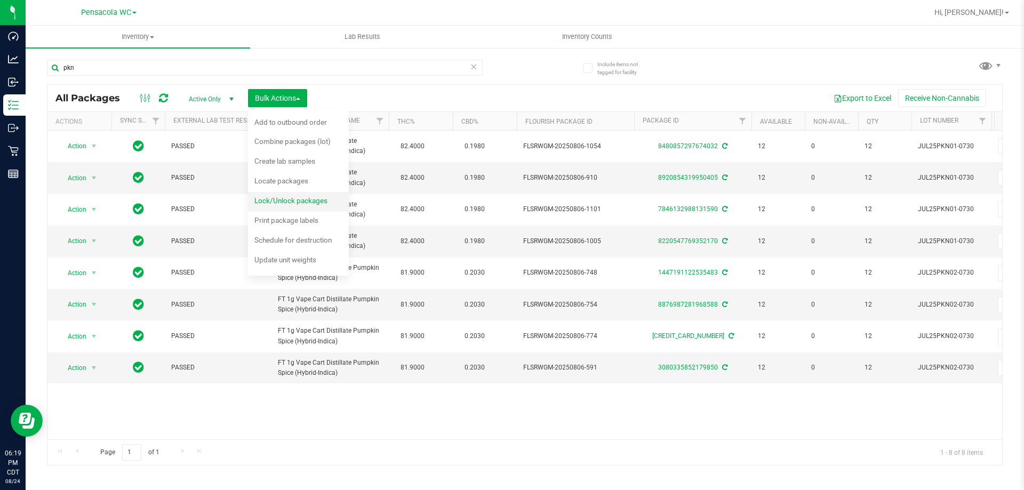
click at [311, 196] on span "Lock/Unlock packages" at bounding box center [290, 200] width 73 height 9
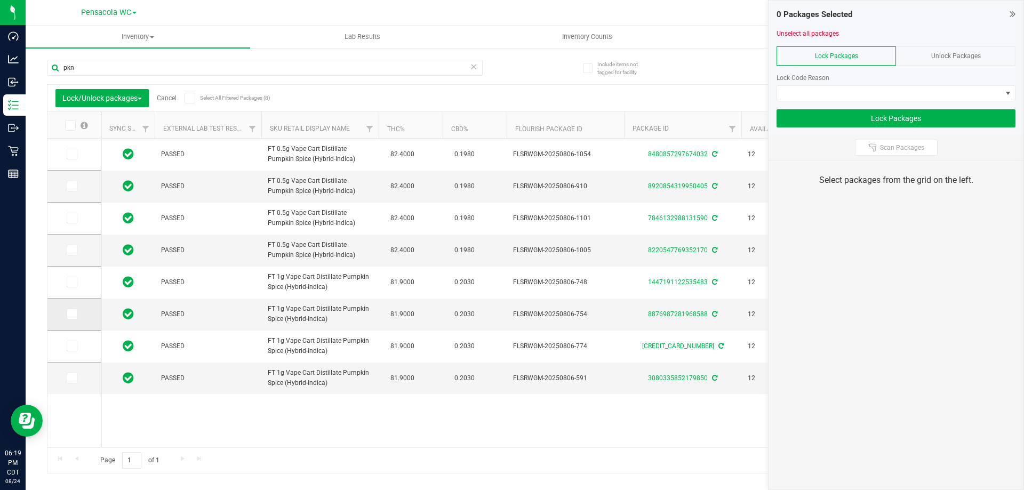
click at [67, 319] on span at bounding box center [72, 314] width 11 height 11
click at [0, 0] on input "checkbox" at bounding box center [0, 0] width 0 height 0
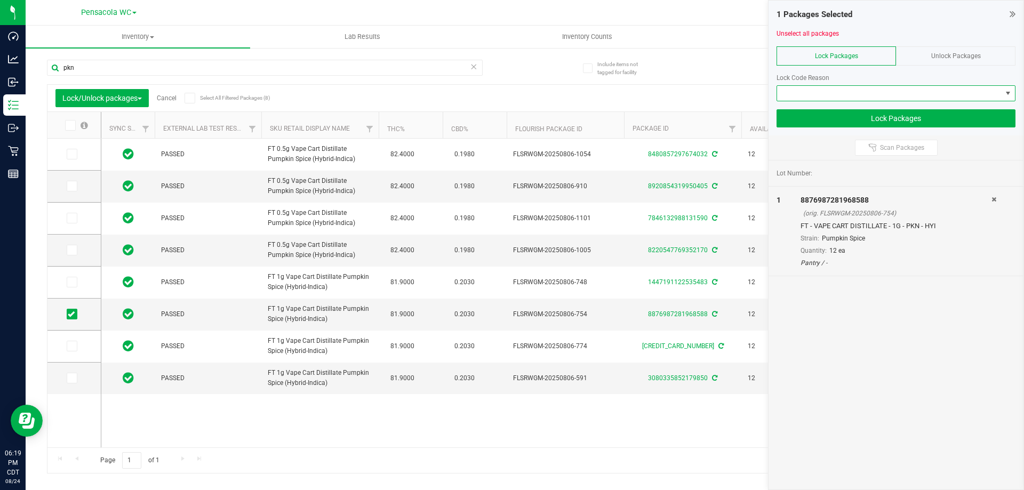
click at [861, 90] on span at bounding box center [889, 93] width 225 height 15
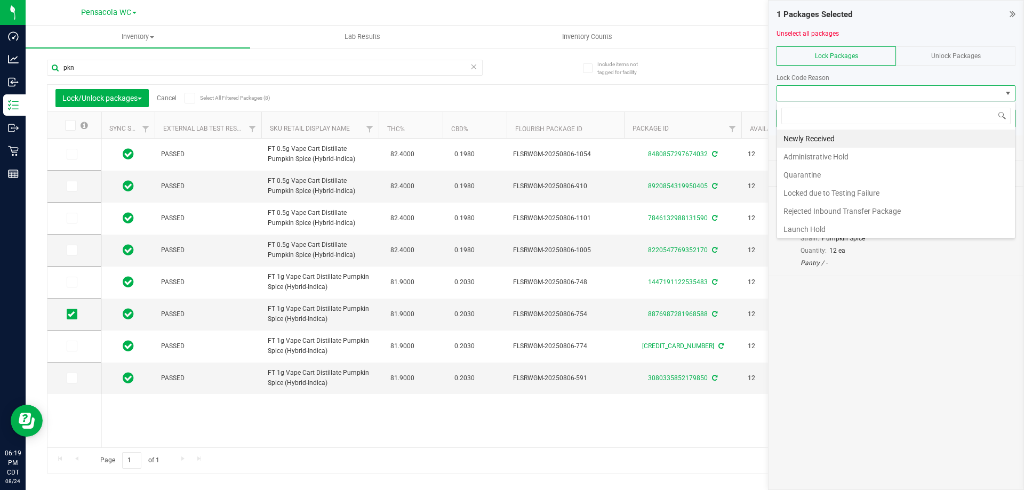
scroll to position [16, 239]
click at [854, 135] on li "Newly Received" at bounding box center [896, 139] width 238 height 18
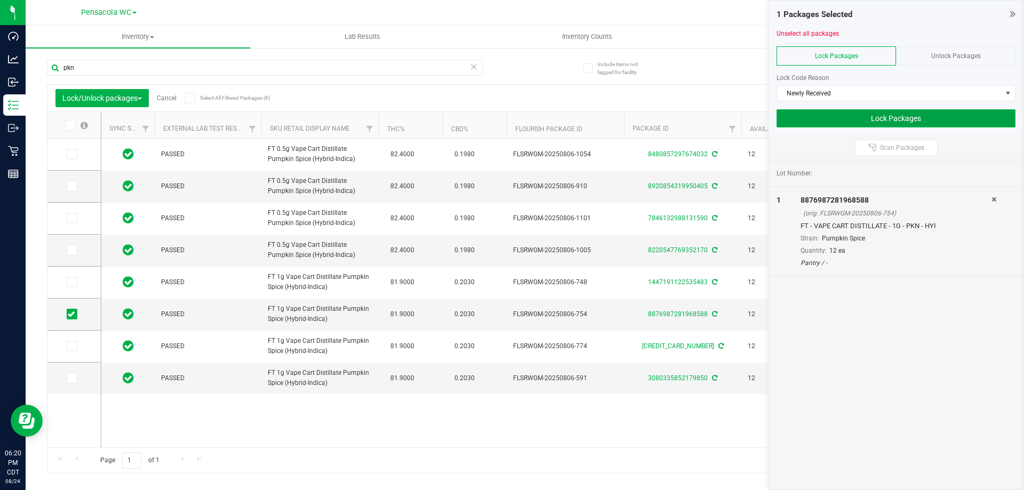
click at [856, 121] on button "Lock Packages" at bounding box center [896, 118] width 239 height 18
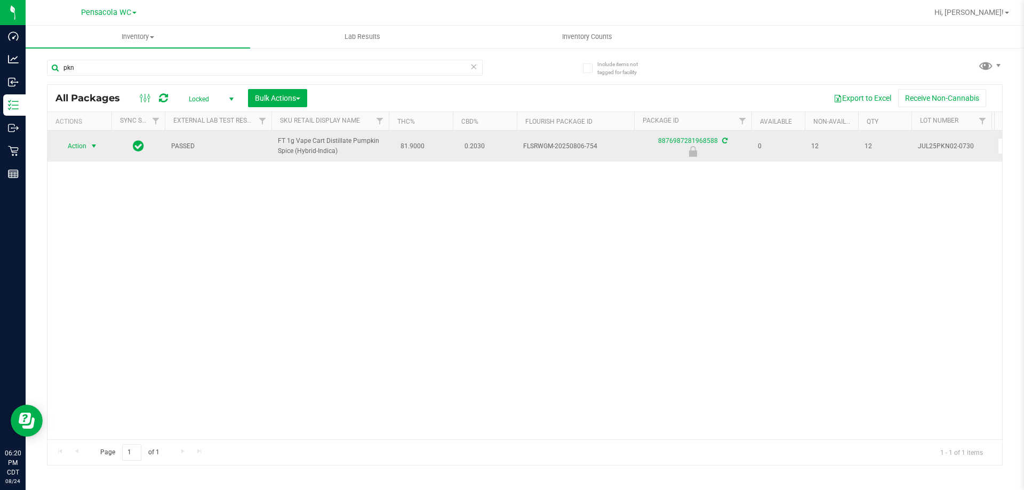
click at [76, 143] on span "Action" at bounding box center [72, 146] width 29 height 15
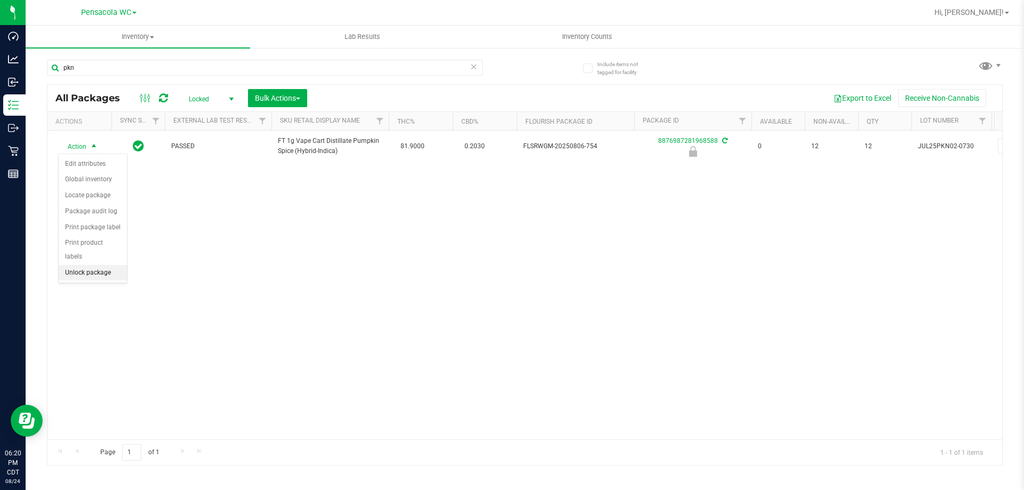
click at [105, 265] on li "Unlock package" at bounding box center [93, 273] width 68 height 16
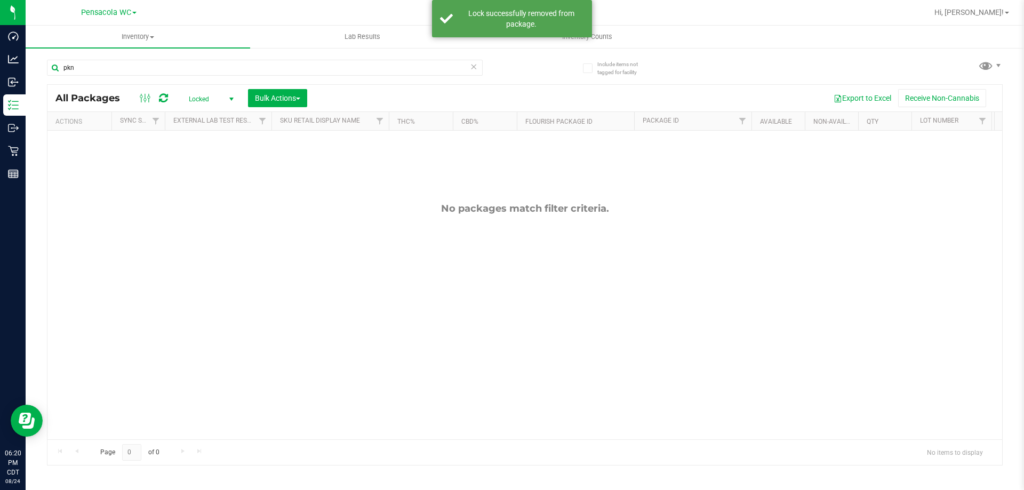
click at [215, 99] on span "Locked" at bounding box center [209, 99] width 59 height 15
click at [219, 121] on li "Active Only" at bounding box center [209, 116] width 58 height 16
click at [278, 98] on div at bounding box center [524, 216] width 955 height 263
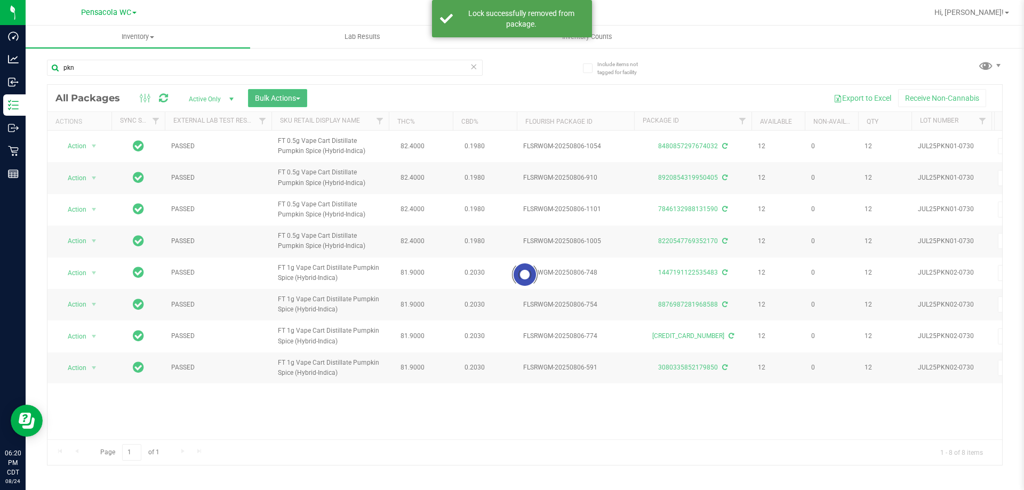
click at [294, 96] on span "Bulk Actions" at bounding box center [277, 98] width 45 height 9
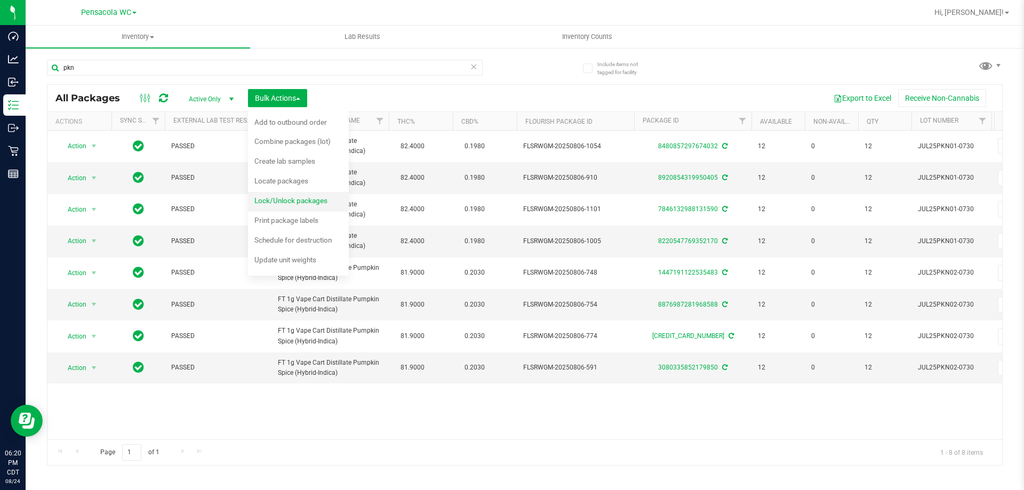
click at [311, 199] on span "Lock/Unlock packages" at bounding box center [290, 200] width 73 height 9
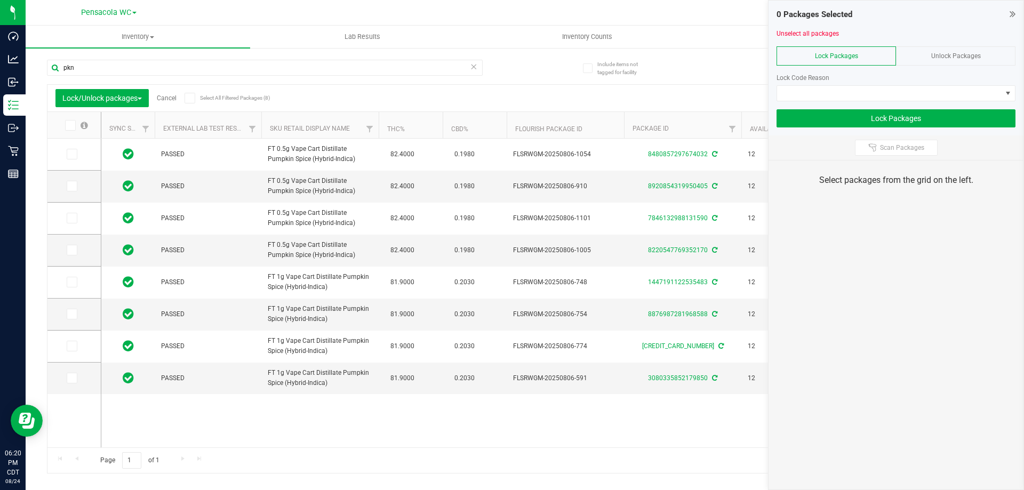
click at [71, 125] on icon at bounding box center [69, 125] width 7 height 0
click at [0, 0] on input "checkbox" at bounding box center [0, 0] width 0 height 0
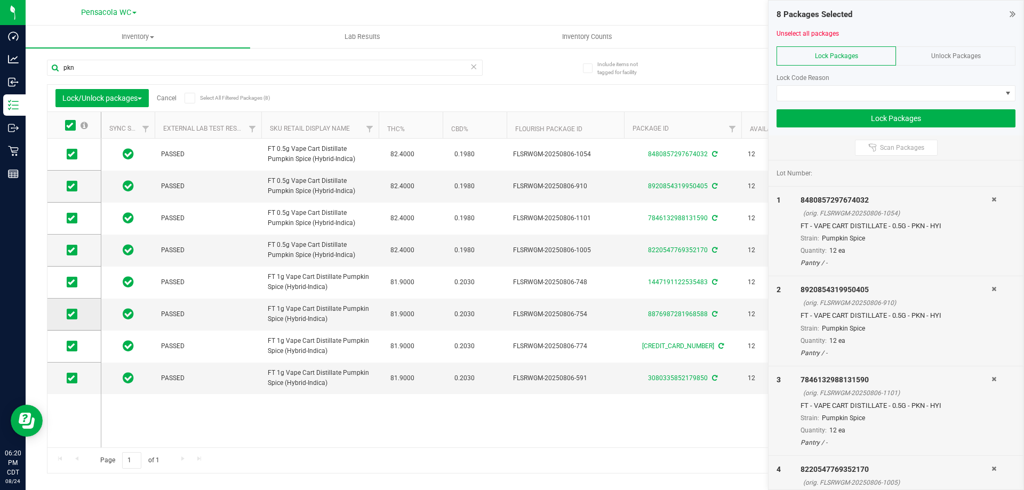
click at [74, 314] on icon at bounding box center [71, 314] width 7 height 0
click at [0, 0] on input "checkbox" at bounding box center [0, 0] width 0 height 0
click at [888, 89] on span at bounding box center [889, 93] width 225 height 15
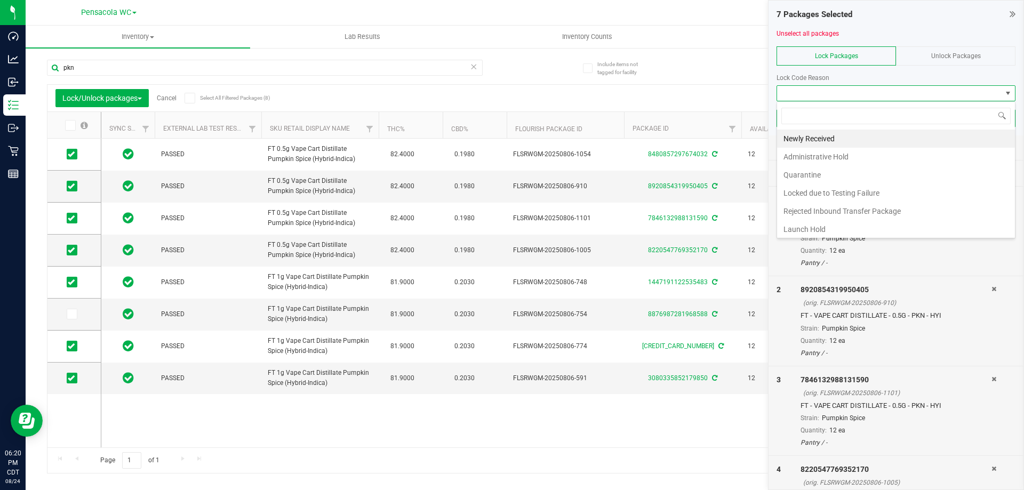
scroll to position [16, 239]
click at [852, 135] on li "Newly Received" at bounding box center [896, 139] width 238 height 18
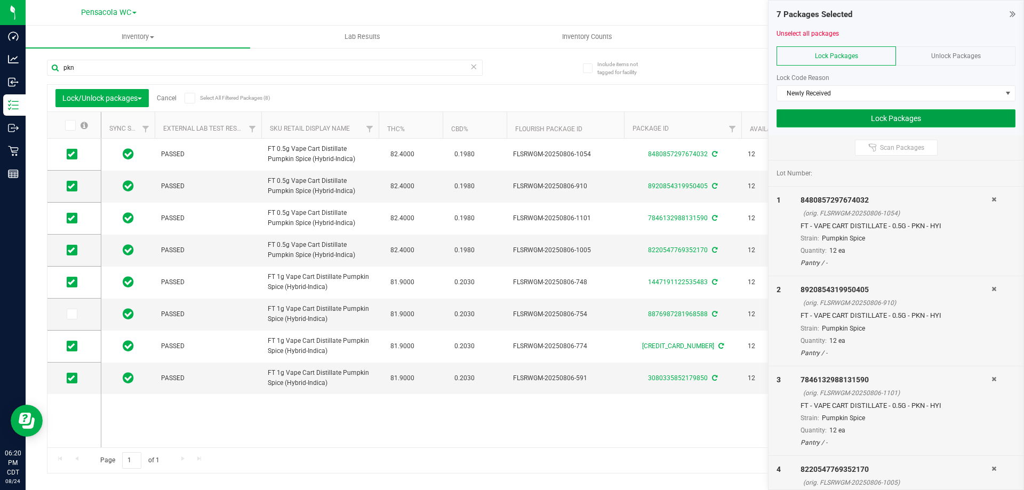
click at [877, 116] on button "Lock Packages" at bounding box center [896, 118] width 239 height 18
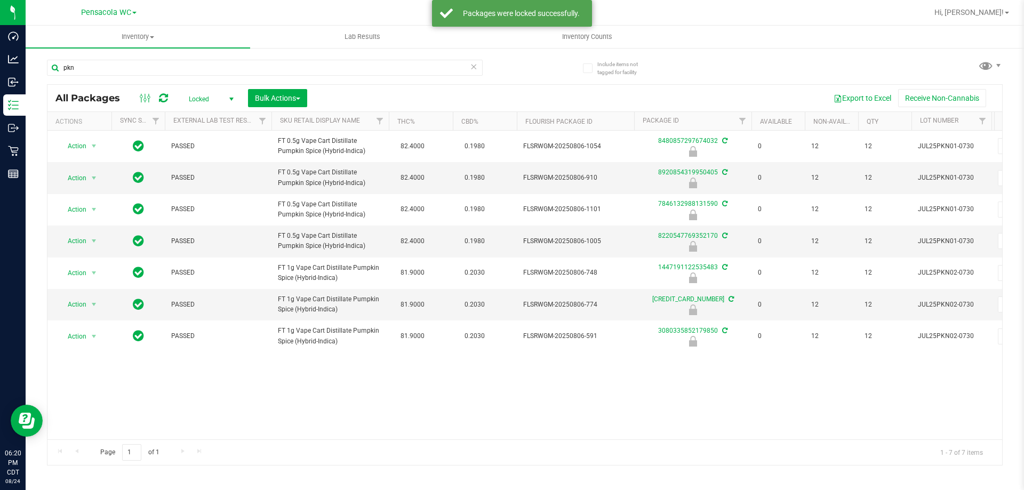
click at [218, 93] on span "Locked" at bounding box center [209, 99] width 59 height 15
click at [221, 121] on li "Active Only" at bounding box center [209, 116] width 58 height 16
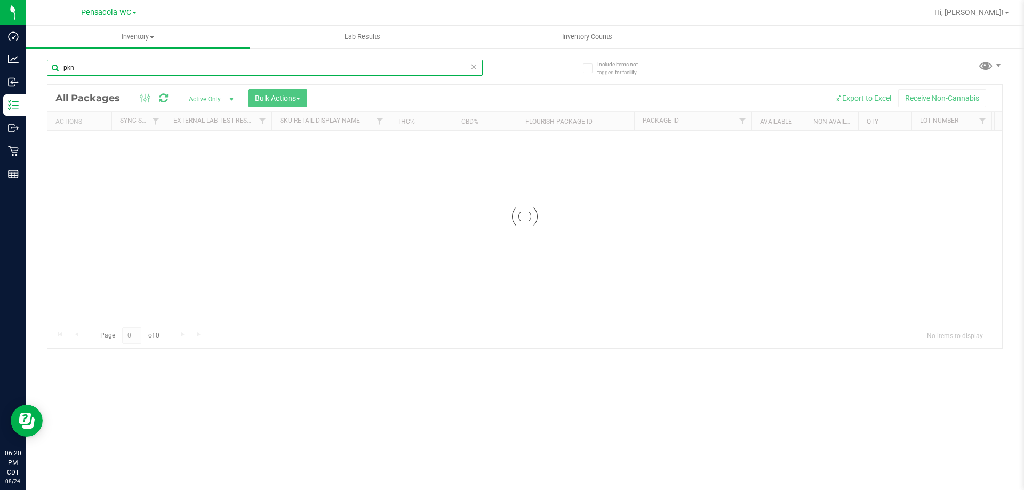
click at [213, 68] on input "pkn" at bounding box center [265, 68] width 436 height 16
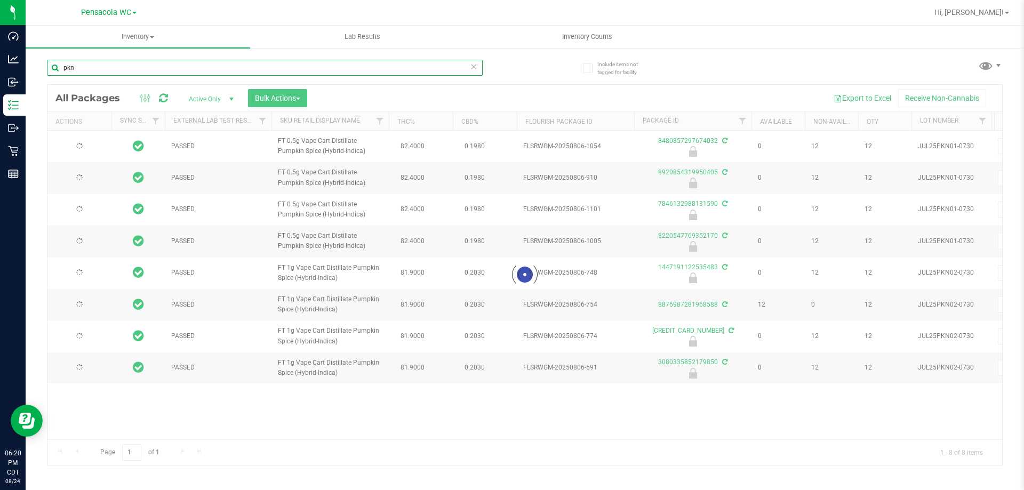
click at [213, 67] on input "pkn" at bounding box center [265, 68] width 436 height 16
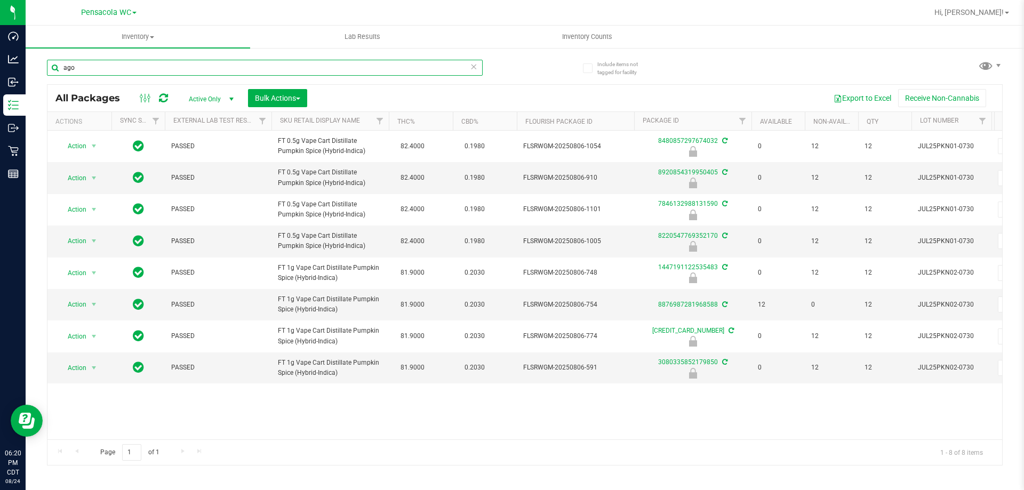
type input "ago"
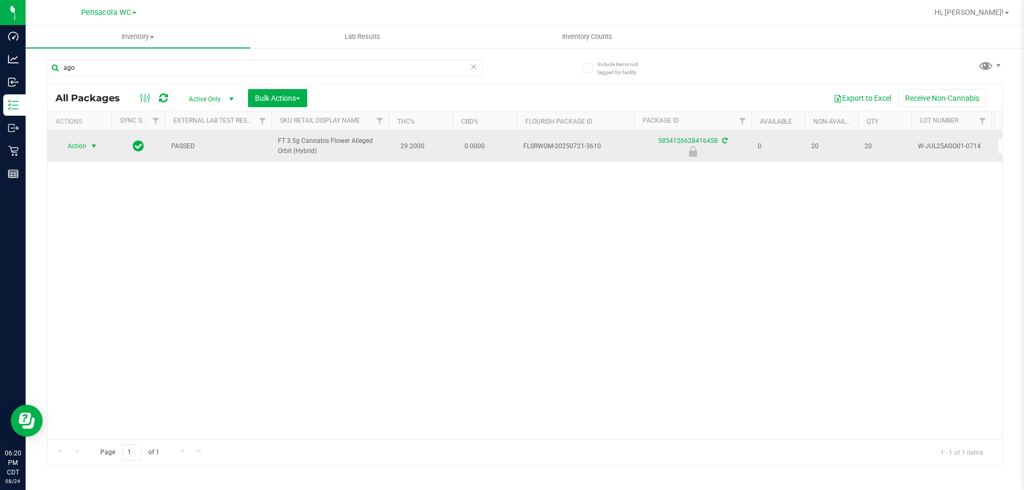
click at [91, 151] on span "select" at bounding box center [93, 146] width 13 height 15
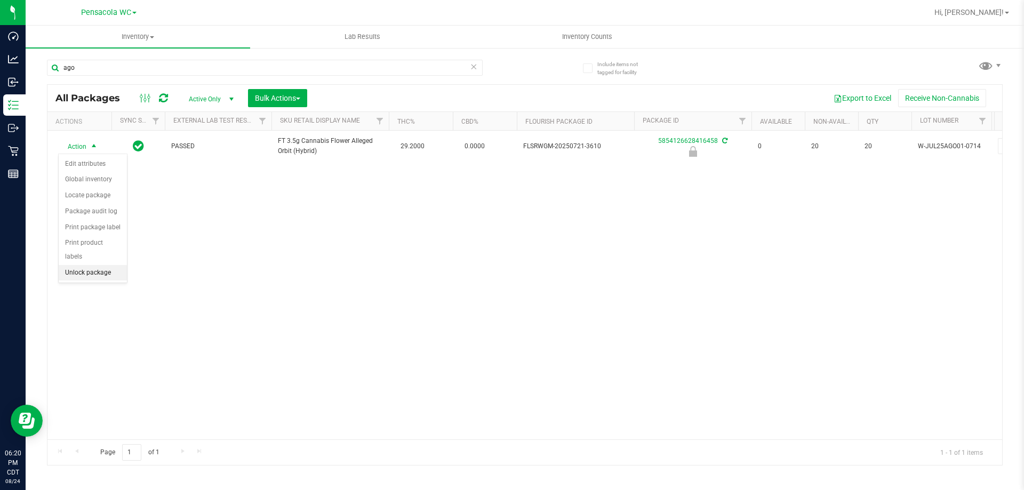
click at [88, 265] on li "Unlock package" at bounding box center [93, 273] width 68 height 16
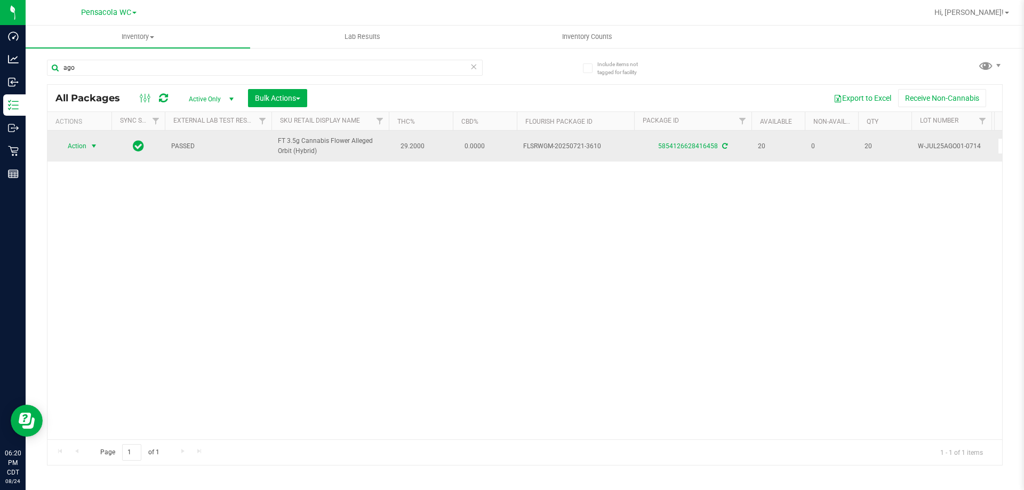
click at [76, 148] on span "Action" at bounding box center [72, 146] width 29 height 15
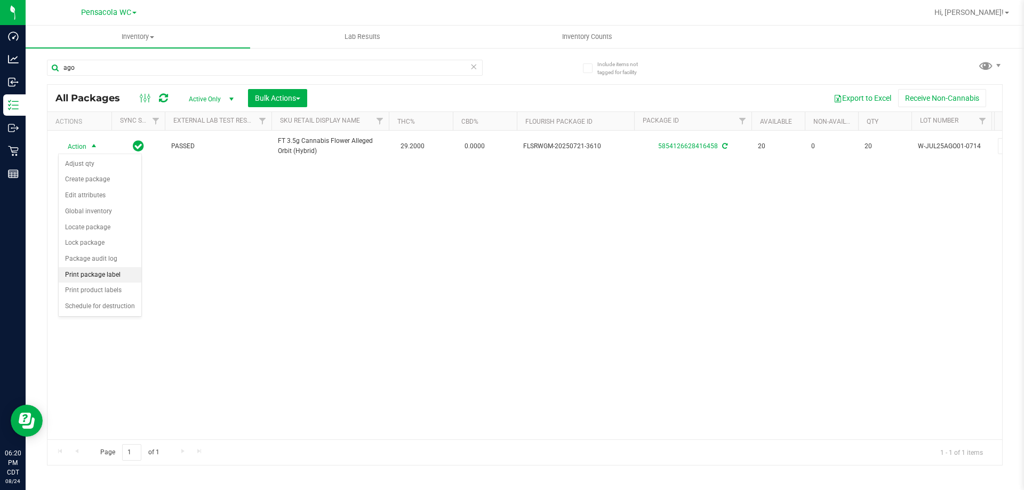
click at [106, 279] on li "Print package label" at bounding box center [100, 275] width 83 height 16
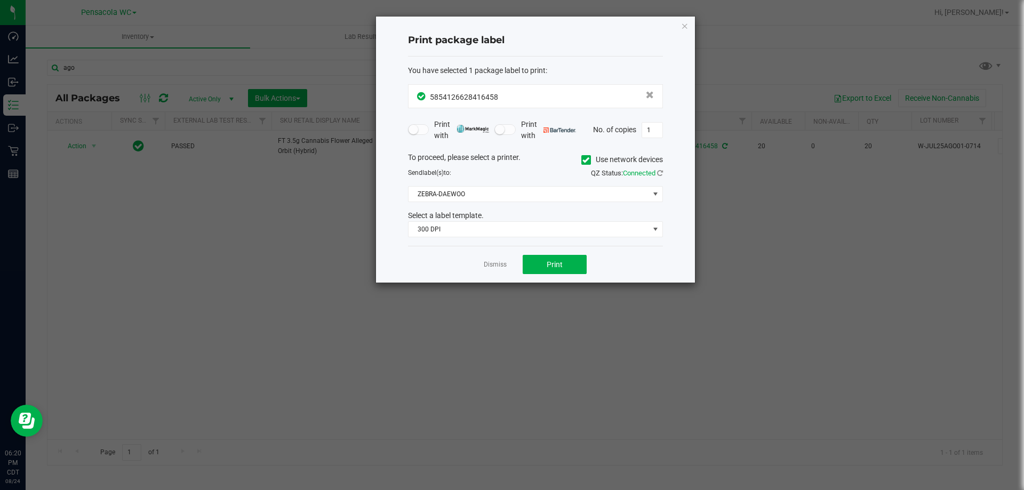
click at [539, 220] on div "Select a label template." at bounding box center [535, 215] width 271 height 11
click at [539, 224] on span "300 DPI" at bounding box center [529, 229] width 241 height 15
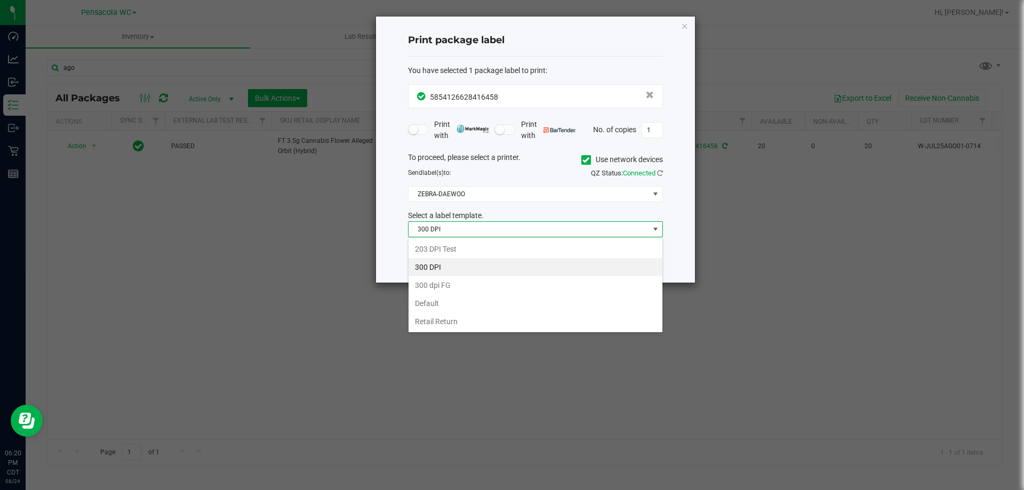
scroll to position [16, 255]
click at [540, 249] on li "203 DPI Test" at bounding box center [536, 249] width 254 height 18
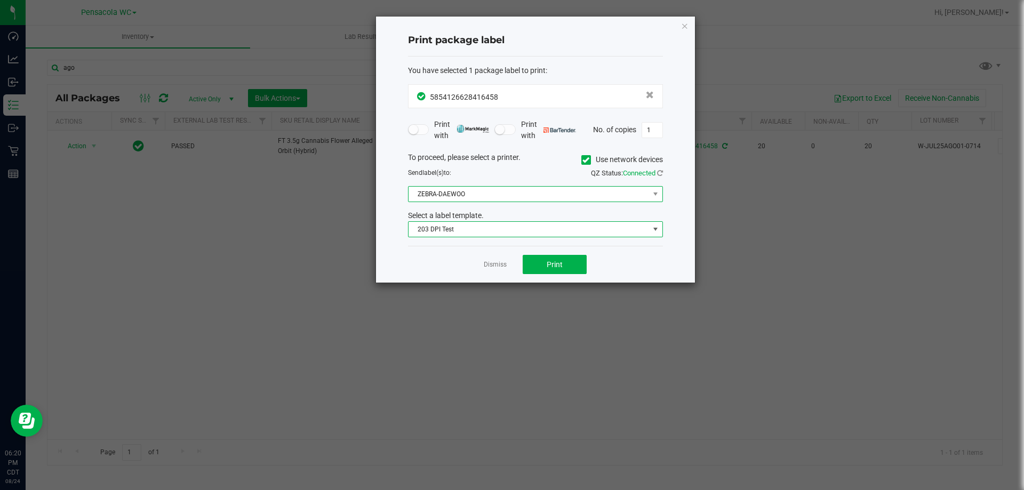
click at [548, 201] on span "ZEBRA-DAEWOO" at bounding box center [529, 194] width 241 height 15
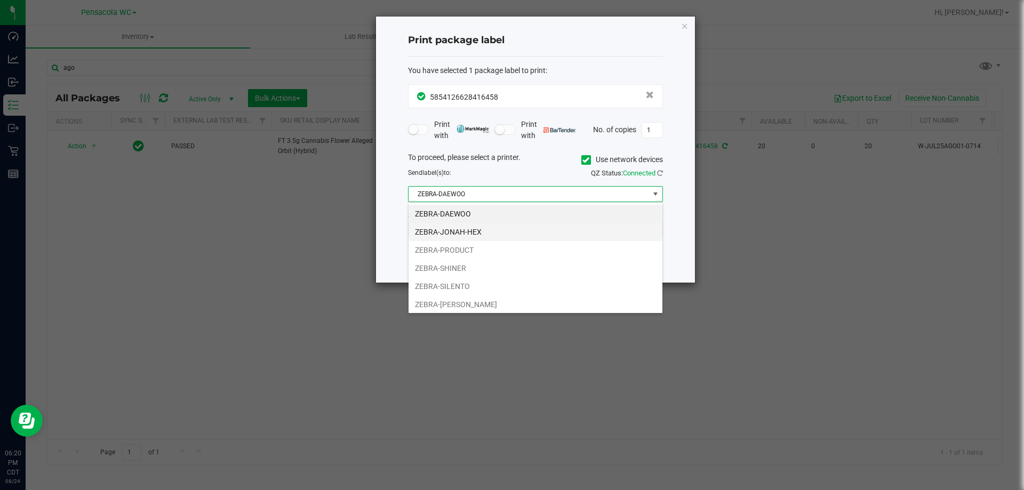
click at [536, 227] on li "ZEBRA-JONAH-HEX" at bounding box center [536, 232] width 254 height 18
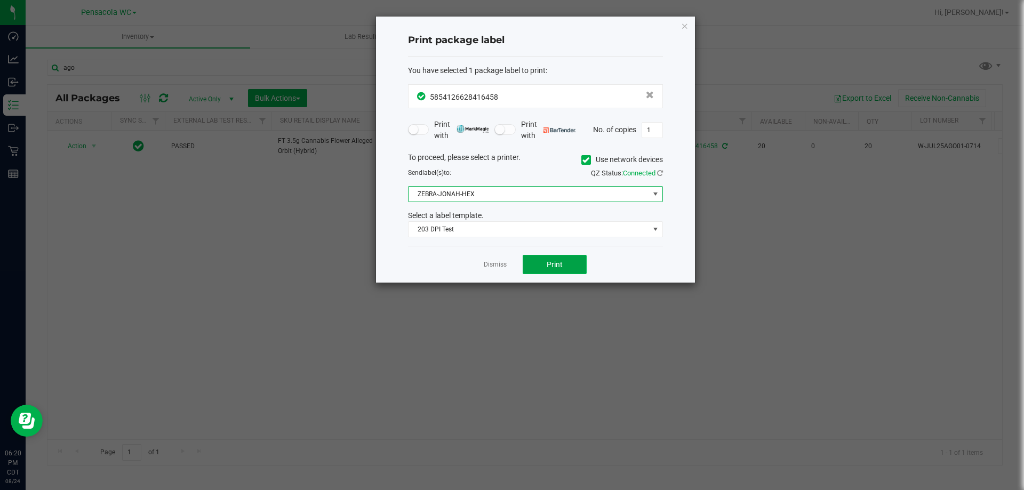
click at [550, 270] on button "Print" at bounding box center [555, 264] width 64 height 19
click at [494, 264] on link "Dismiss" at bounding box center [495, 264] width 23 height 9
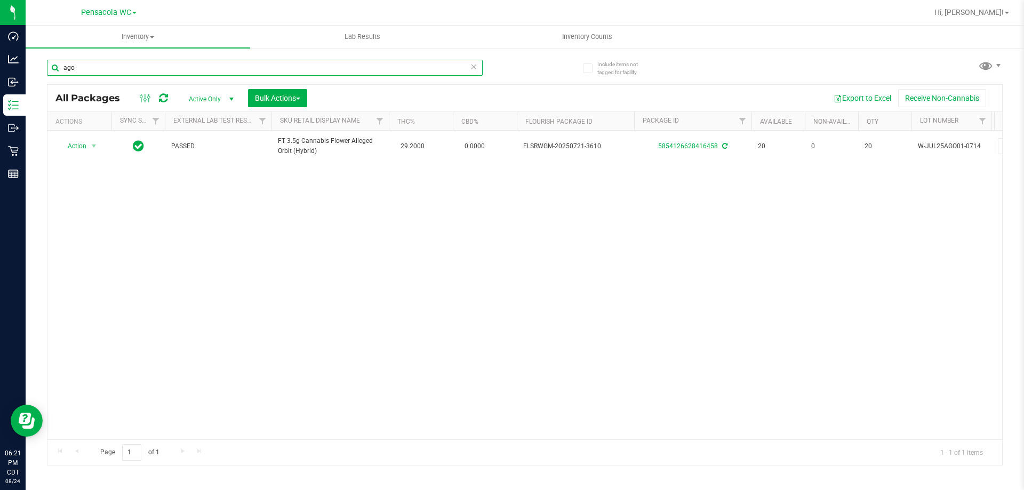
click at [428, 71] on input "ago" at bounding box center [265, 68] width 436 height 16
type input "g41"
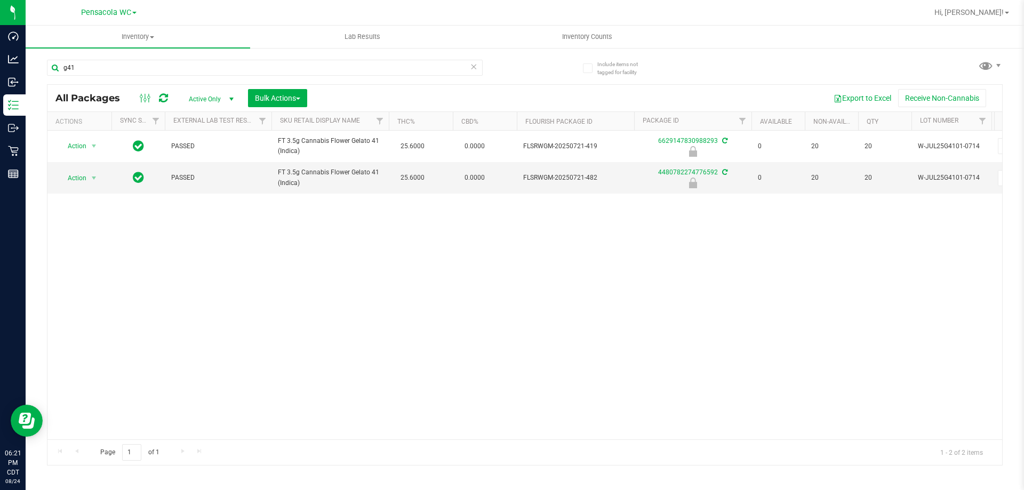
click at [205, 101] on span "Active Only" at bounding box center [209, 99] width 59 height 15
click at [264, 100] on span "Bulk Actions" at bounding box center [277, 98] width 45 height 9
click at [299, 204] on span "Lock/Unlock packages" at bounding box center [290, 200] width 73 height 9
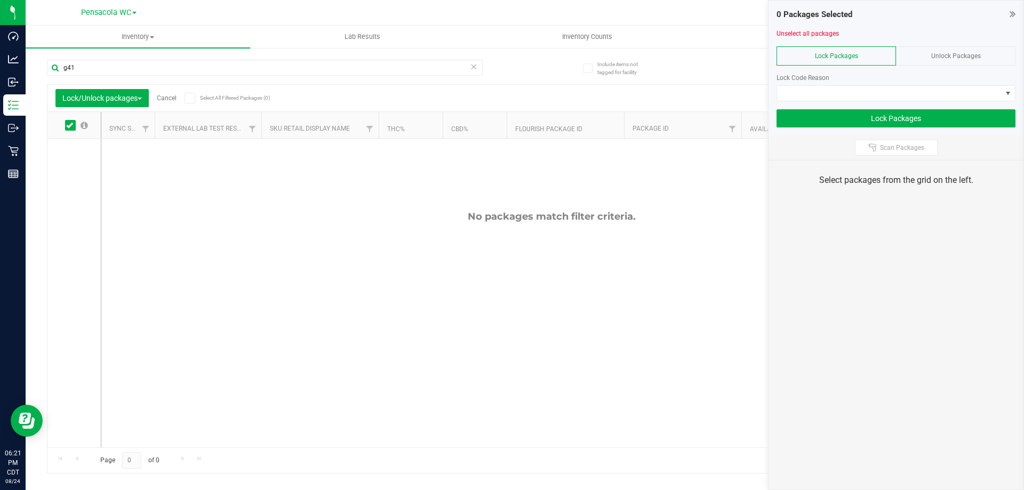
click at [924, 57] on div "Unlock Packages" at bounding box center [955, 55] width 119 height 19
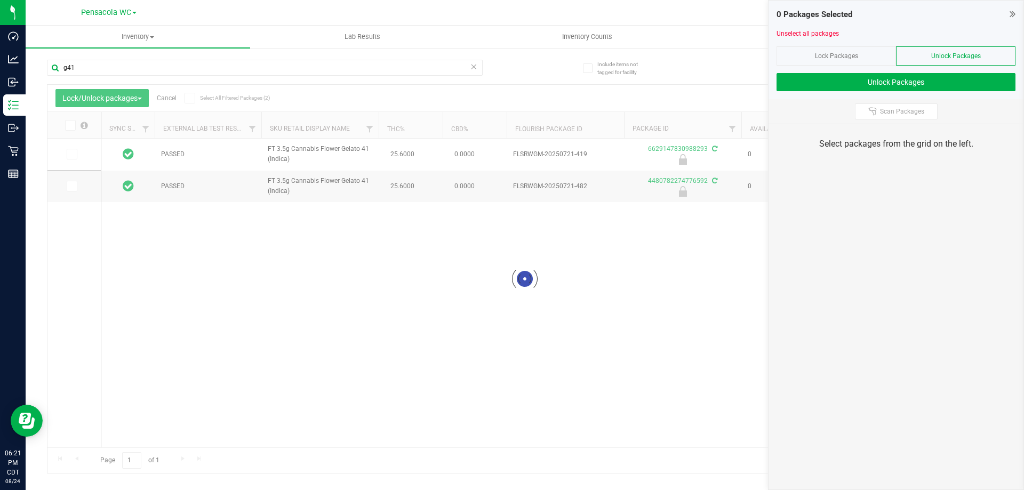
click at [73, 125] on span at bounding box center [70, 125] width 11 height 11
drag, startPoint x: 71, startPoint y: 125, endPoint x: 192, endPoint y: 132, distance: 121.3
click at [72, 125] on icon at bounding box center [69, 125] width 7 height 0
click at [0, 0] on input "checkbox" at bounding box center [0, 0] width 0 height 0
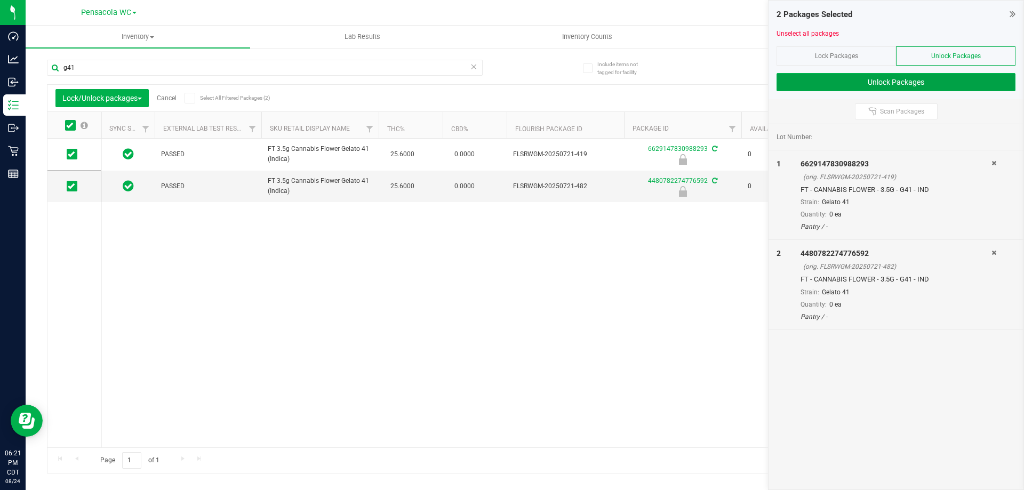
click at [930, 76] on button "Unlock Packages" at bounding box center [896, 82] width 239 height 18
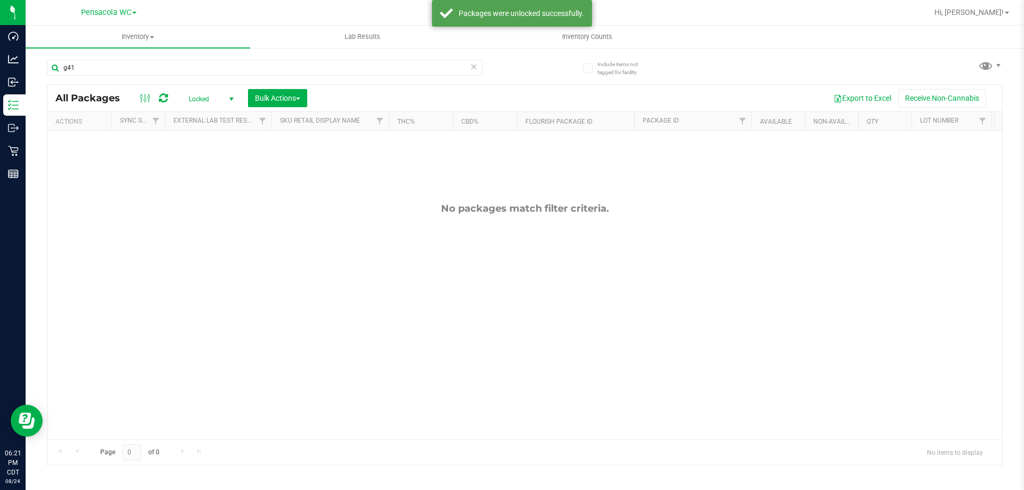
click at [191, 99] on span "Locked" at bounding box center [209, 99] width 59 height 15
click at [209, 123] on li "Active Only" at bounding box center [209, 116] width 58 height 16
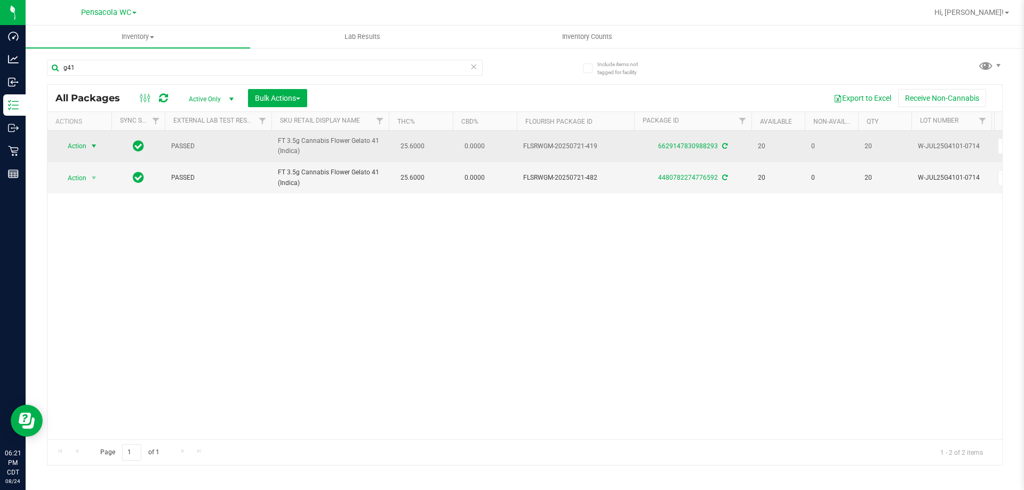
click at [68, 154] on span "Action" at bounding box center [72, 146] width 29 height 15
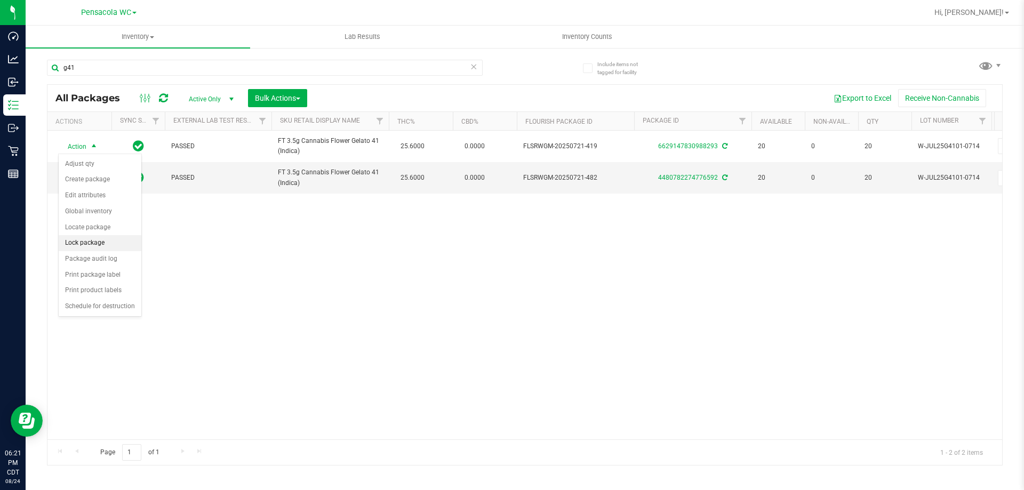
click at [94, 244] on li "Lock package" at bounding box center [100, 243] width 83 height 16
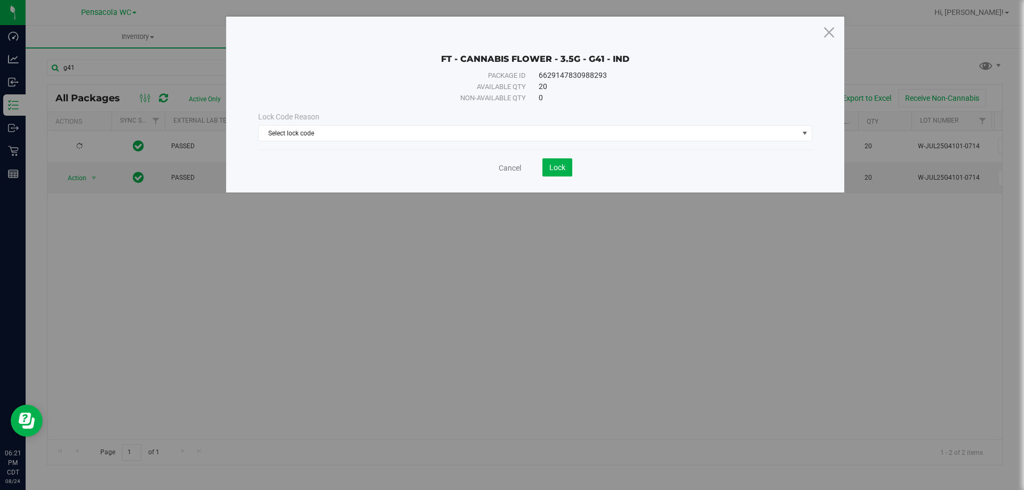
click at [496, 119] on div "Lock Code Reason" at bounding box center [535, 116] width 554 height 11
click at [486, 138] on span "Select lock code" at bounding box center [529, 133] width 540 height 15
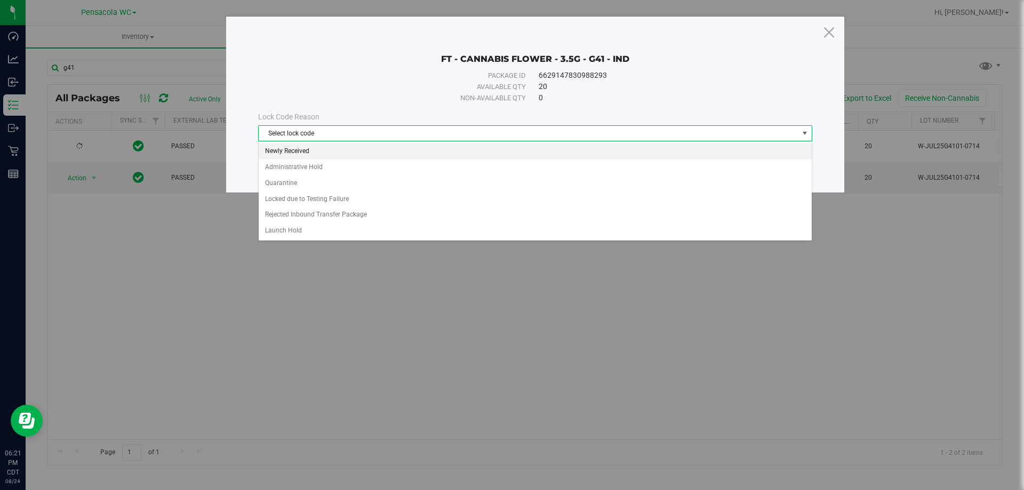
click at [365, 150] on li "Newly Received" at bounding box center [535, 151] width 553 height 16
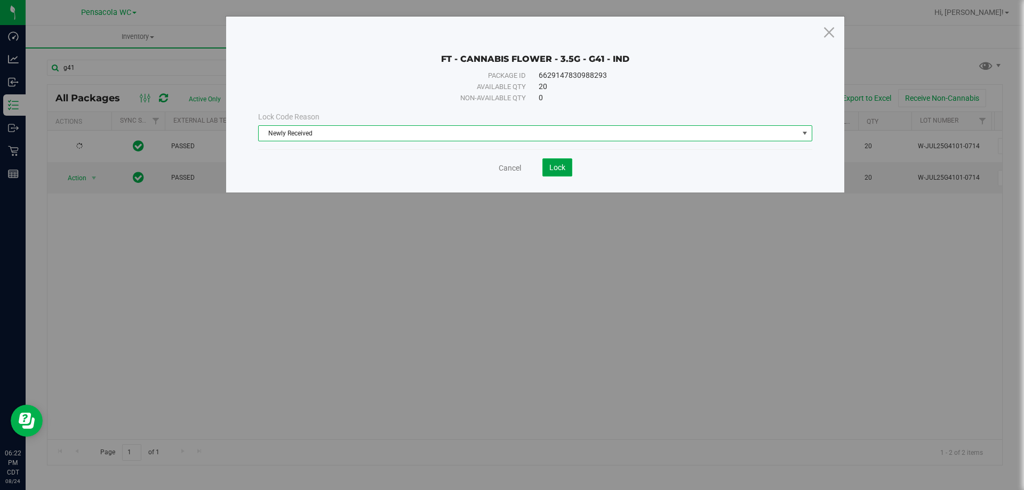
click at [550, 167] on span "Lock" at bounding box center [557, 167] width 16 height 9
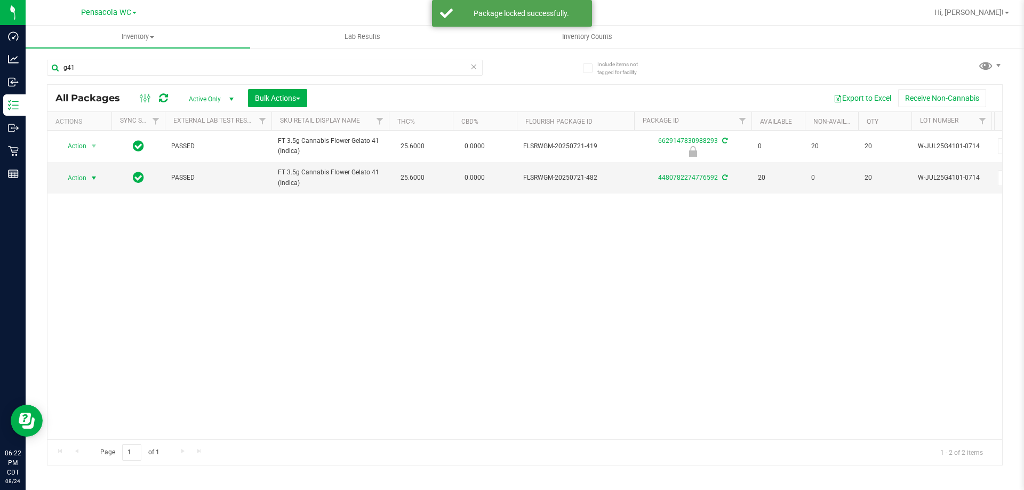
drag, startPoint x: 80, startPoint y: 179, endPoint x: 103, endPoint y: 211, distance: 40.1
click at [81, 179] on span "Action" at bounding box center [72, 178] width 29 height 15
click at [101, 302] on li "Print package label" at bounding box center [100, 307] width 83 height 16
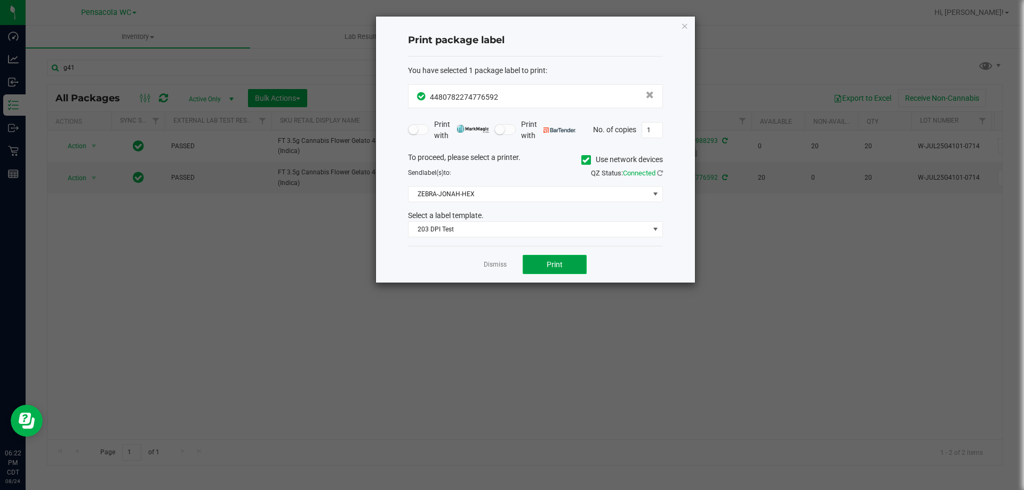
click at [540, 267] on button "Print" at bounding box center [555, 264] width 64 height 19
click at [486, 265] on link "Dismiss" at bounding box center [495, 264] width 23 height 9
